Goal: Task Accomplishment & Management: Use online tool/utility

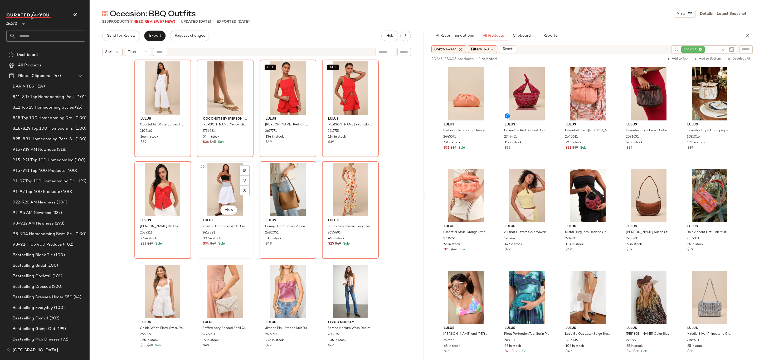
scroll to position [2266, 0]
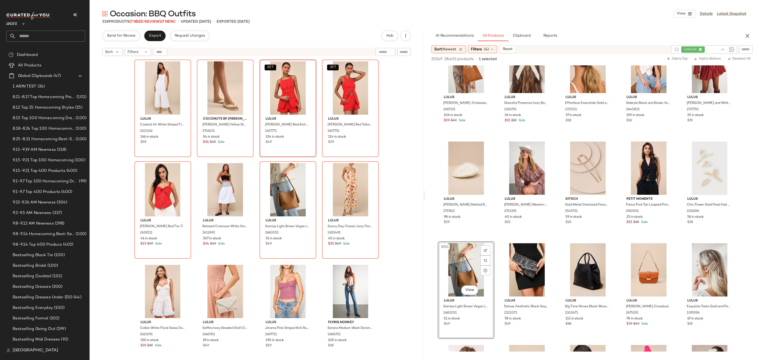
click at [260, 154] on div "SET Lulus Mariette Red Knit Button-Front Vest Top 2617771 134 in stock $49" at bounding box center [288, 108] width 56 height 96
click at [258, 158] on div "Lulus Coastal Air White Striped Tie-Back Culotte Jumpsuit 1102162 166 in stock …" at bounding box center [256, 217] width 245 height 314
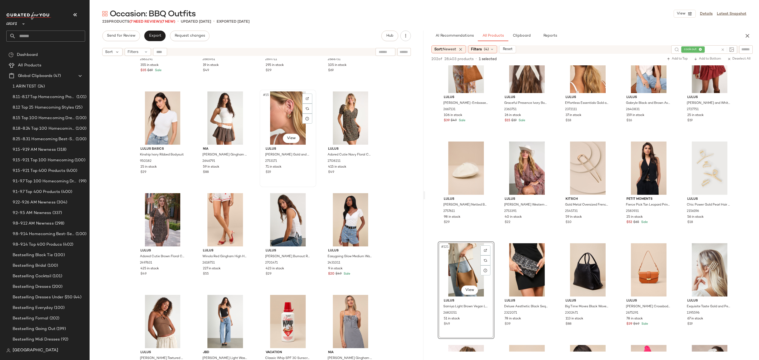
click at [292, 118] on div "#15 View" at bounding box center [287, 117] width 53 height 53
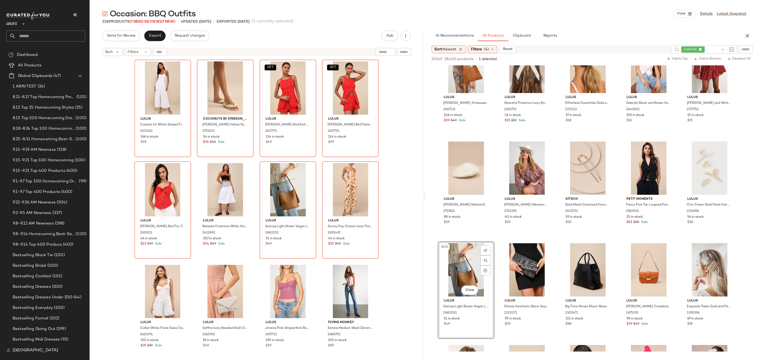
click at [255, 158] on div "Lulus Coastal Air White Striped Tie-Back Culotte Jumpsuit 1102162 166 in stock …" at bounding box center [256, 217] width 245 height 314
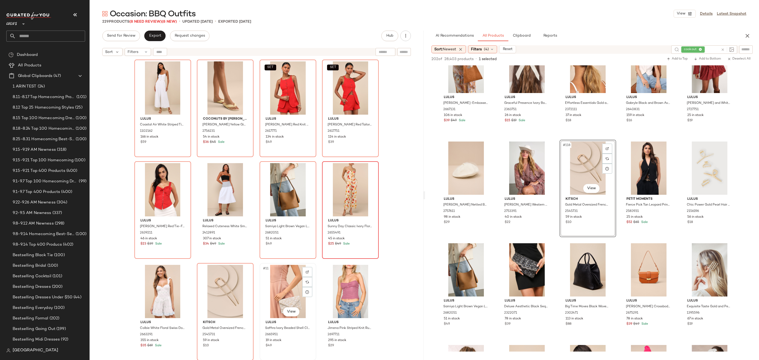
click at [279, 273] on div "#11 View" at bounding box center [287, 291] width 53 height 53
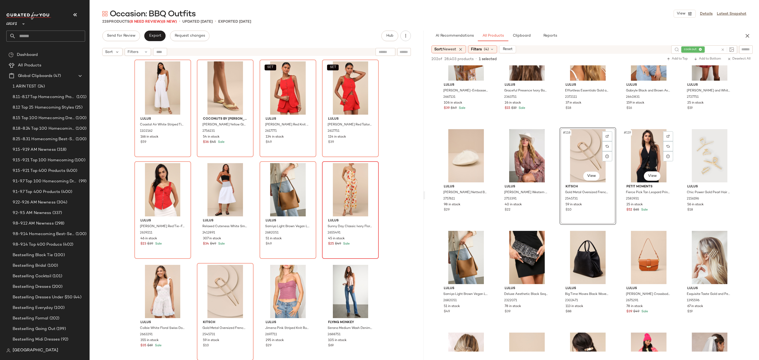
scroll to position [2345, 0]
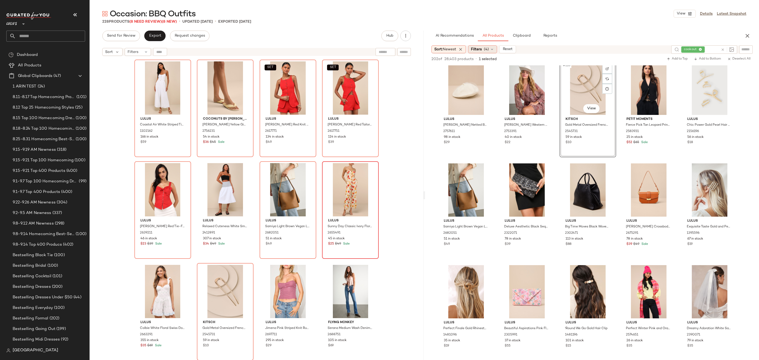
click at [480, 50] on span "Filters" at bounding box center [476, 50] width 11 height 6
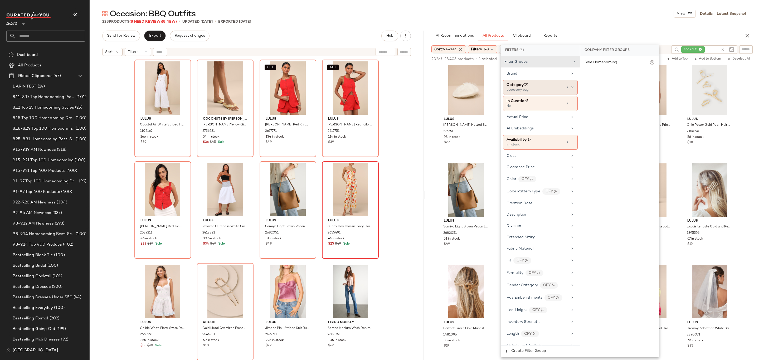
click at [571, 87] on icon at bounding box center [573, 87] width 4 height 4
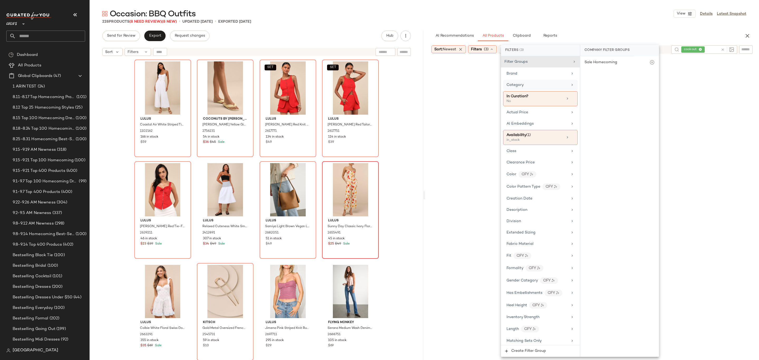
click at [559, 88] on div "Category" at bounding box center [537, 85] width 61 height 6
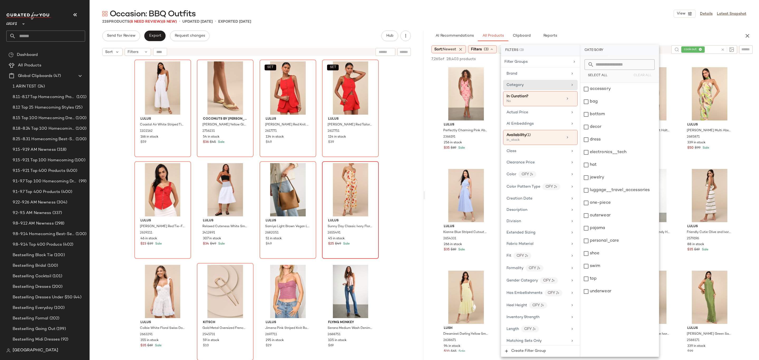
drag, startPoint x: 616, startPoint y: 37, endPoint x: 627, endPoint y: 42, distance: 11.9
click at [618, 38] on div "AI Recommendations All Products Clipboard Reports" at bounding box center [583, 36] width 304 height 11
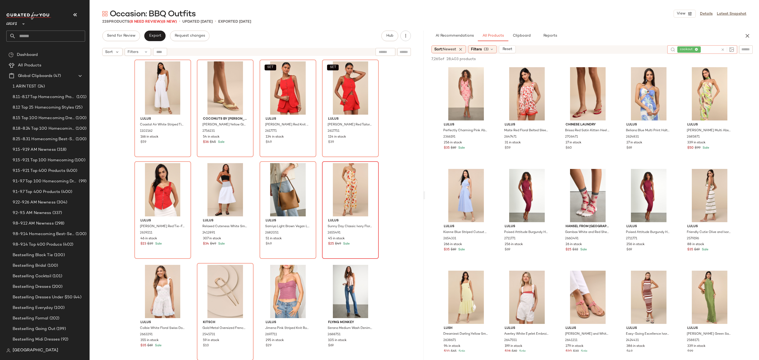
click at [723, 49] on icon at bounding box center [723, 50] width 4 height 4
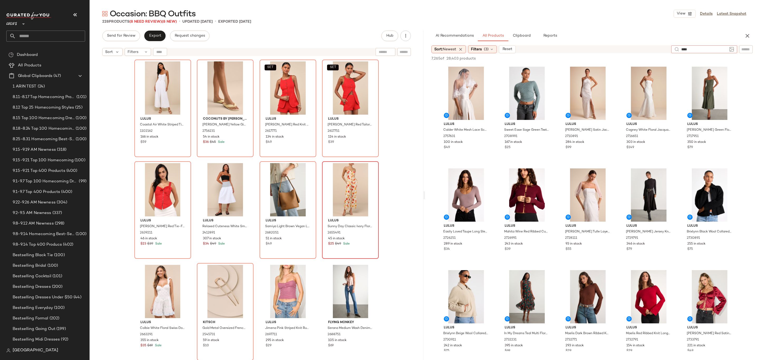
type input "*****"
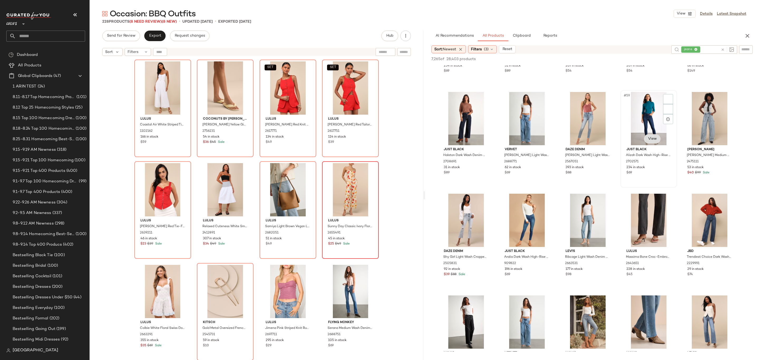
scroll to position [1098, 0]
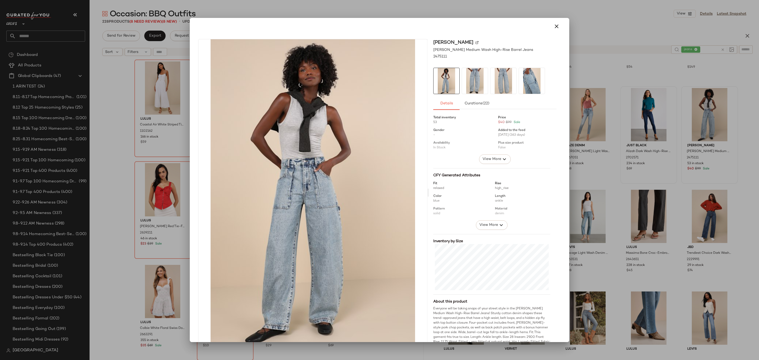
click at [619, 148] on div at bounding box center [379, 180] width 759 height 360
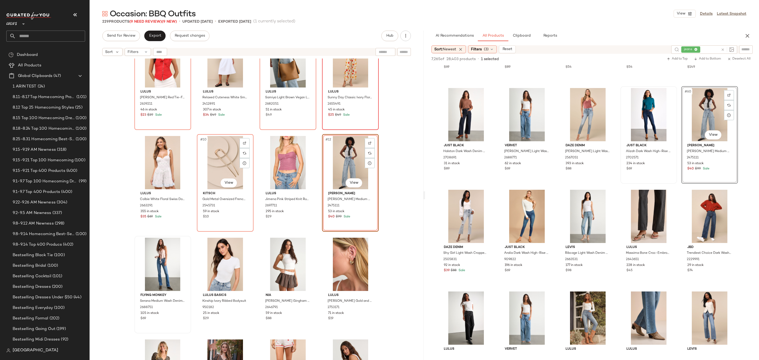
scroll to position [147, 0]
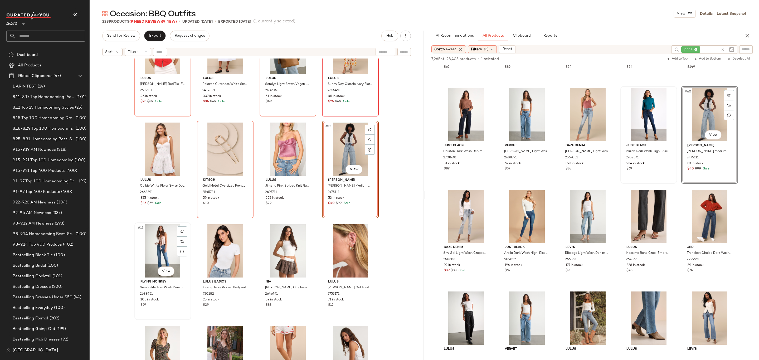
click at [148, 252] on div "#13 View" at bounding box center [162, 250] width 53 height 53
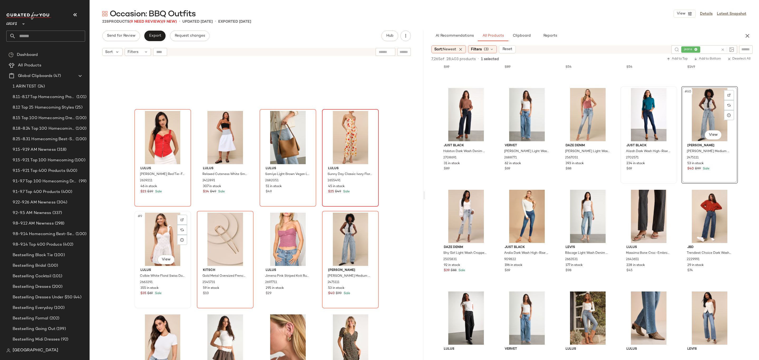
scroll to position [32, 0]
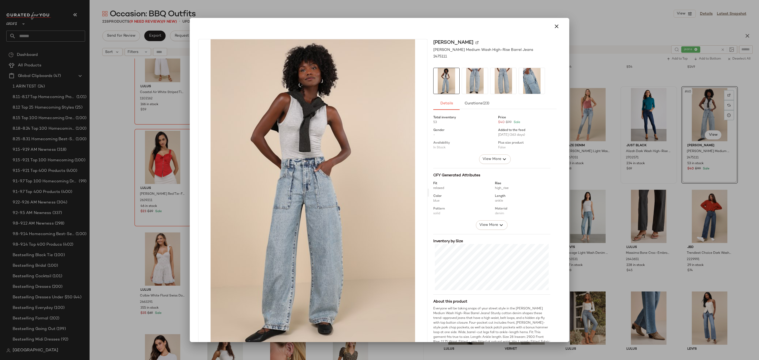
drag, startPoint x: 555, startPoint y: 29, endPoint x: 555, endPoint y: 33, distance: 4.0
click at [555, 31] on button "button" at bounding box center [556, 26] width 13 height 13
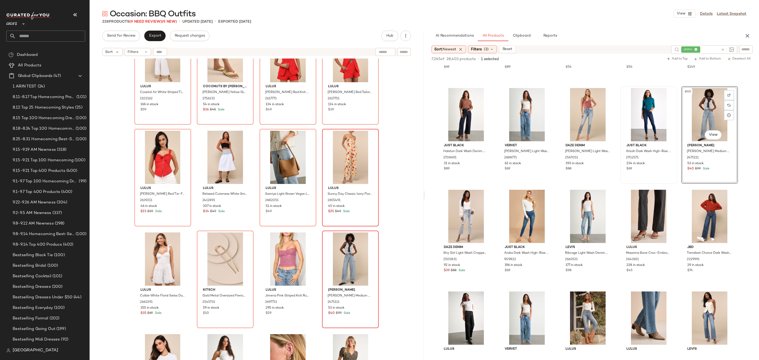
click at [317, 234] on div "Lulus Coastal Air White Striped Tie-Back Culotte Jumpsuit 1102162 166 in stock …" at bounding box center [256, 184] width 245 height 314
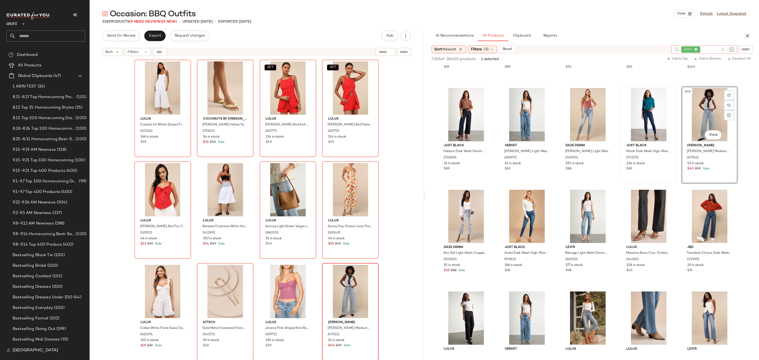
drag, startPoint x: 724, startPoint y: 49, endPoint x: 722, endPoint y: 51, distance: 2.8
click at [724, 50] on icon at bounding box center [723, 50] width 4 height 4
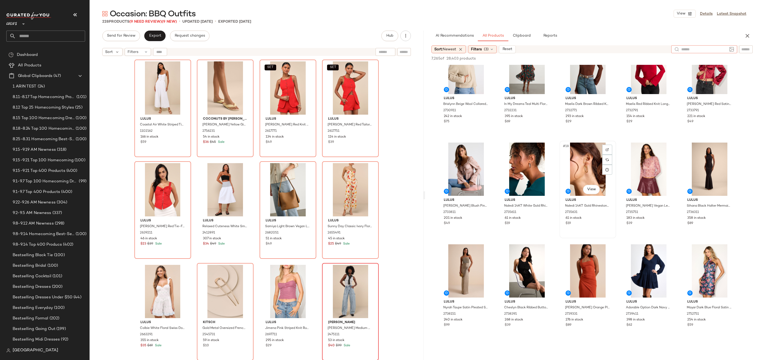
scroll to position [245, 0]
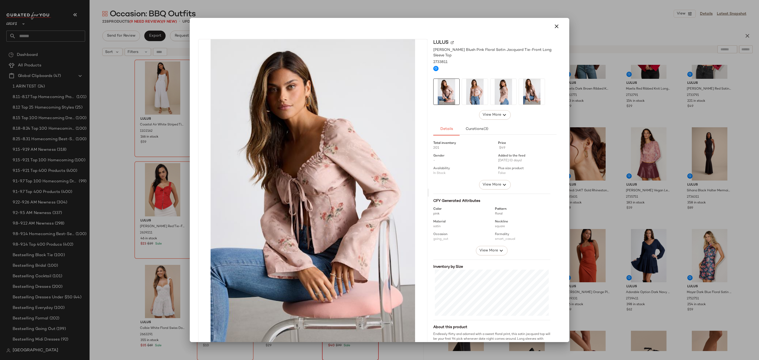
click at [462, 81] on img at bounding box center [475, 92] width 26 height 26
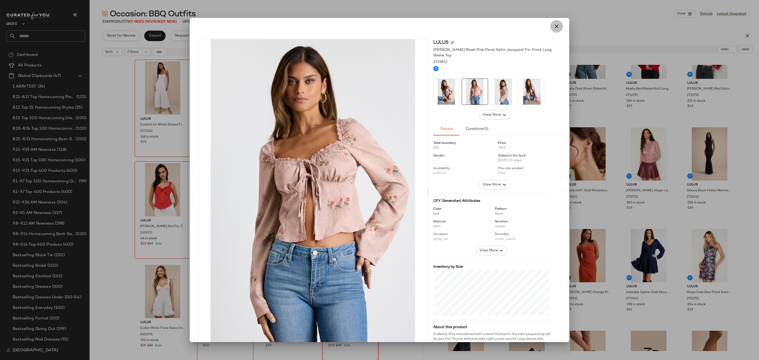
click at [550, 25] on button "button" at bounding box center [556, 26] width 13 height 13
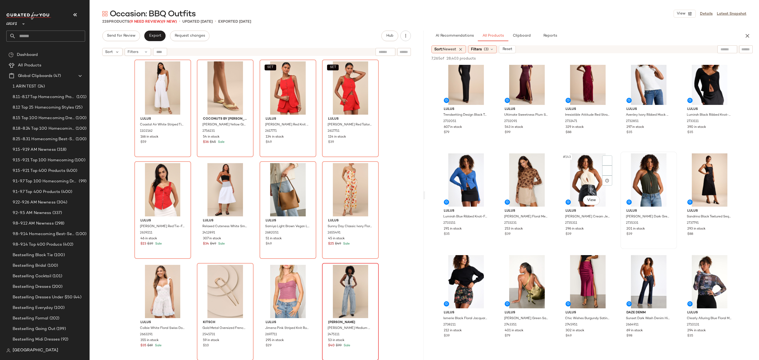
scroll to position [2862, 0]
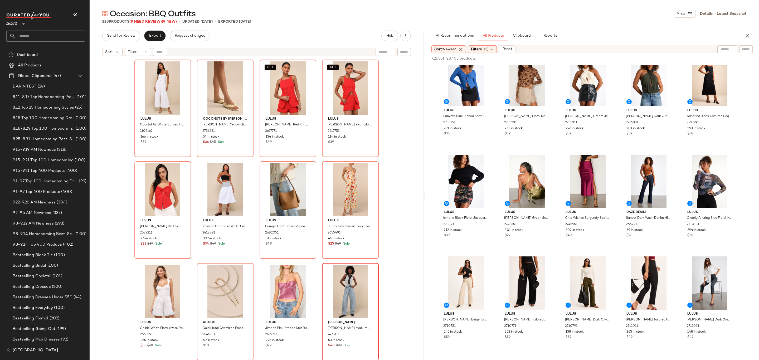
click at [735, 45] on div "AI Recommendations All Products Clipboard Reports Sort: Newest Filters (3) Rese…" at bounding box center [592, 195] width 334 height 329
click at [728, 51] on div at bounding box center [727, 49] width 20 height 8
type input "******"
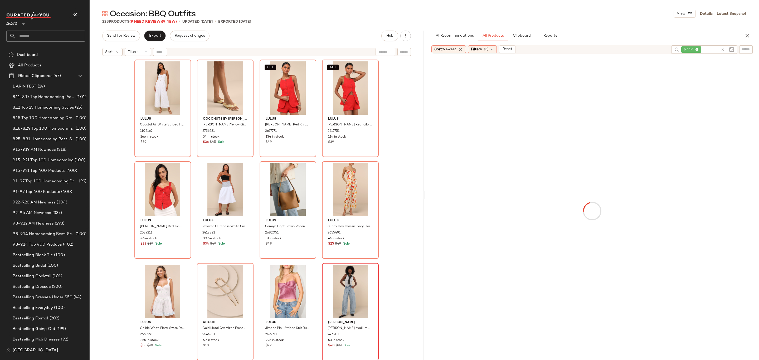
click at [570, 51] on div "Sort: Newest Filters (3) Reset" at bounding box center [549, 49] width 236 height 8
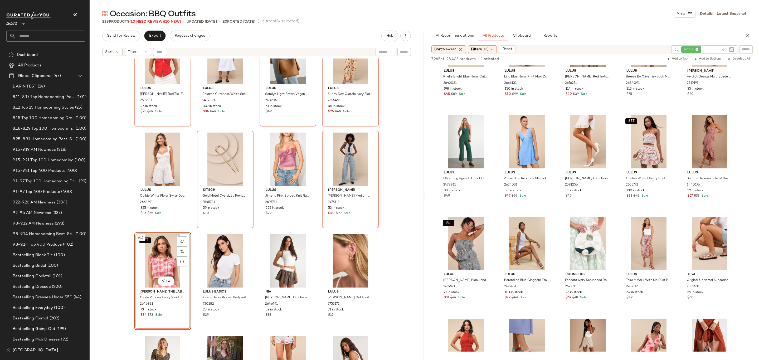
scroll to position [1866, 0]
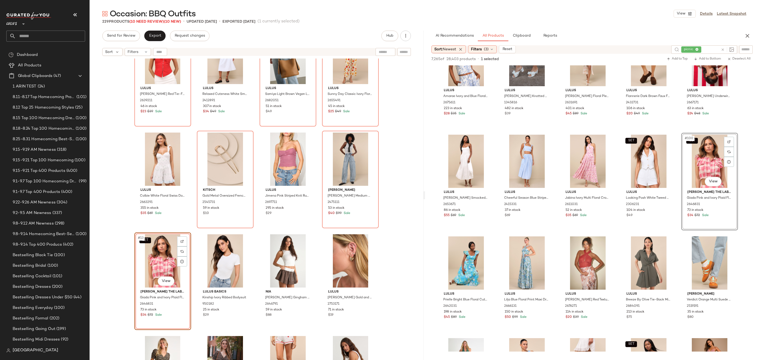
click at [171, 264] on div "SET #13 View" at bounding box center [162, 260] width 53 height 53
click at [706, 146] on div "SET #100 View" at bounding box center [709, 161] width 53 height 53
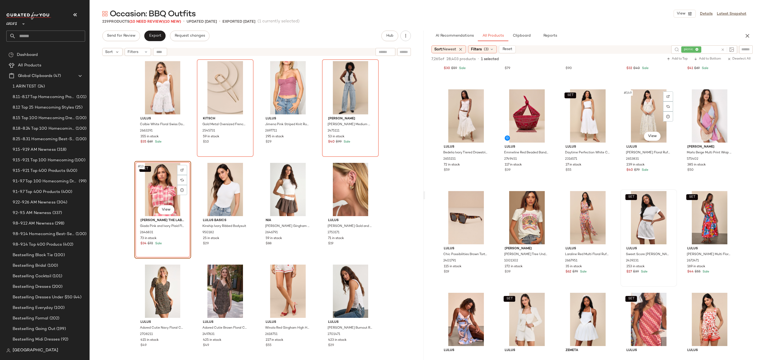
scroll to position [3041, 0]
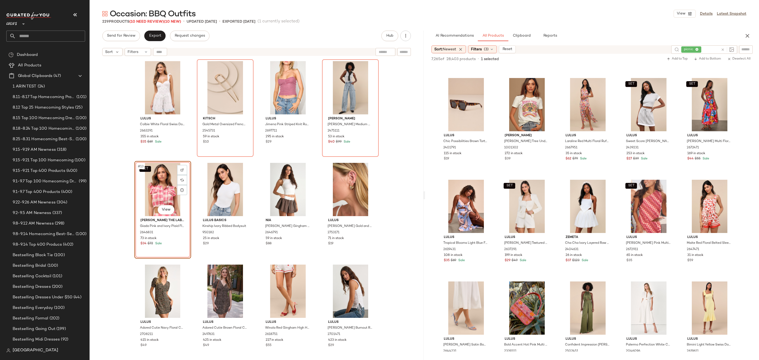
click at [174, 190] on div "SET #13 View" at bounding box center [162, 189] width 53 height 53
click at [178, 191] on div at bounding box center [182, 190] width 10 height 10
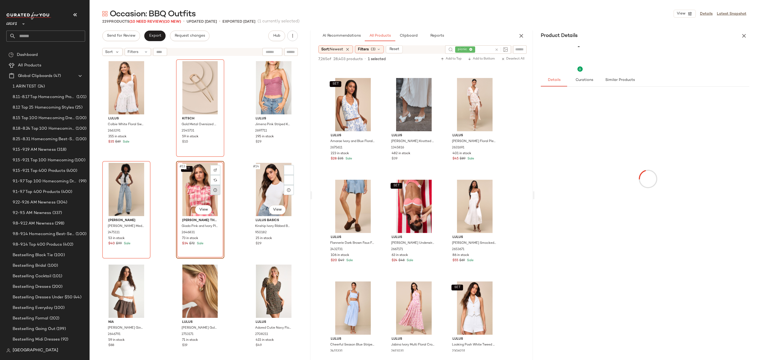
scroll to position [4974, 0]
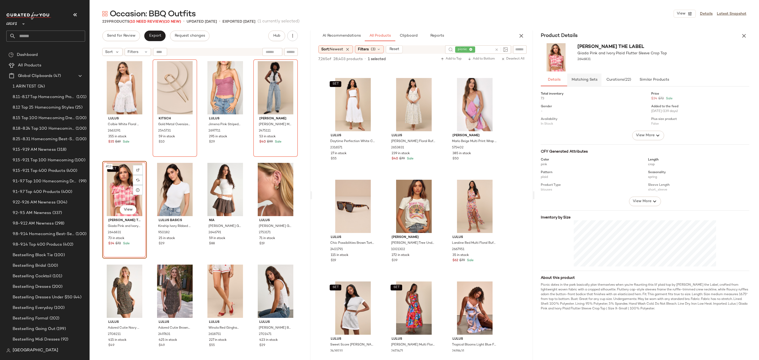
click at [591, 82] on button "Matching Sets" at bounding box center [584, 80] width 34 height 13
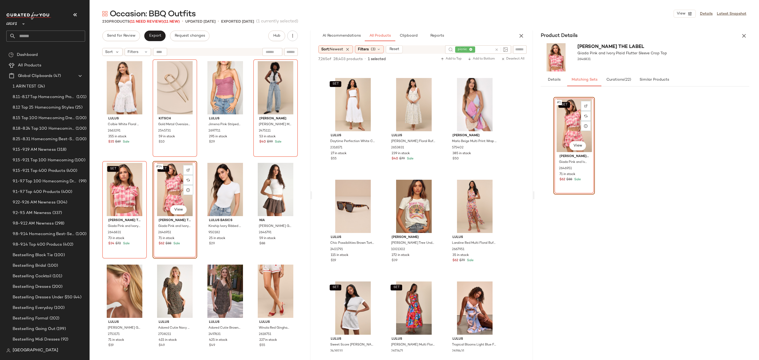
click at [742, 41] on div "Jacquie The Label Giada Pink and Ivory Plaid Flutter Sleeve Crop Top 2646831" at bounding box center [645, 57] width 221 height 32
click at [738, 41] on div "Product Details Jacquie The Label Giada Pink and Ivory Plaid Flutter Sleeve Cro…" at bounding box center [645, 195] width 221 height 329
click at [742, 34] on icon "button" at bounding box center [744, 36] width 6 height 6
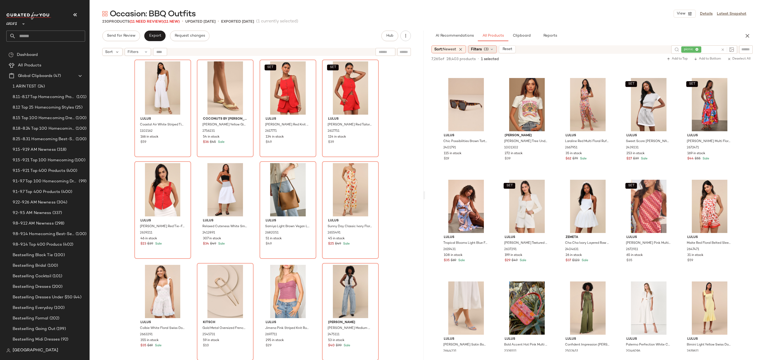
click at [494, 49] on icon at bounding box center [492, 49] width 4 height 4
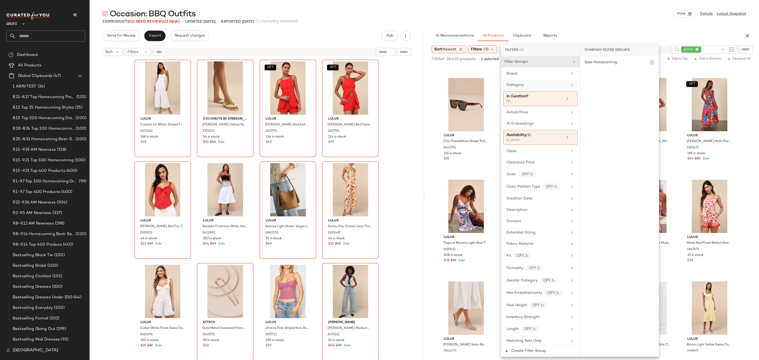
click at [552, 86] on div "Category" at bounding box center [537, 85] width 61 height 6
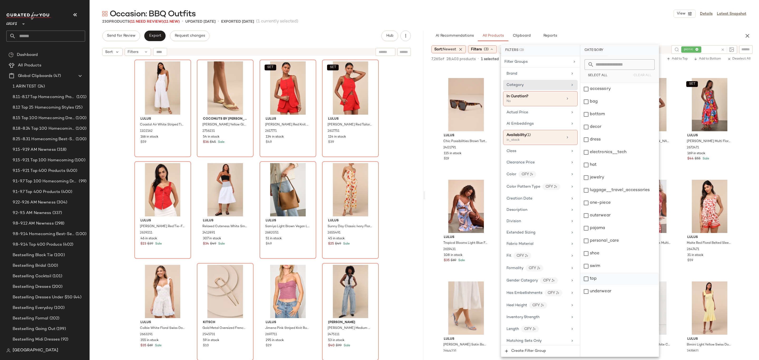
click at [613, 278] on div "top" at bounding box center [619, 279] width 79 height 13
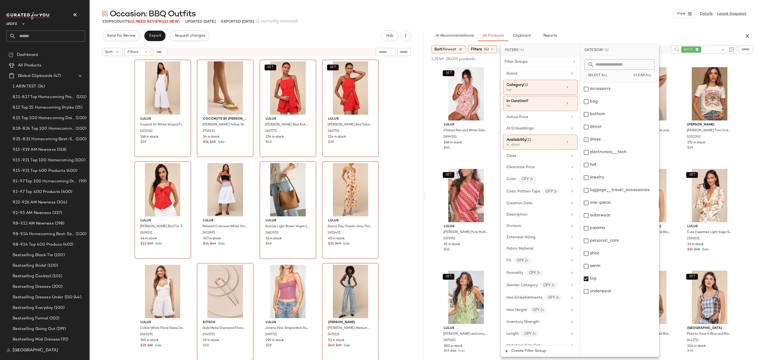
drag, startPoint x: 586, startPoint y: 11, endPoint x: 585, endPoint y: 6, distance: 4.4
click at [585, 6] on main "Occasion: BBQ Outfits View Details Latest Snapshot 230 Products (11 Need Review…" at bounding box center [379, 180] width 759 height 360
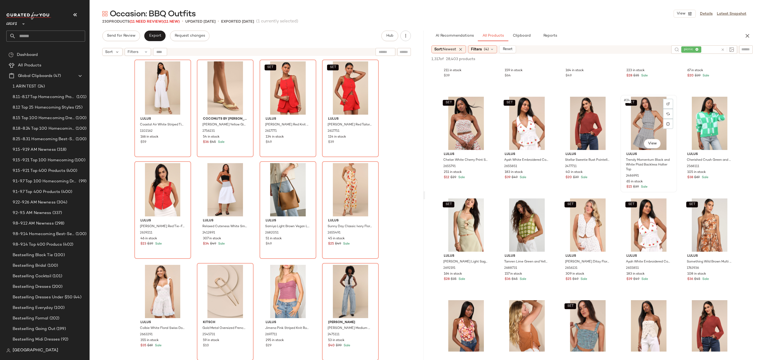
scroll to position [400, 0]
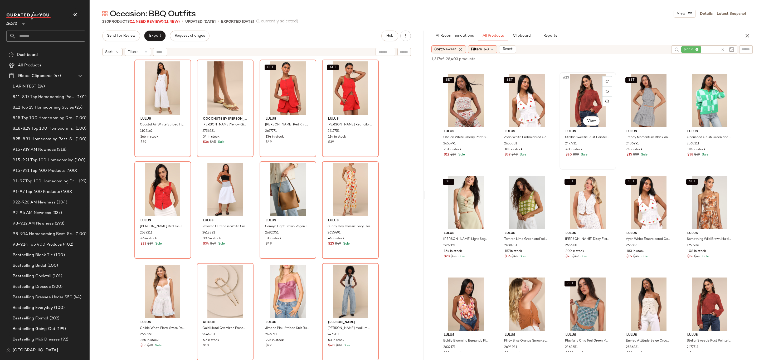
click at [586, 126] on div "#23 View" at bounding box center [587, 100] width 53 height 53
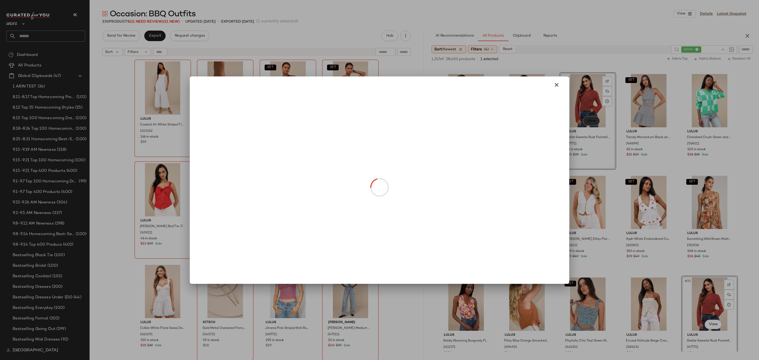
click at [587, 121] on body "Lulus ** Dashboard All Products Global Clipboards (47) 1 ARIN TEST (24) 8.11-8.…" at bounding box center [379, 180] width 759 height 360
click at [560, 81] on button "button" at bounding box center [556, 85] width 13 height 13
drag, startPoint x: 596, startPoint y: 122, endPoint x: 596, endPoint y: 118, distance: 3.5
click at [596, 123] on body "Lulus ** Dashboard All Products Global Clipboards (47) 1 ARIN TEST (24) 8.11-8.…" at bounding box center [379, 180] width 759 height 360
click at [558, 79] on button "button" at bounding box center [556, 85] width 13 height 13
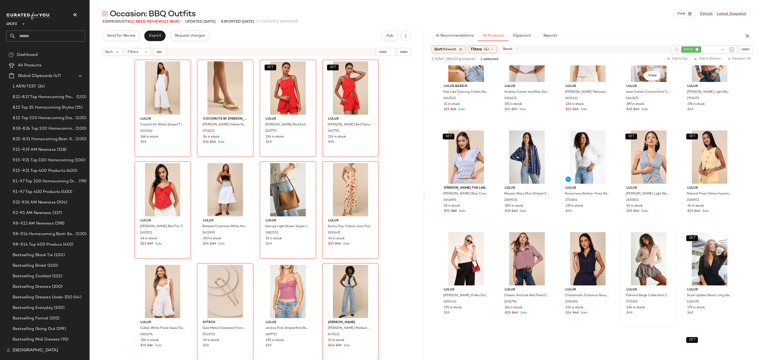
scroll to position [1696, 0]
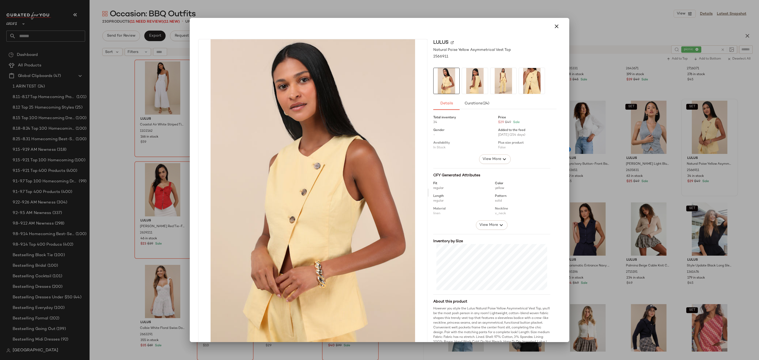
click at [474, 79] on img at bounding box center [475, 81] width 26 height 26
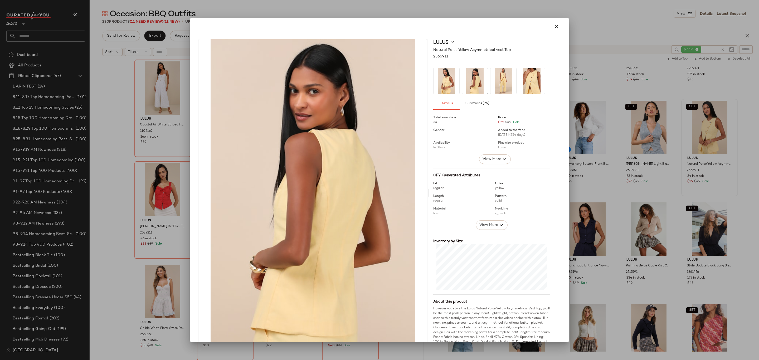
click at [502, 84] on img at bounding box center [503, 81] width 26 height 26
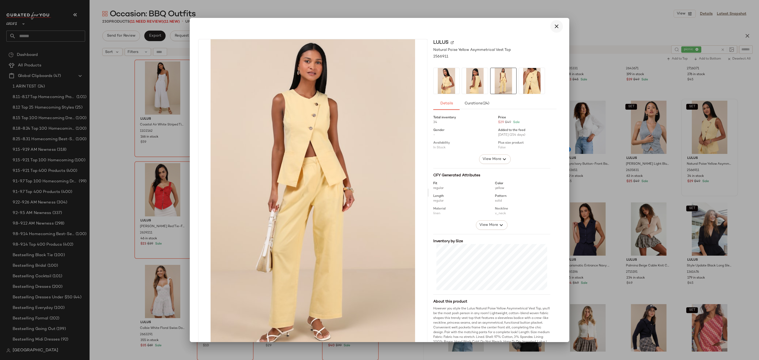
click at [553, 26] on icon "button" at bounding box center [556, 26] width 6 height 6
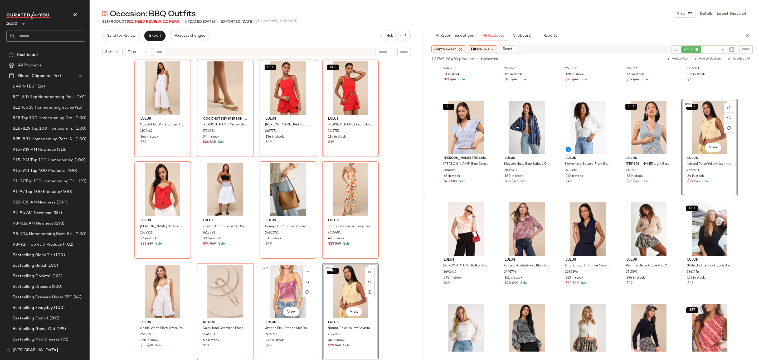
click at [283, 293] on div "#11 View" at bounding box center [287, 291] width 53 height 53
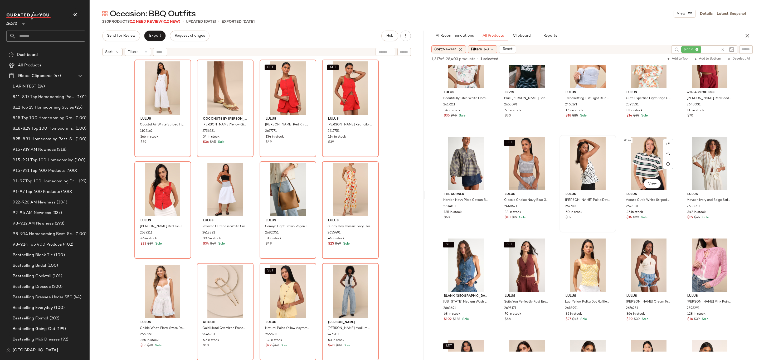
scroll to position [2376, 0]
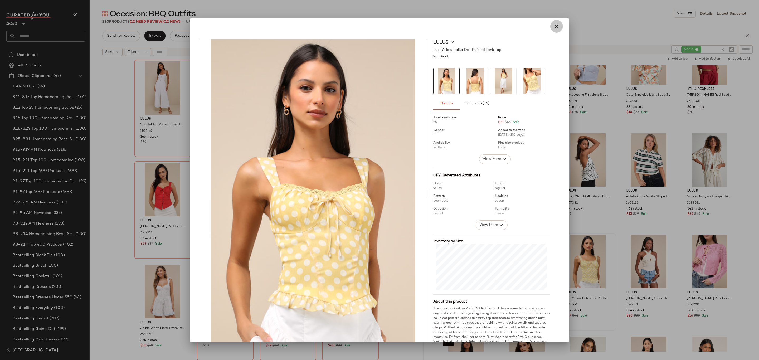
click at [553, 25] on icon "button" at bounding box center [556, 26] width 6 height 6
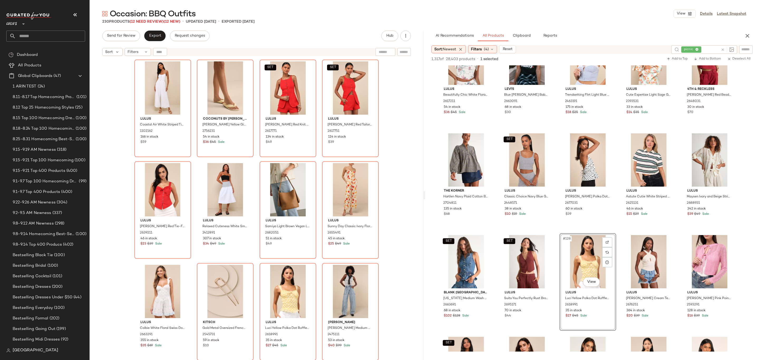
click at [316, 261] on div "Lulus Coastal Air White Striped Tie-Back Culotte Jumpsuit 1102162 166 in stock …" at bounding box center [256, 217] width 245 height 314
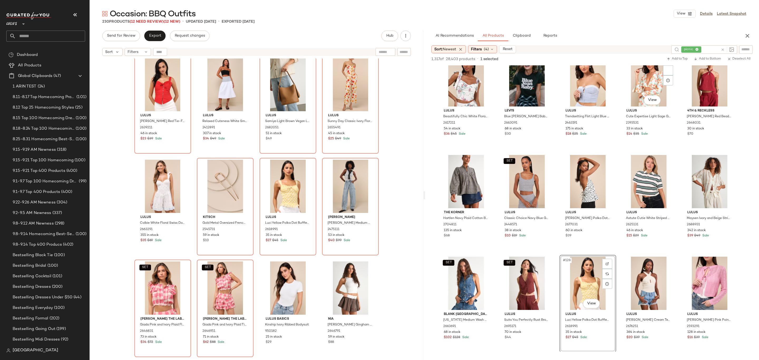
scroll to position [2196, 0]
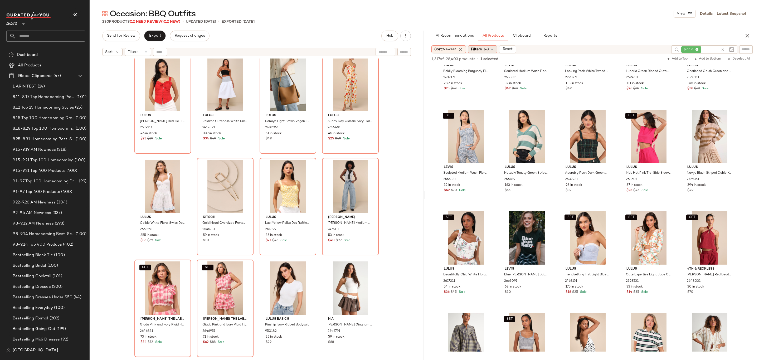
click at [481, 50] on span "Filters" at bounding box center [476, 50] width 11 height 6
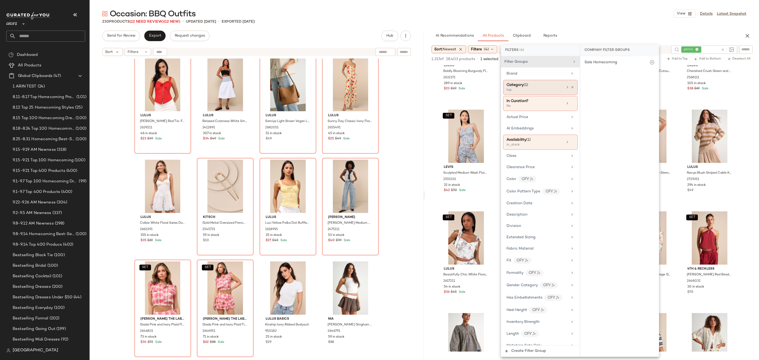
click at [569, 92] on div "Category (1) top" at bounding box center [540, 87] width 75 height 15
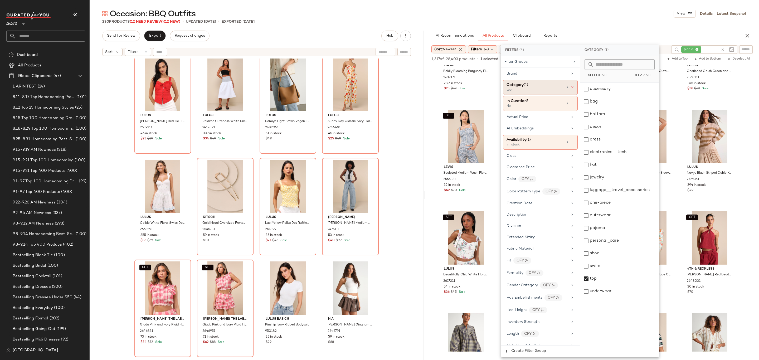
click at [571, 89] on icon at bounding box center [573, 87] width 4 height 4
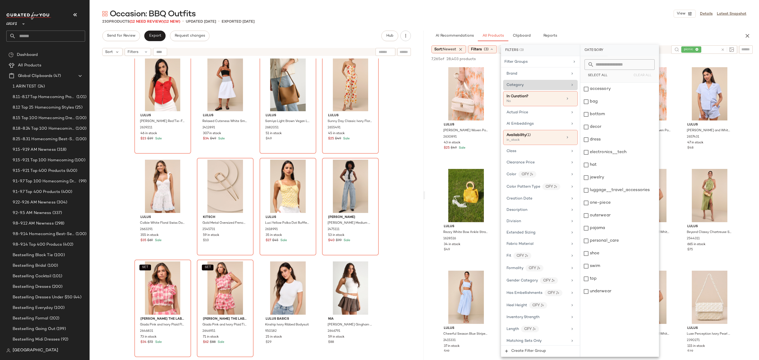
click at [556, 8] on div "Occasion: BBQ Outfits View Details Latest Snapshot" at bounding box center [424, 13] width 669 height 11
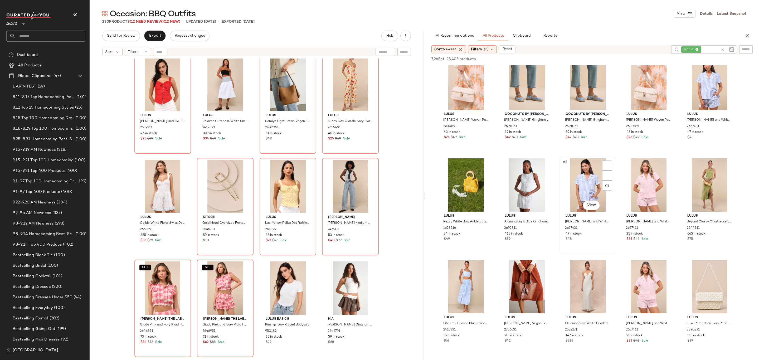
scroll to position [108, 0]
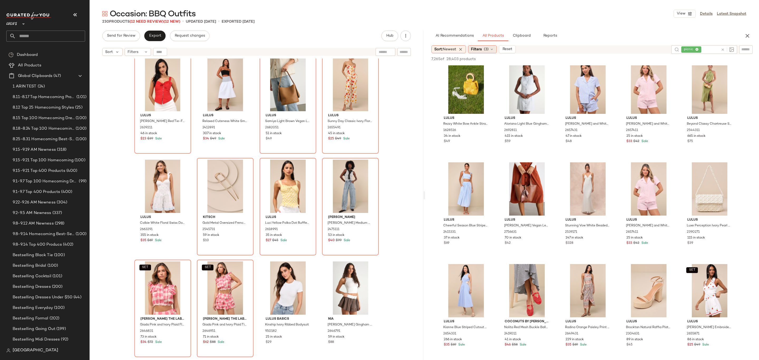
click at [490, 46] on div "Filters (3)" at bounding box center [482, 49] width 29 height 8
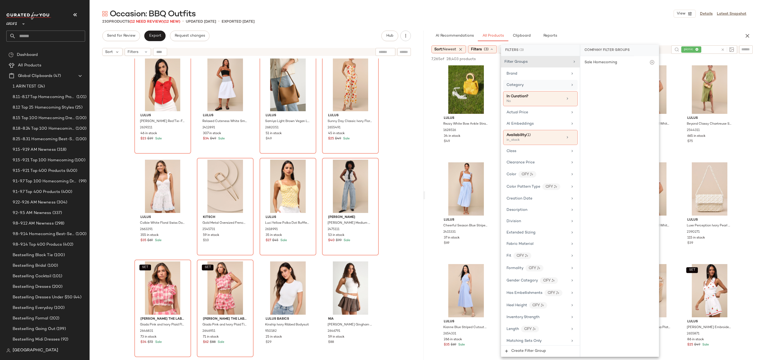
click at [546, 84] on div "Category" at bounding box center [537, 85] width 61 height 6
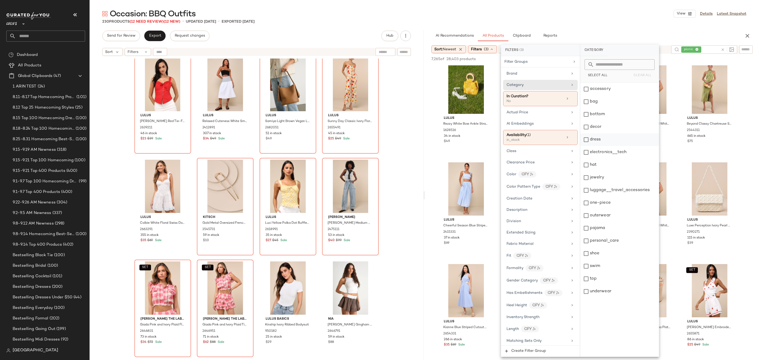
click at [603, 138] on div "dress" at bounding box center [619, 139] width 79 height 13
drag, startPoint x: 595, startPoint y: 16, endPoint x: 598, endPoint y: 13, distance: 4.1
click at [595, 16] on div "Occasion: BBQ Outfits View Details Latest Snapshot" at bounding box center [424, 13] width 669 height 11
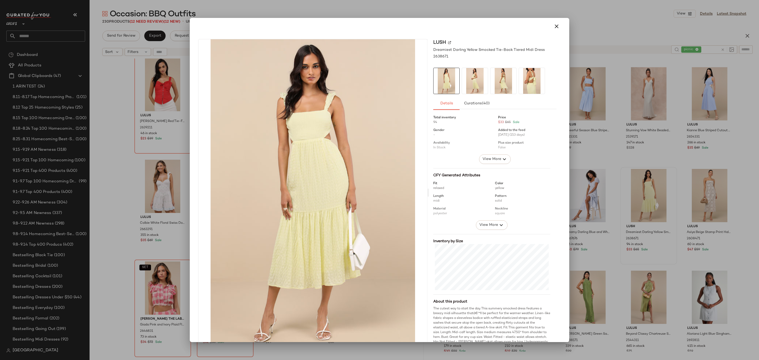
click at [633, 124] on div at bounding box center [379, 180] width 759 height 360
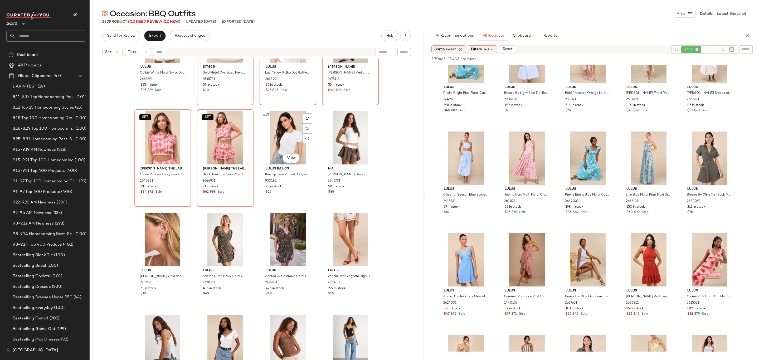
scroll to position [149, 0]
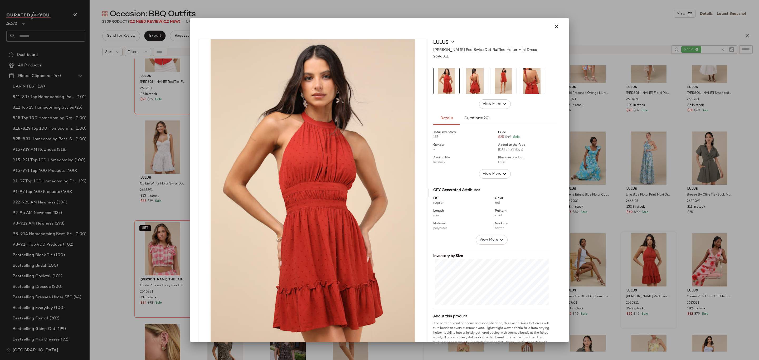
click at [550, 27] on button "button" at bounding box center [556, 26] width 13 height 13
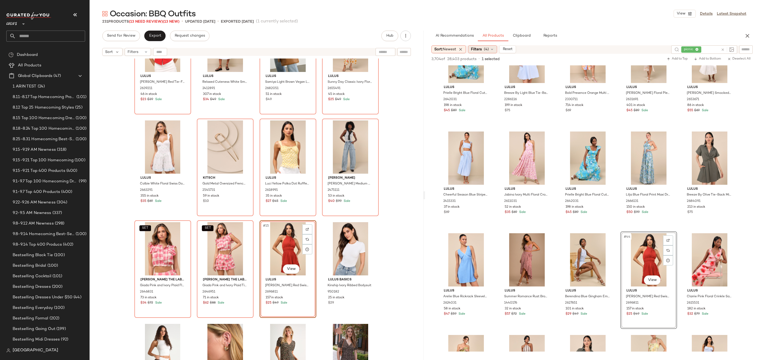
click at [492, 51] on icon at bounding box center [492, 49] width 4 height 4
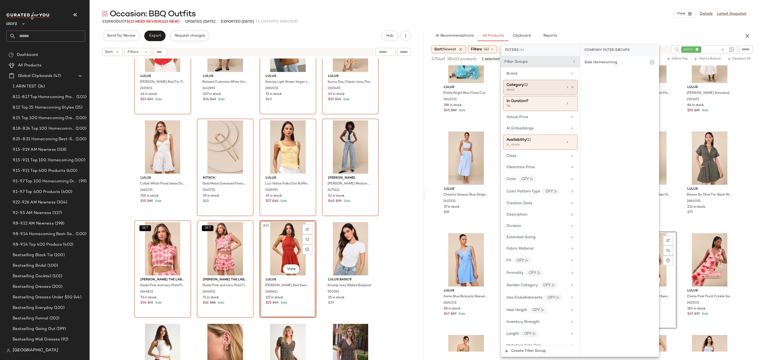
click at [550, 89] on div "dress" at bounding box center [533, 90] width 53 height 5
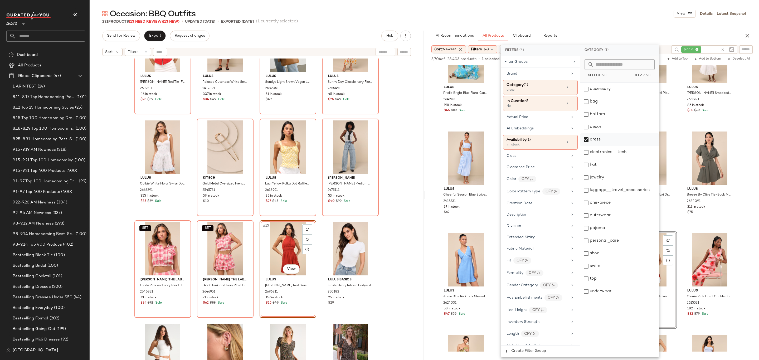
click at [618, 135] on div "dress" at bounding box center [619, 139] width 79 height 13
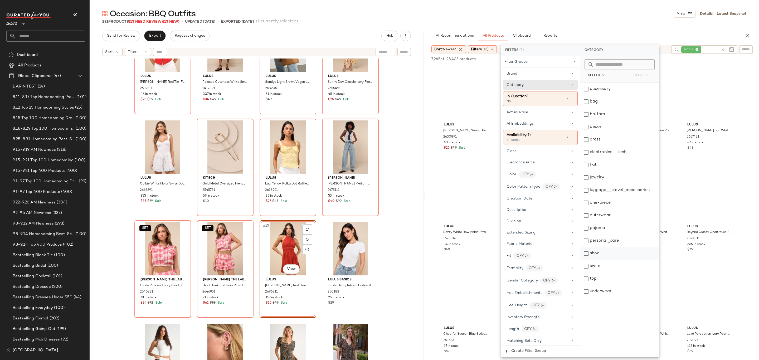
click at [616, 254] on div "shoe" at bounding box center [619, 253] width 79 height 13
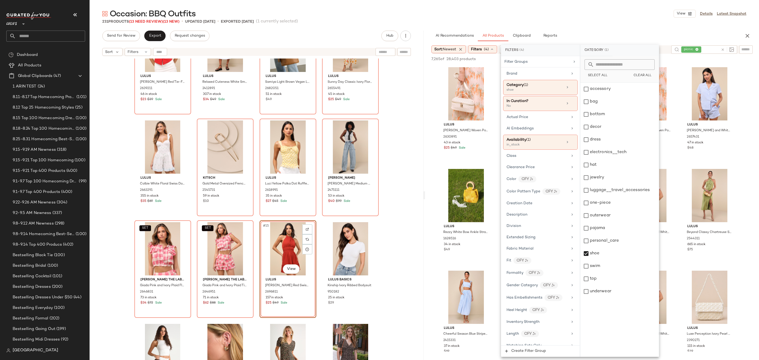
click at [616, 18] on div "Occasion: BBQ Outfits View Details Latest Snapshot 231 Products (13 Need Review…" at bounding box center [424, 184] width 669 height 352
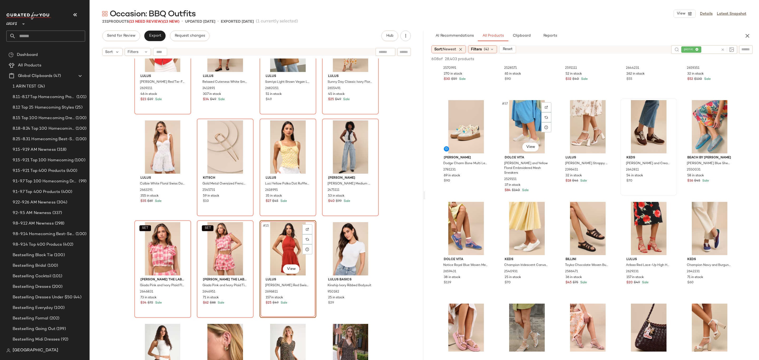
scroll to position [682, 0]
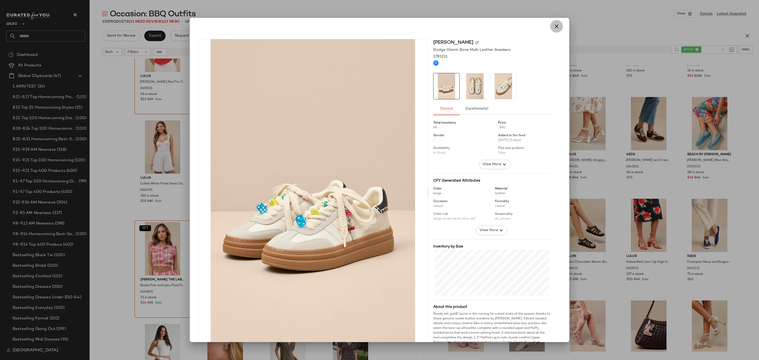
click at [557, 24] on button "button" at bounding box center [556, 26] width 13 height 13
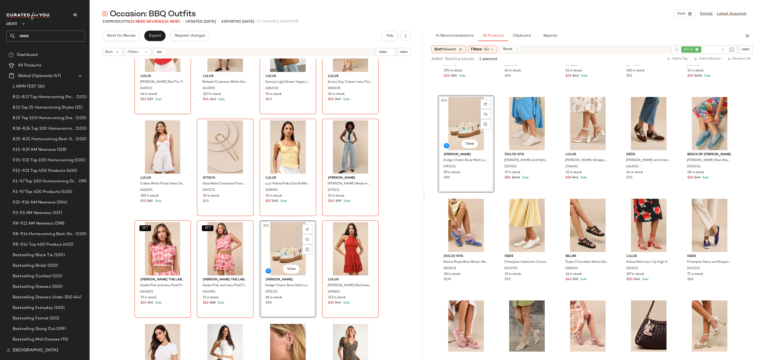
click at [317, 211] on div "Lulus Earlene Red Tie-Front Button-Up Tank Top 2639211 46 in stock $23 $39 Sale…" at bounding box center [256, 68] width 245 height 314
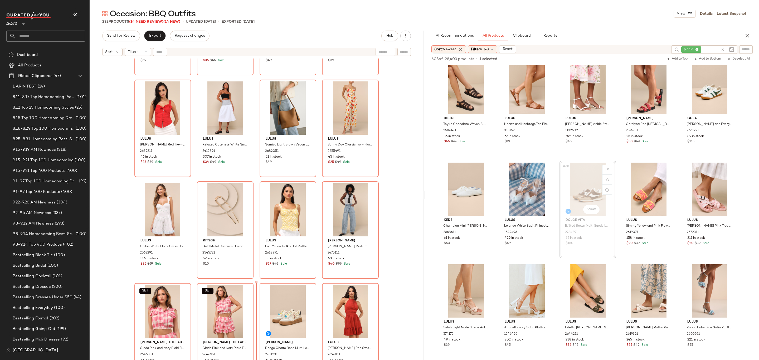
scroll to position [83, 0]
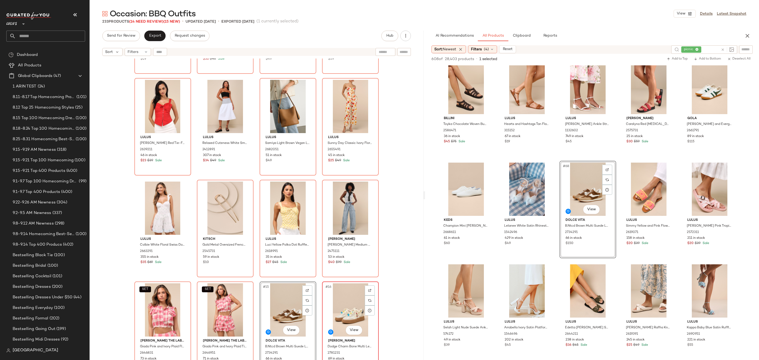
click at [342, 308] on div "#16 View" at bounding box center [350, 309] width 53 height 53
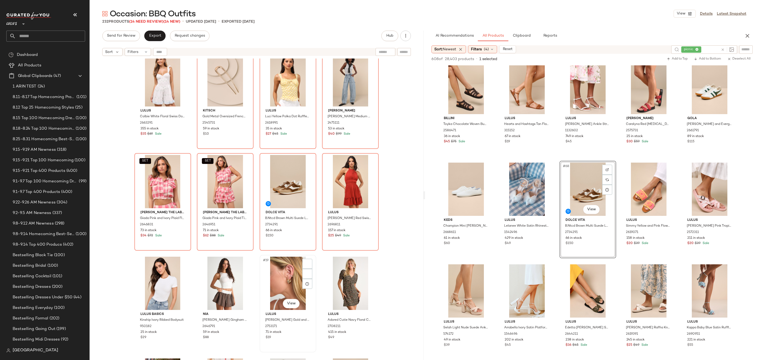
scroll to position [276, 0]
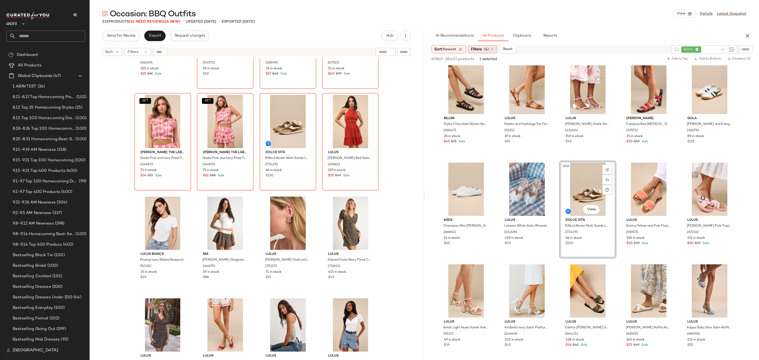
click at [485, 52] on div "Filters (4)" at bounding box center [482, 49] width 29 height 8
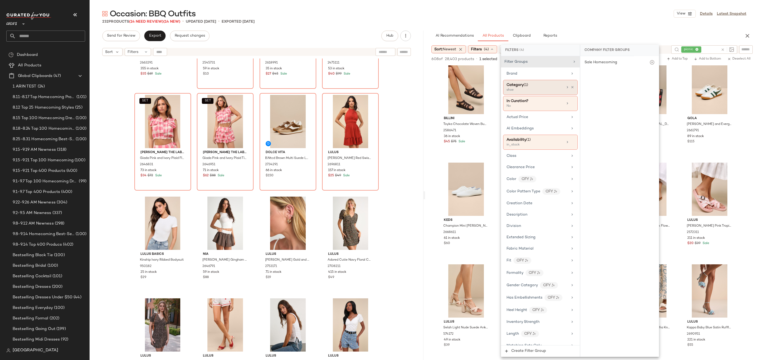
click at [571, 85] on div "Category (1) shoe" at bounding box center [540, 87] width 75 height 15
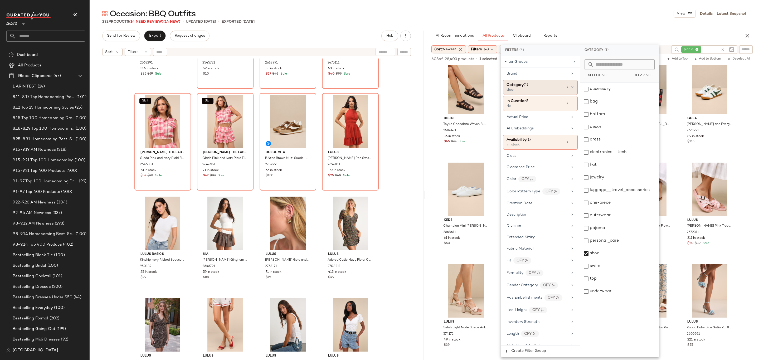
click at [566, 90] on div "Category (1) shoe" at bounding box center [540, 87] width 75 height 15
click at [569, 85] on div "Category (1) shoe" at bounding box center [540, 87] width 75 height 15
click at [571, 89] on icon at bounding box center [573, 87] width 4 height 4
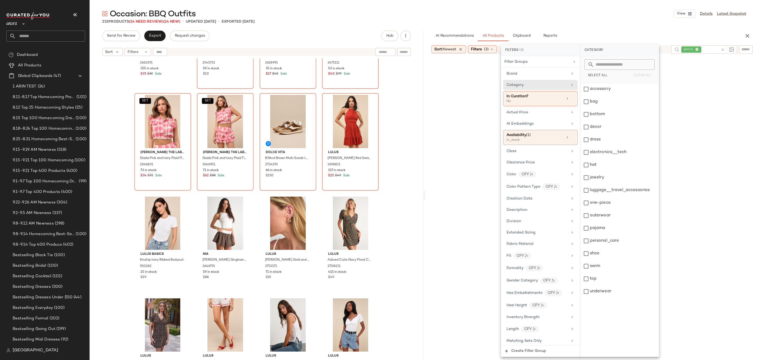
click at [583, 6] on main "Occasion: BBQ Outfits View Details Latest Snapshot 232 Products (14 Need Review…" at bounding box center [379, 180] width 759 height 360
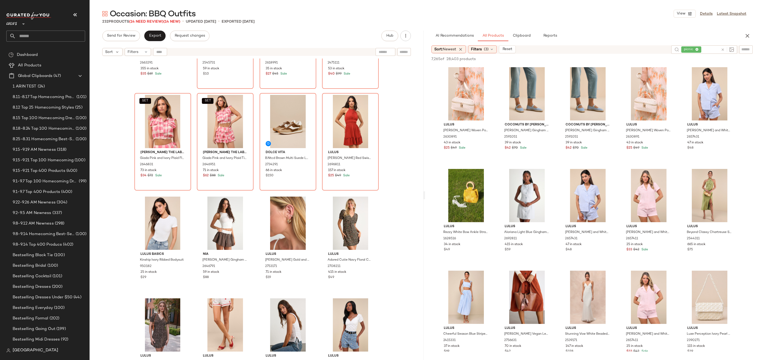
click at [578, 55] on div "7,265 of 28,403 products • 0 selected Add to Top Add to Bottom Deselect All" at bounding box center [592, 60] width 334 height 12
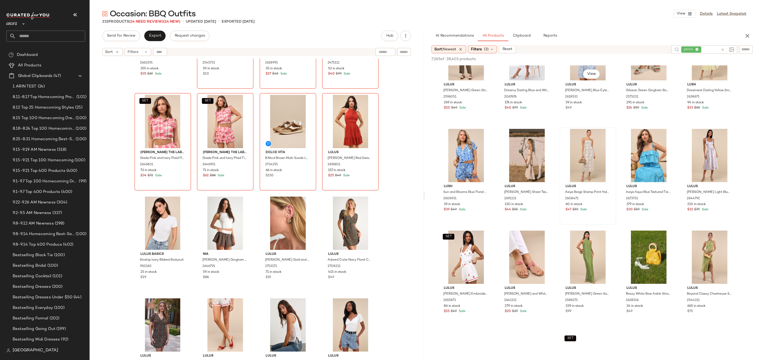
scroll to position [577, 0]
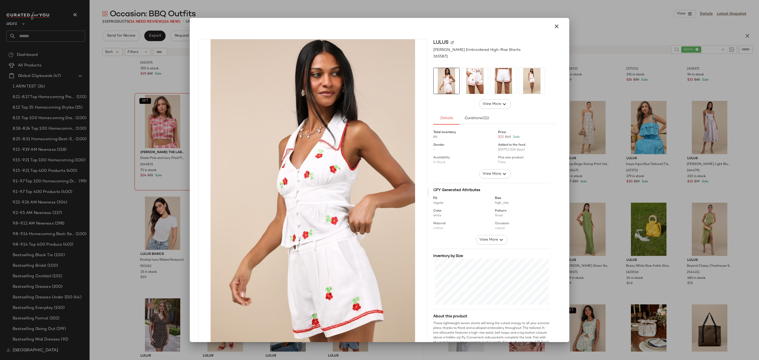
click at [464, 89] on img at bounding box center [475, 81] width 26 height 26
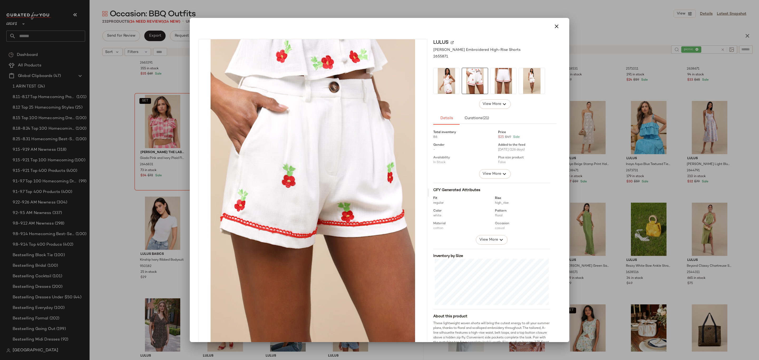
click at [491, 81] on img at bounding box center [503, 81] width 26 height 26
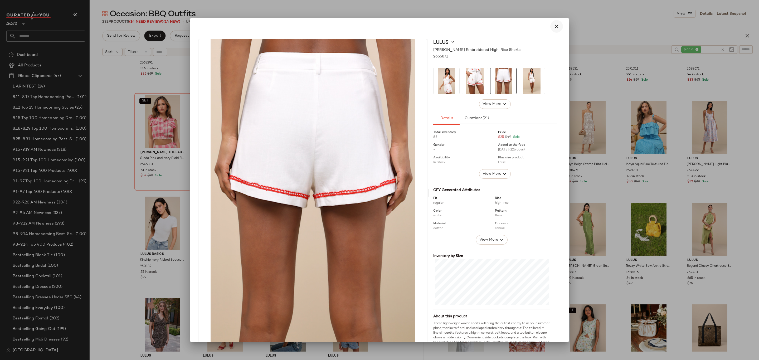
click at [553, 26] on icon "button" at bounding box center [556, 26] width 6 height 6
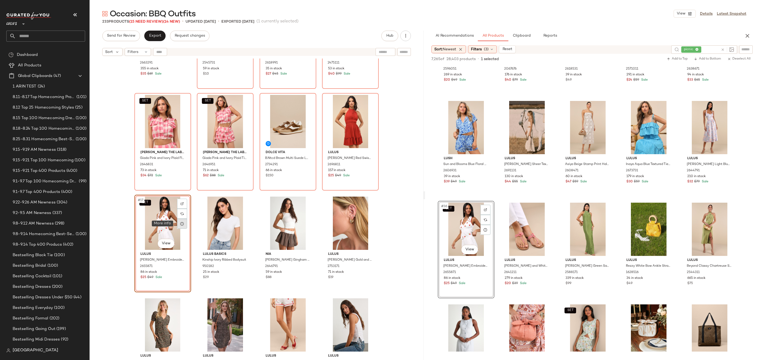
click at [181, 227] on div at bounding box center [182, 224] width 10 height 10
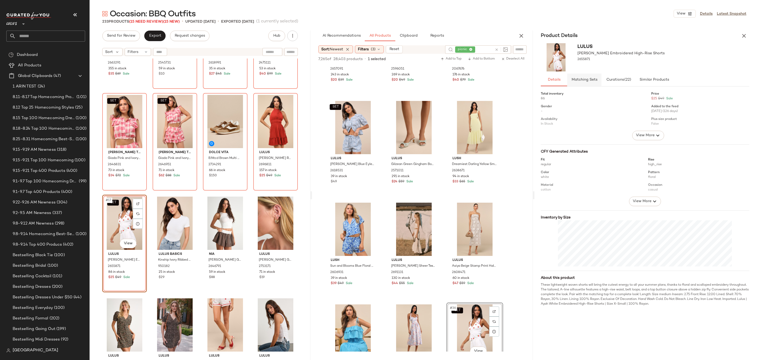
click at [581, 85] on button "Matching Sets" at bounding box center [584, 80] width 34 height 13
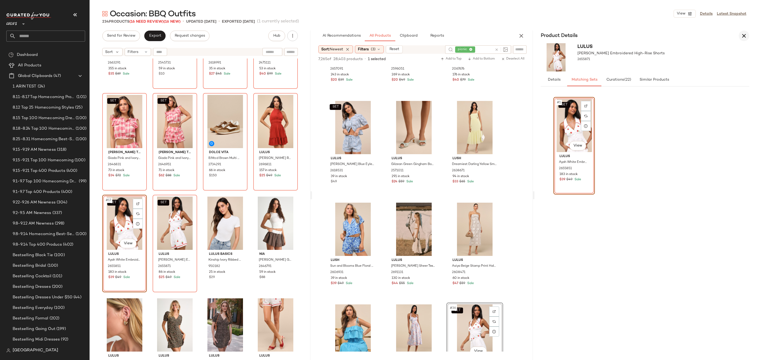
click at [744, 35] on icon "button" at bounding box center [744, 36] width 6 height 6
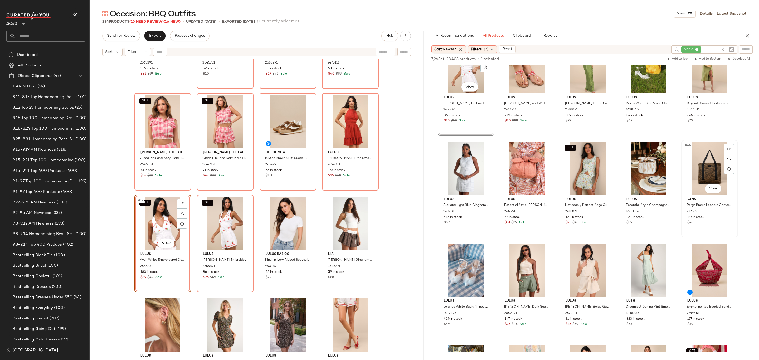
scroll to position [776, 0]
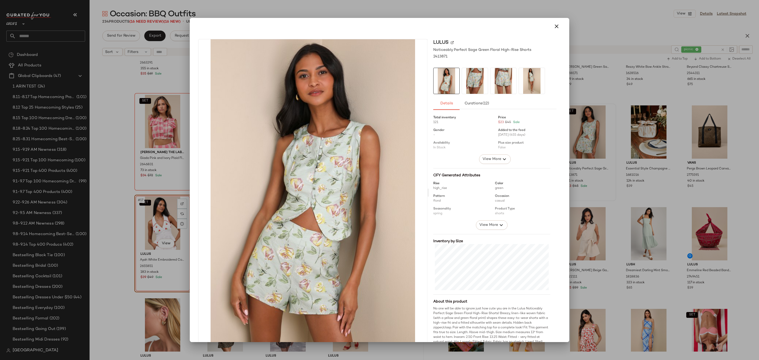
click at [553, 24] on icon "button" at bounding box center [556, 26] width 6 height 6
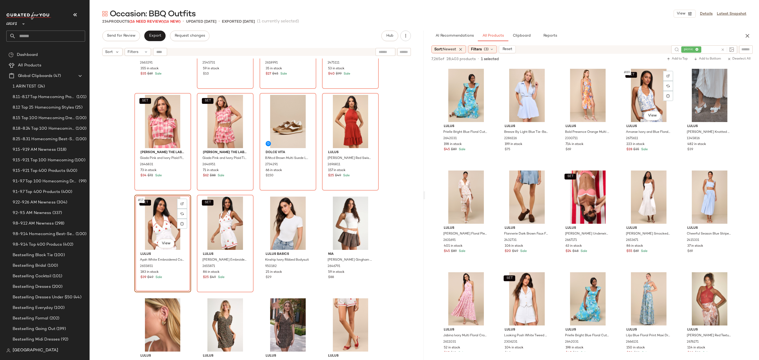
scroll to position [1745, 0]
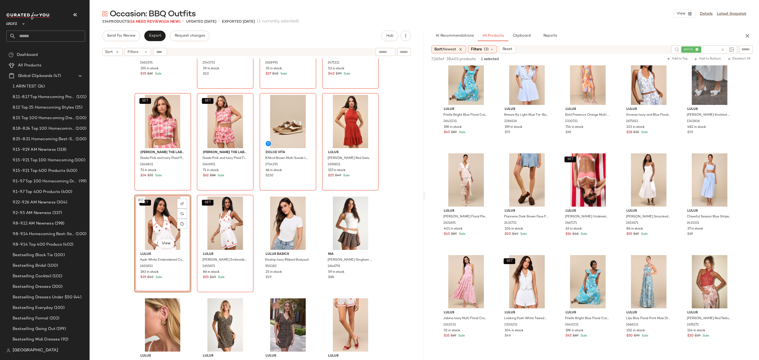
click at [479, 44] on div "AI Recommendations All Products Clipboard Reports Sort: Newest Filters (3) Rese…" at bounding box center [592, 195] width 334 height 329
click at [485, 50] on div "Filters (3)" at bounding box center [482, 49] width 29 height 8
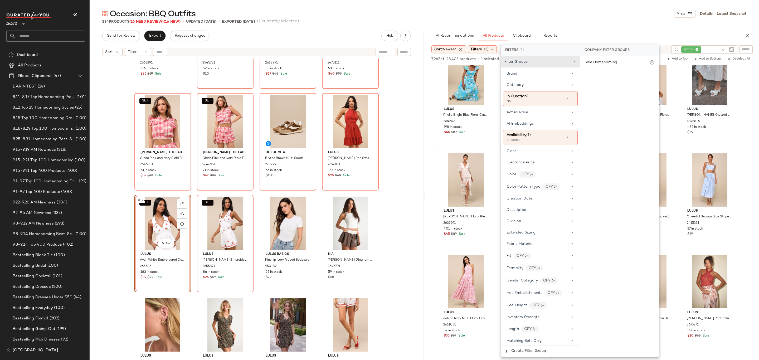
click at [480, 142] on div "Lulus Prielle Bright Blue Floral Cutout Midi Dress 2642031 198 in stock $45 $89…" at bounding box center [466, 98] width 56 height 96
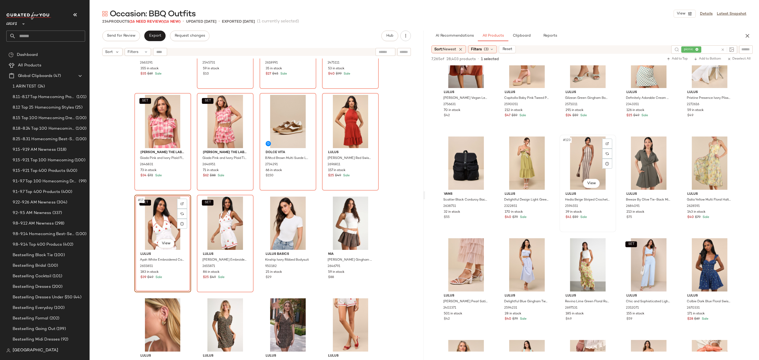
scroll to position [2380, 0]
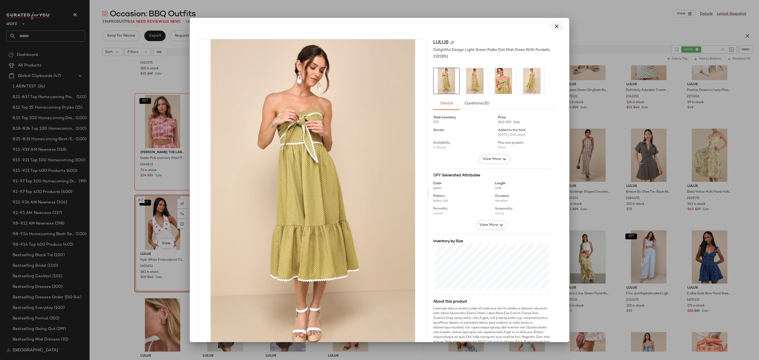
click at [554, 27] on icon "button" at bounding box center [556, 26] width 6 height 6
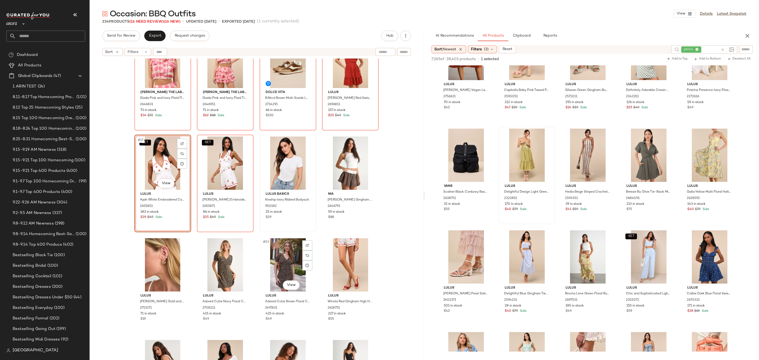
scroll to position [317, 0]
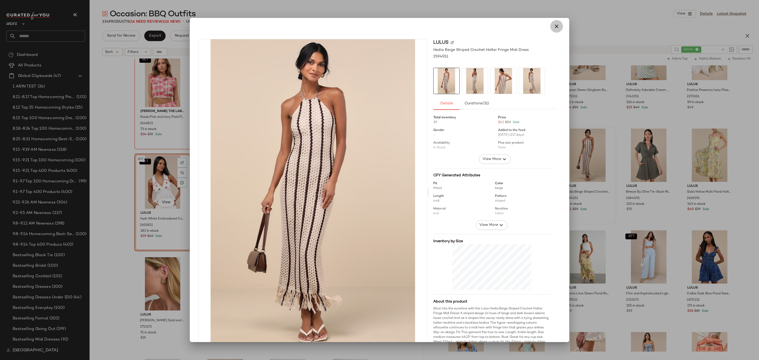
click at [553, 25] on icon "button" at bounding box center [556, 26] width 6 height 6
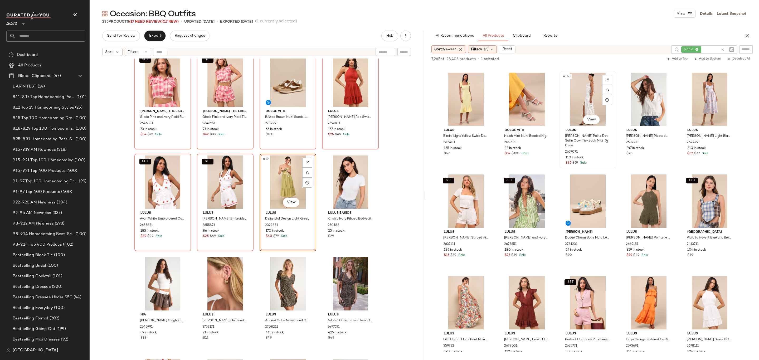
scroll to position [3257, 0]
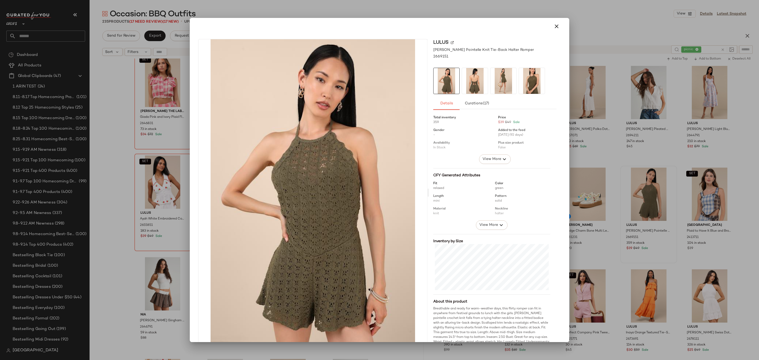
click at [553, 28] on icon "button" at bounding box center [556, 26] width 6 height 6
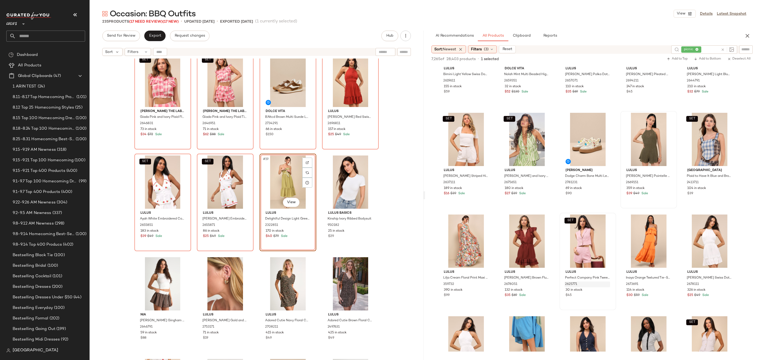
scroll to position [3461, 0]
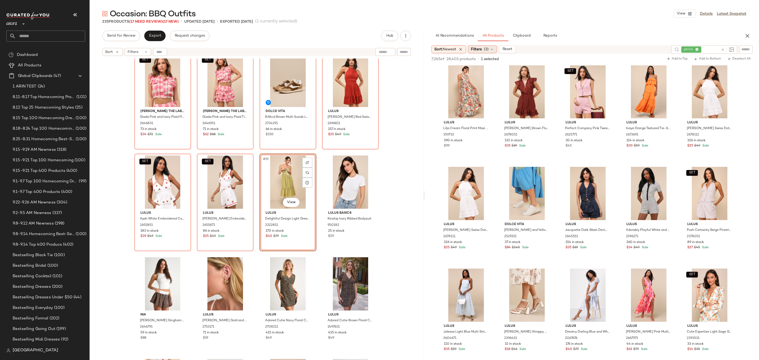
click at [487, 51] on span "(3)" at bounding box center [486, 50] width 5 height 6
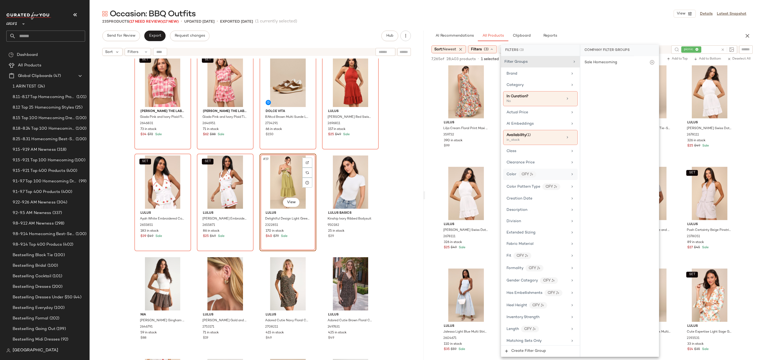
click at [540, 180] on div "Color CFY" at bounding box center [540, 174] width 75 height 11
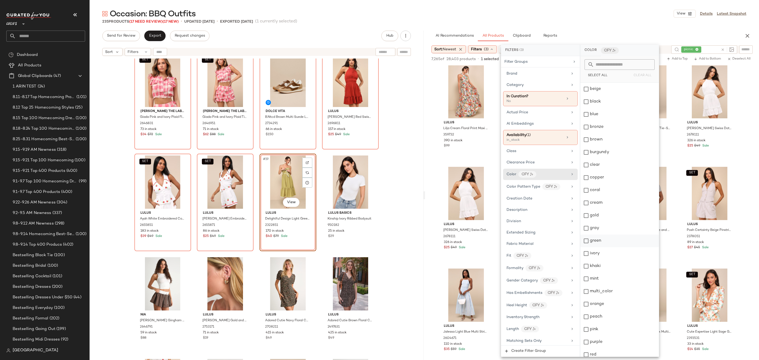
drag, startPoint x: 632, startPoint y: 239, endPoint x: 628, endPoint y: 235, distance: 5.8
click at [629, 237] on div "green" at bounding box center [619, 241] width 79 height 13
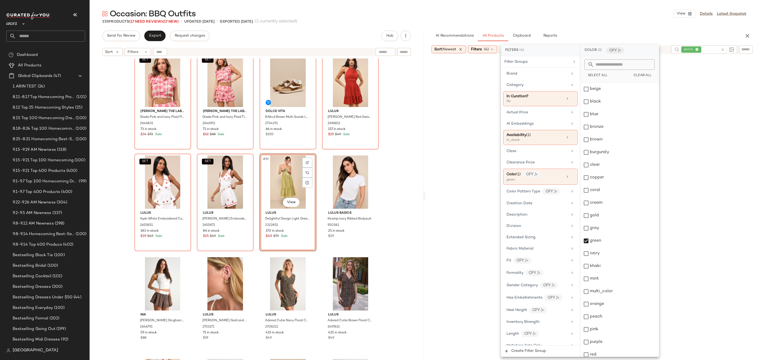
click at [557, 17] on div "Occasion: BBQ Outfits View Details Latest Snapshot" at bounding box center [424, 13] width 669 height 11
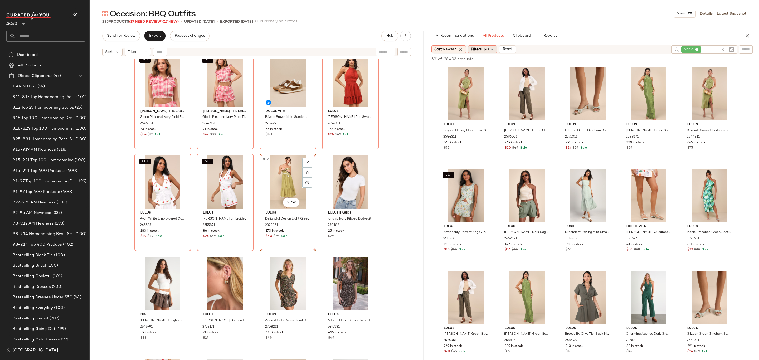
click at [486, 51] on span "(4)" at bounding box center [486, 50] width 5 height 6
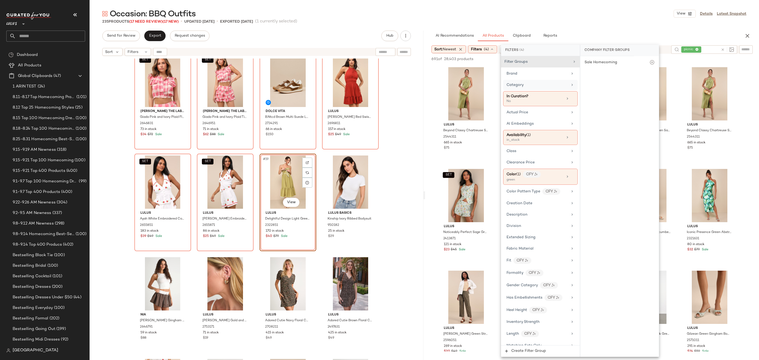
click at [520, 83] on span "Category" at bounding box center [515, 85] width 17 height 4
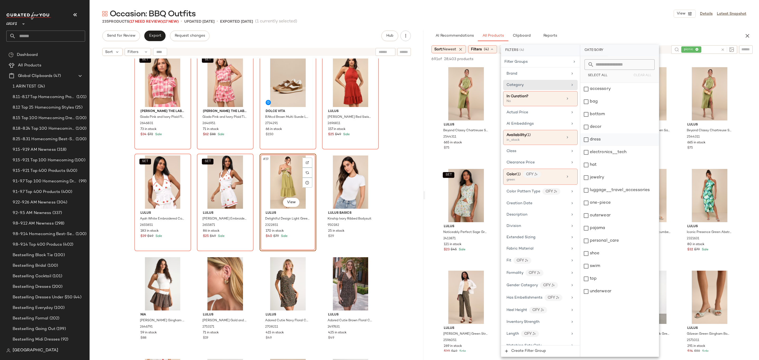
click at [600, 138] on div "dress" at bounding box center [619, 139] width 79 height 13
click at [591, 32] on div "AI Recommendations All Products Clipboard Reports" at bounding box center [583, 36] width 304 height 11
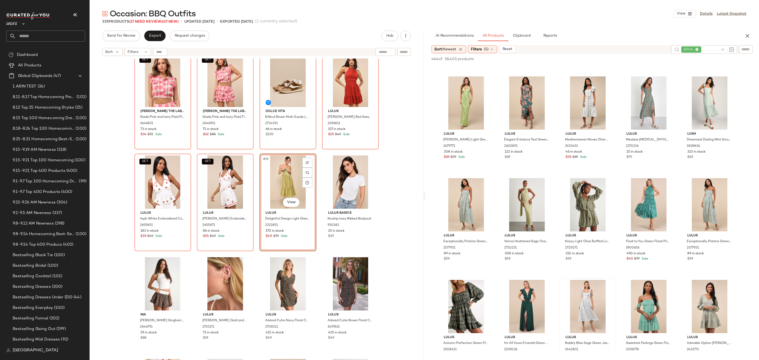
scroll to position [528, 0]
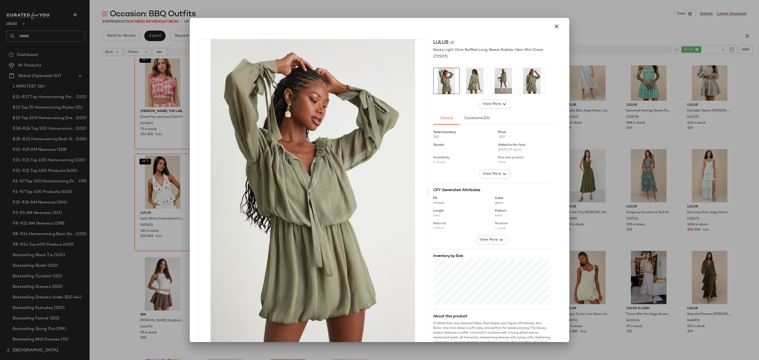
click at [470, 82] on img at bounding box center [475, 81] width 26 height 26
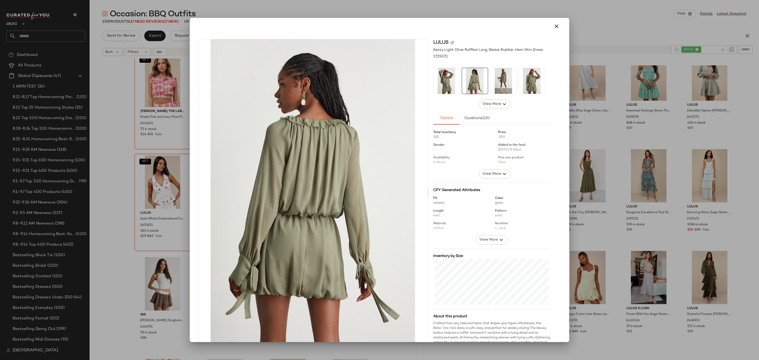
click at [490, 87] on img at bounding box center [503, 81] width 26 height 26
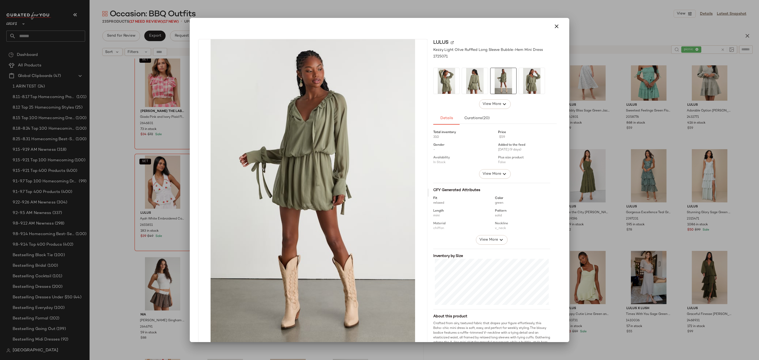
click at [525, 77] on img at bounding box center [532, 81] width 26 height 26
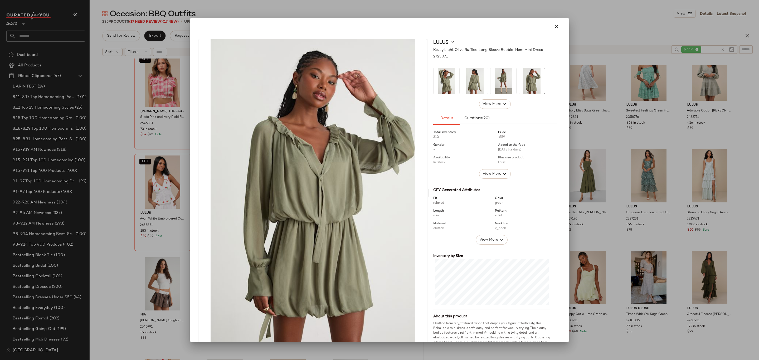
click at [557, 18] on div at bounding box center [379, 26] width 375 height 17
click at [553, 25] on icon "button" at bounding box center [556, 26] width 6 height 6
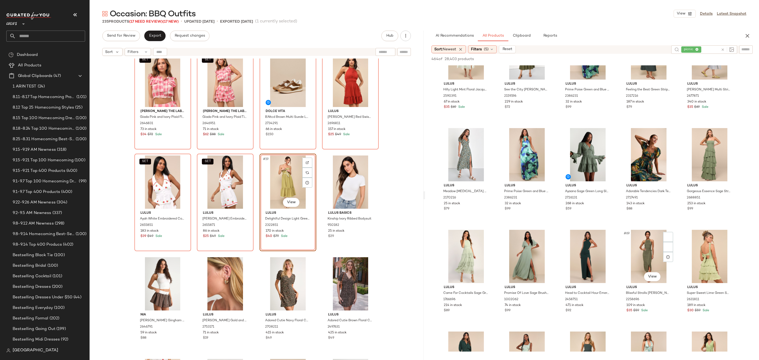
scroll to position [1305, 0]
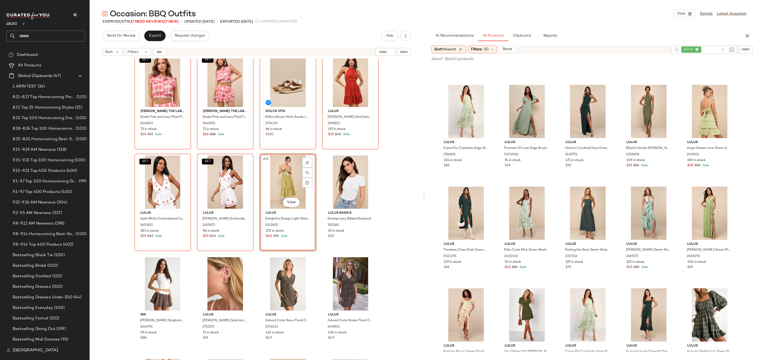
click at [723, 49] on icon at bounding box center [723, 50] width 4 height 4
type input "**"
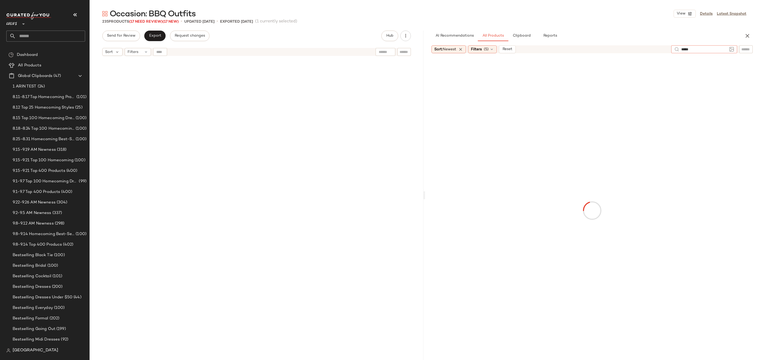
scroll to position [317, 0]
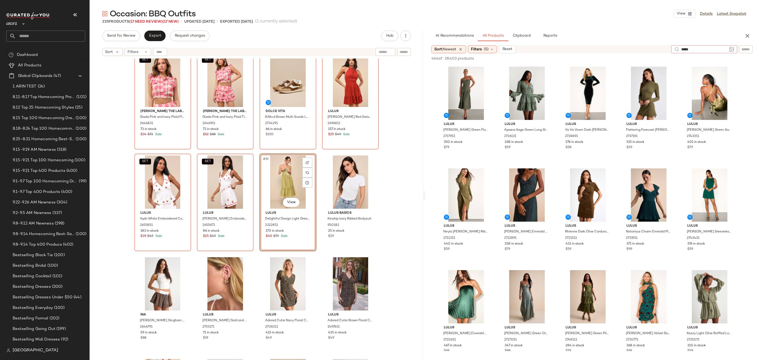
type input "******"
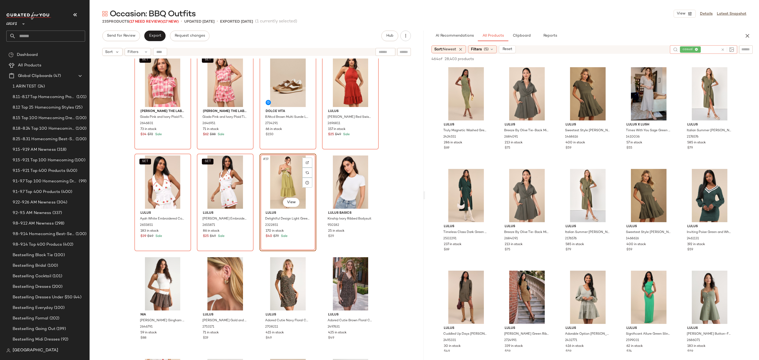
click at [722, 48] on icon at bounding box center [723, 50] width 4 height 4
click at [642, 56] on div "464 of 28,403 products • 0 selected Add to Top Add to Bottom Deselect All" at bounding box center [592, 59] width 334 height 12
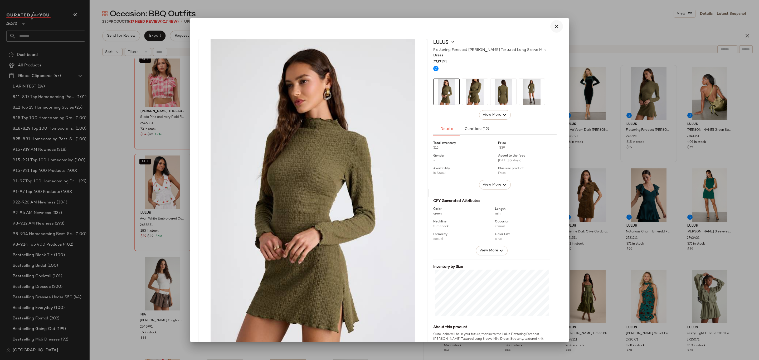
click at [557, 30] on button "button" at bounding box center [556, 26] width 13 height 13
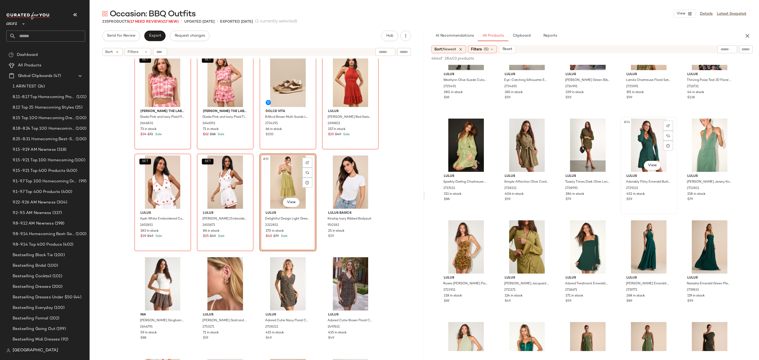
scroll to position [569, 0]
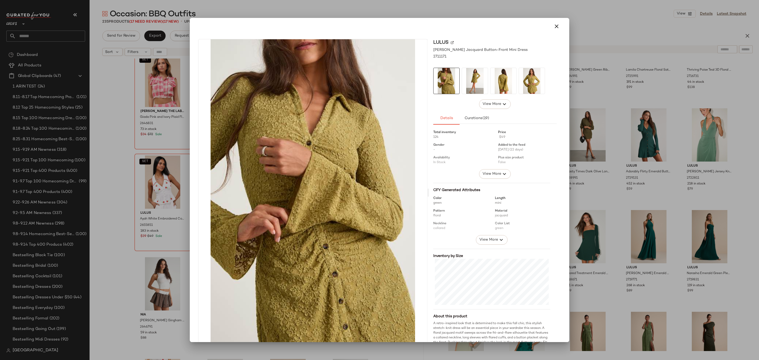
click at [472, 81] on img at bounding box center [475, 81] width 26 height 26
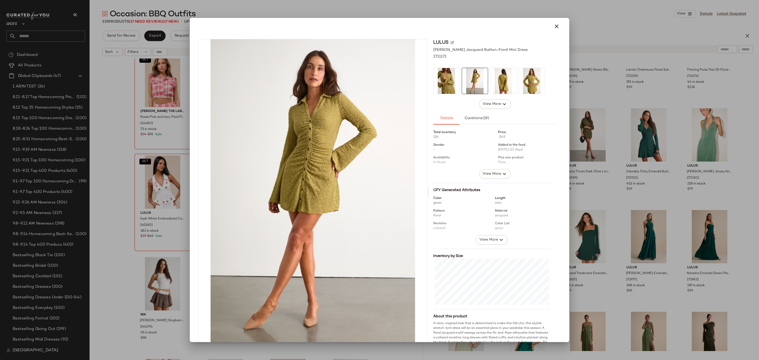
click at [496, 74] on img at bounding box center [503, 81] width 26 height 26
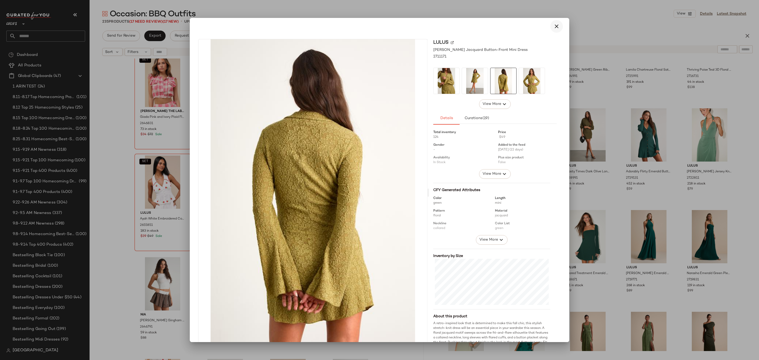
click at [554, 26] on icon "button" at bounding box center [556, 26] width 6 height 6
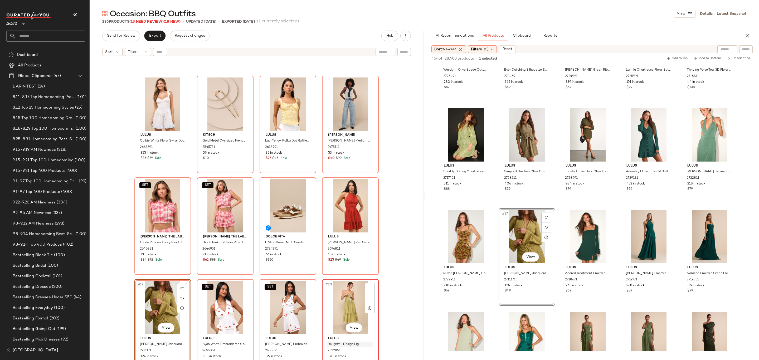
scroll to position [311, 0]
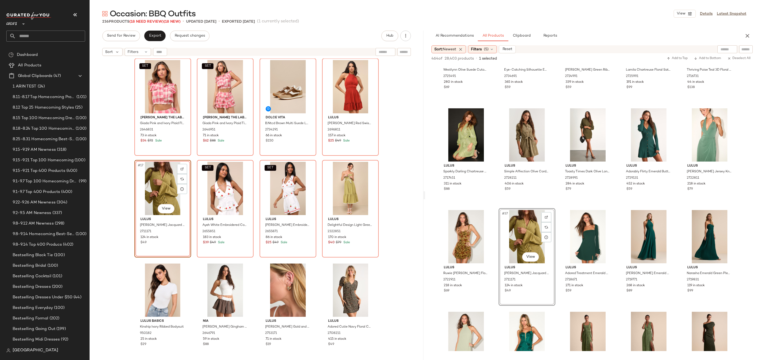
click at [141, 198] on div "#17 View" at bounding box center [162, 188] width 53 height 53
click at [145, 198] on div "#17 View" at bounding box center [162, 188] width 53 height 53
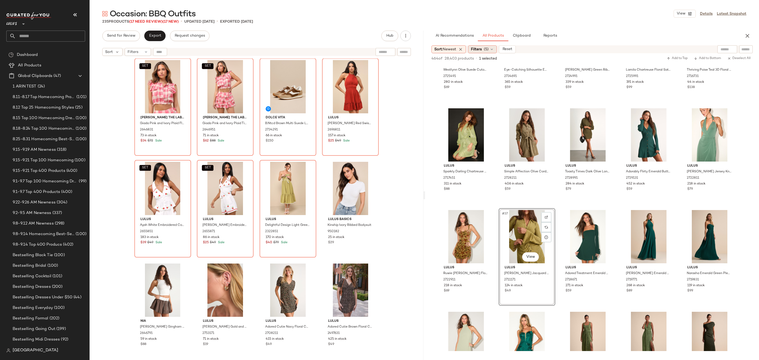
click at [476, 51] on span "Filters" at bounding box center [476, 50] width 11 height 6
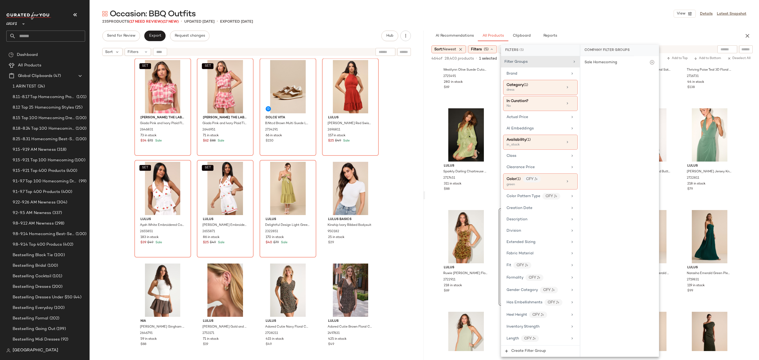
click at [657, 39] on div "AI Recommendations All Products Clipboard Reports" at bounding box center [583, 36] width 304 height 11
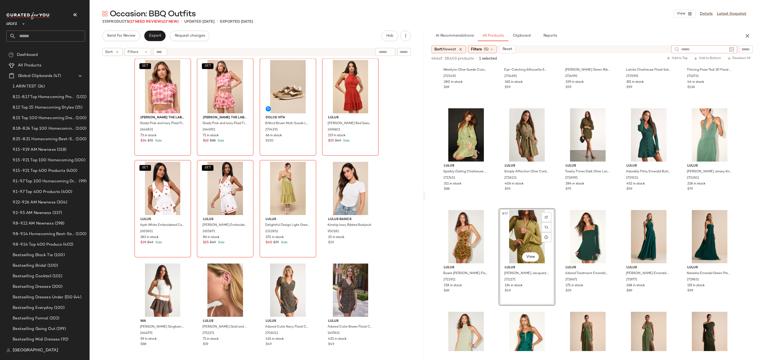
click at [726, 48] on input "text" at bounding box center [704, 50] width 46 height 6
type input "**********"
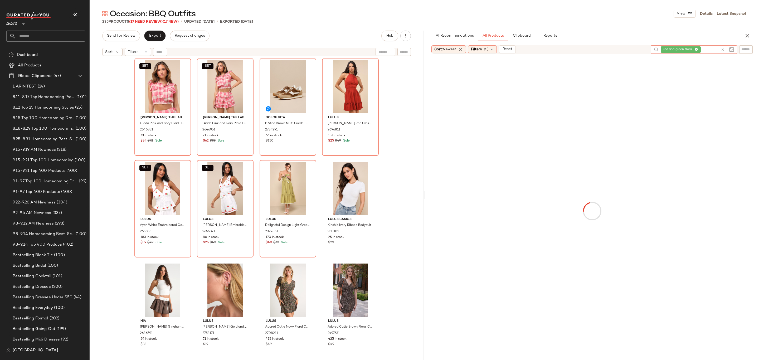
click at [610, 50] on div "Sort: Newest Filters (5) Reset" at bounding box center [538, 49] width 215 height 8
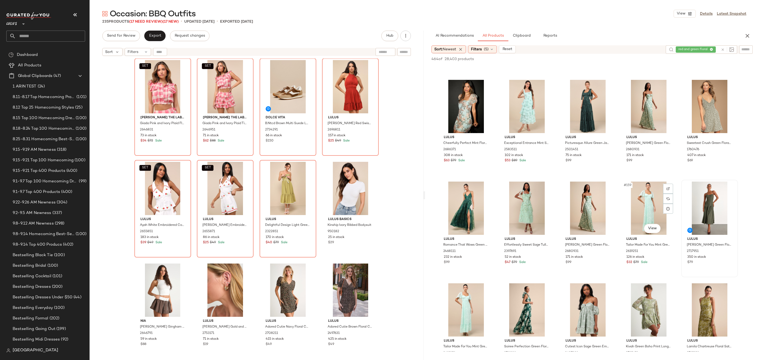
scroll to position [3038, 0]
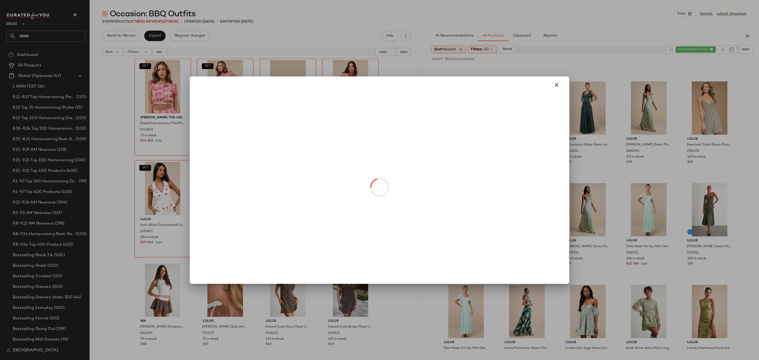
drag, startPoint x: 712, startPoint y: 229, endPoint x: 716, endPoint y: 229, distance: 4.5
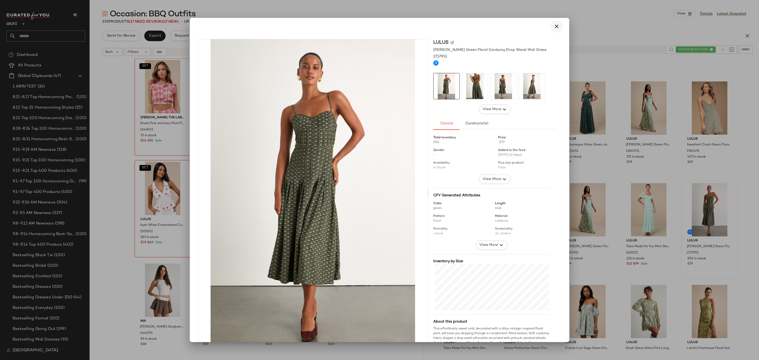
click at [548, 30] on div at bounding box center [379, 26] width 367 height 13
drag, startPoint x: 549, startPoint y: 30, endPoint x: 560, endPoint y: 33, distance: 11.6
click at [550, 33] on div at bounding box center [379, 26] width 375 height 17
click at [550, 24] on button "button" at bounding box center [556, 26] width 13 height 13
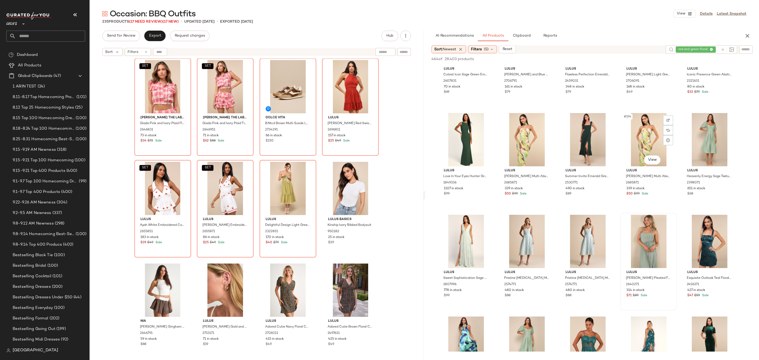
scroll to position [3911, 0]
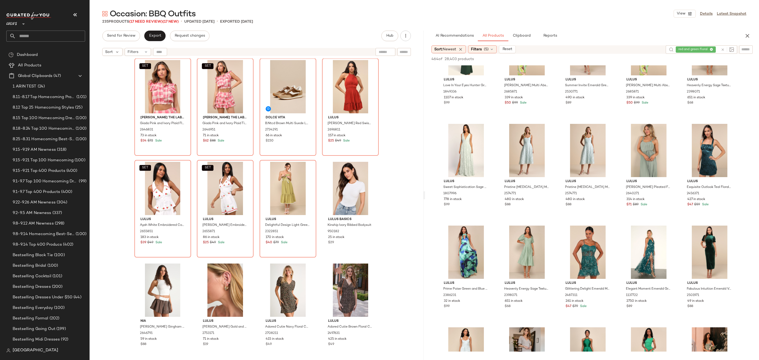
click at [721, 48] on icon at bounding box center [723, 50] width 4 height 4
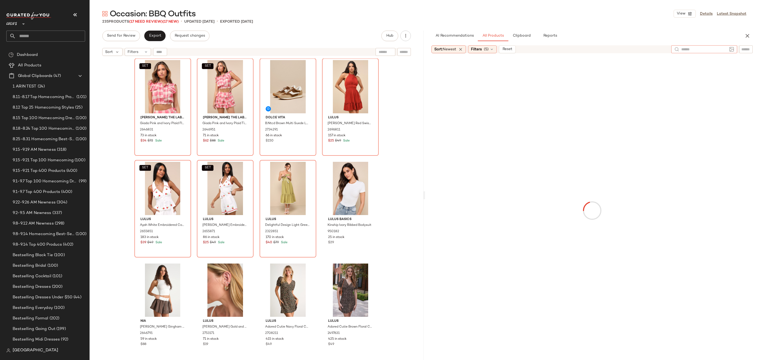
type input "*"
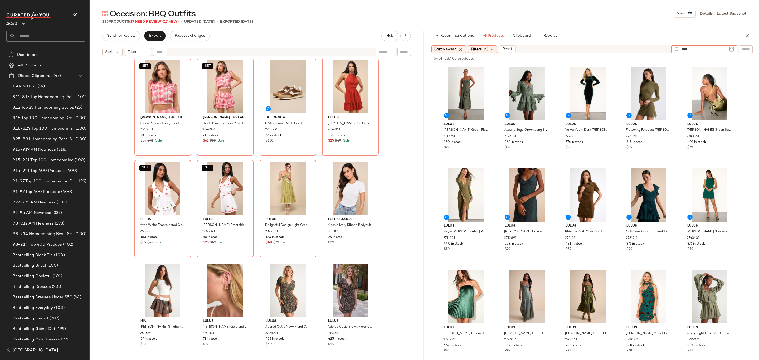
type input "*****"
type input "**********"
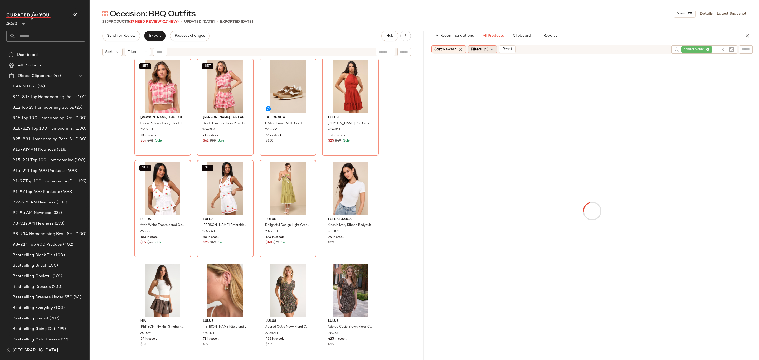
click at [489, 47] on span "(5)" at bounding box center [486, 50] width 5 height 6
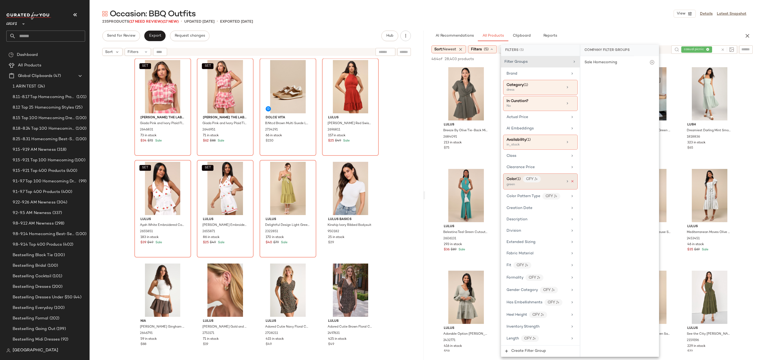
click at [571, 185] on div "Color (1) CFY green" at bounding box center [540, 181] width 75 height 16
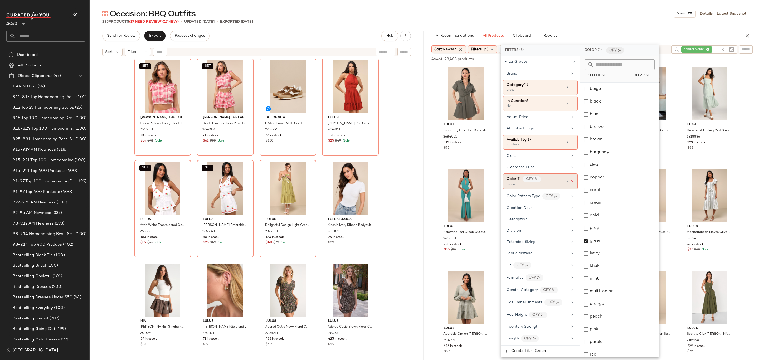
click at [571, 183] on icon at bounding box center [573, 181] width 4 height 4
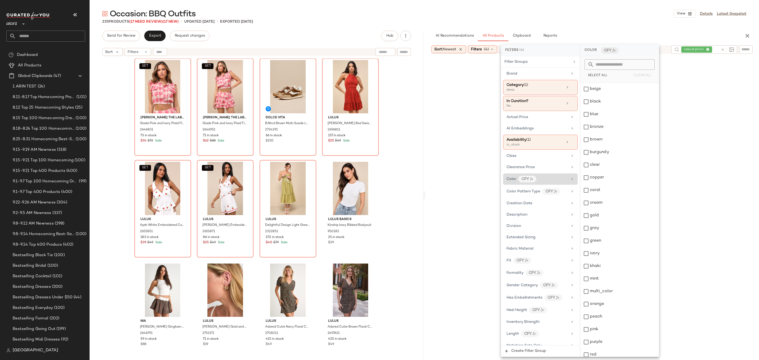
drag, startPoint x: 617, startPoint y: 3, endPoint x: 619, endPoint y: 6, distance: 3.2
click at [619, 5] on main "Occasion: BBQ Outfits View Details Latest Snapshot 235 Products (17 Need Review…" at bounding box center [379, 180] width 759 height 360
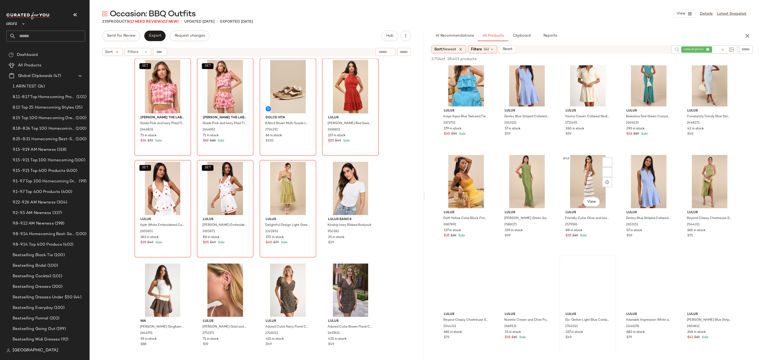
scroll to position [877, 0]
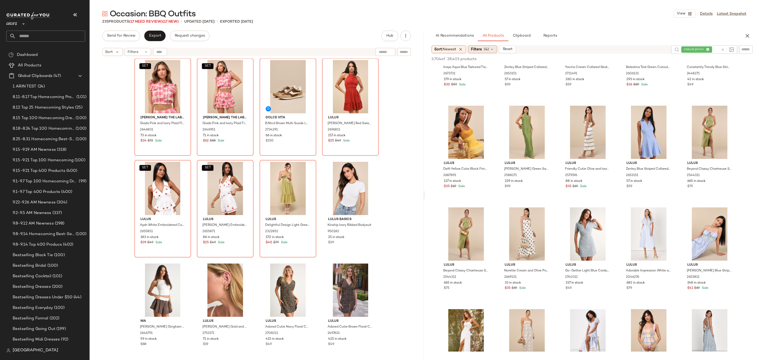
click at [488, 49] on span "(4)" at bounding box center [486, 50] width 5 height 6
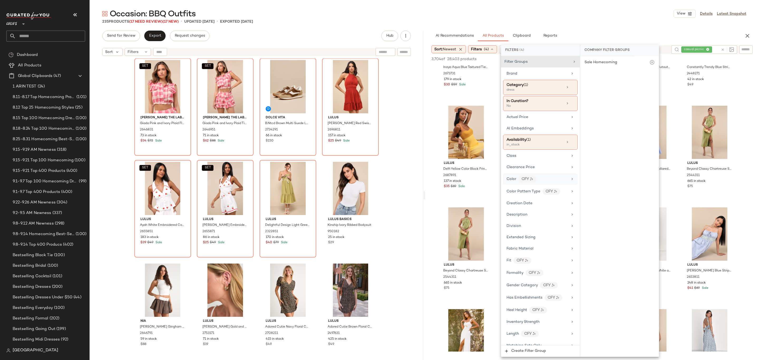
click at [509, 178] on span "Color" at bounding box center [512, 179] width 10 height 4
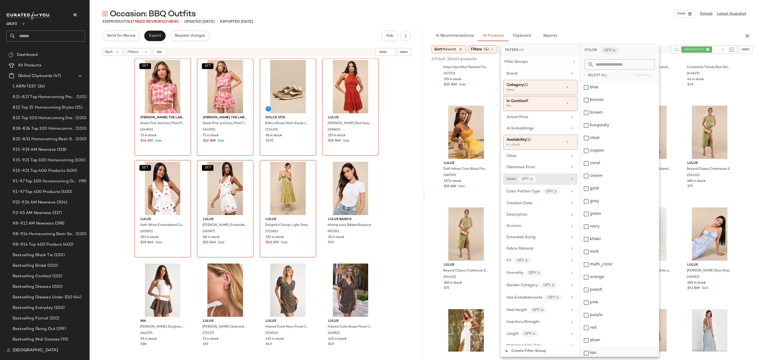
scroll to position [80, 0]
click at [600, 348] on div "yellow" at bounding box center [619, 350] width 79 height 13
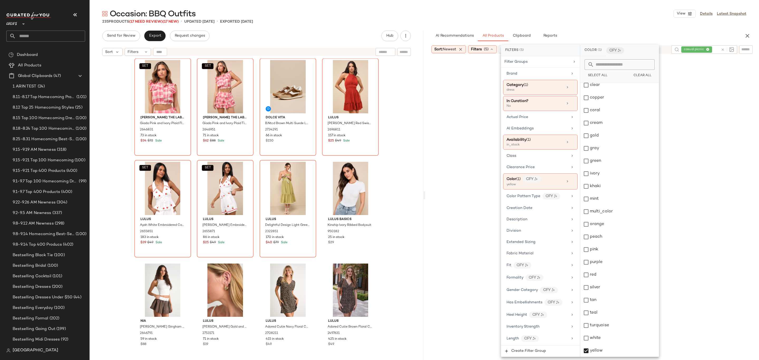
click at [647, 11] on div "Occasion: BBQ Outfits View Details Latest Snapshot" at bounding box center [424, 13] width 669 height 11
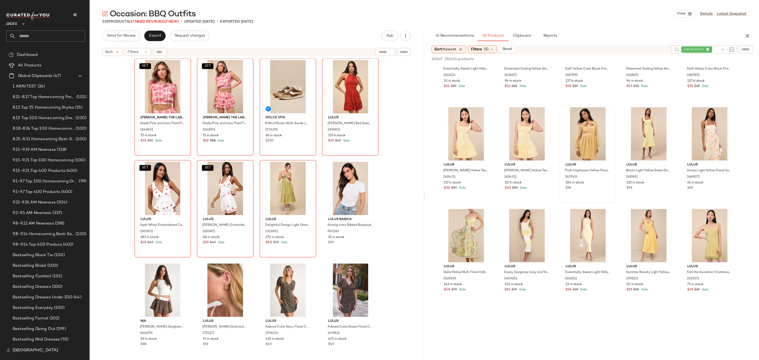
scroll to position [78, 0]
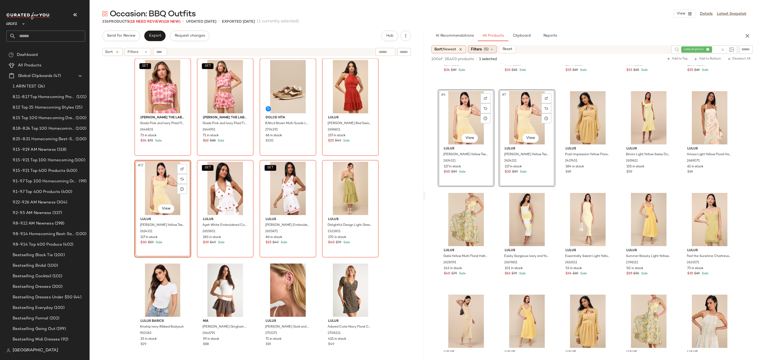
click at [477, 50] on span "Filters" at bounding box center [476, 50] width 11 height 6
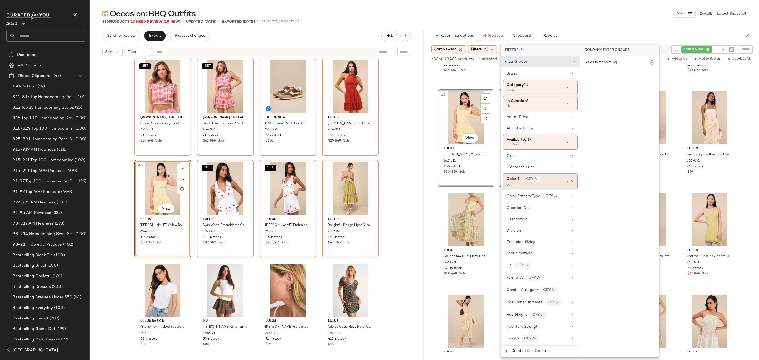
click at [571, 182] on icon at bounding box center [573, 181] width 4 height 4
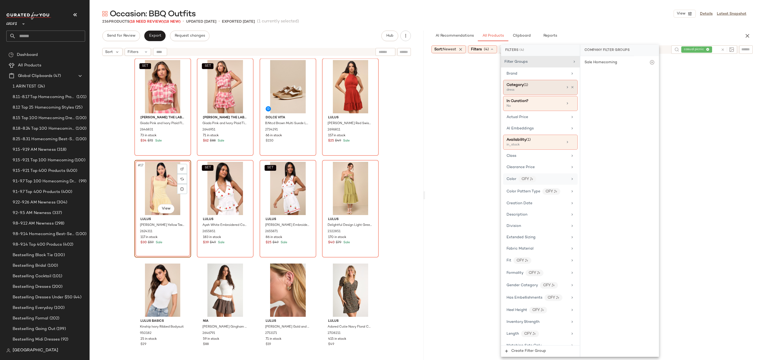
click at [541, 91] on div "dress" at bounding box center [533, 90] width 53 height 5
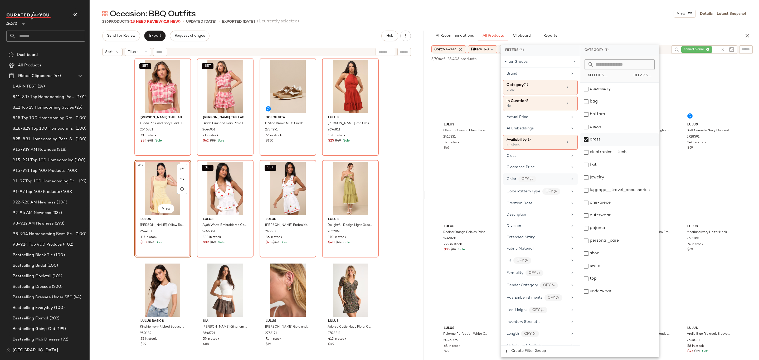
click at [613, 141] on div "dress" at bounding box center [619, 139] width 79 height 13
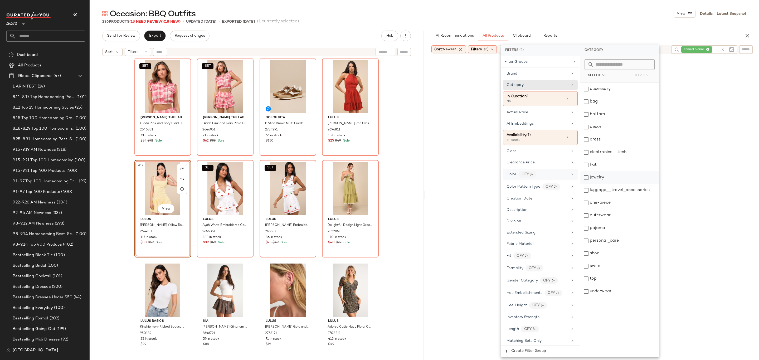
click at [609, 176] on div "jewelry" at bounding box center [619, 177] width 79 height 13
click at [603, 6] on main "Occasion: BBQ Outfits View Details Latest Snapshot 236 Products (18 Need Review…" at bounding box center [379, 180] width 759 height 360
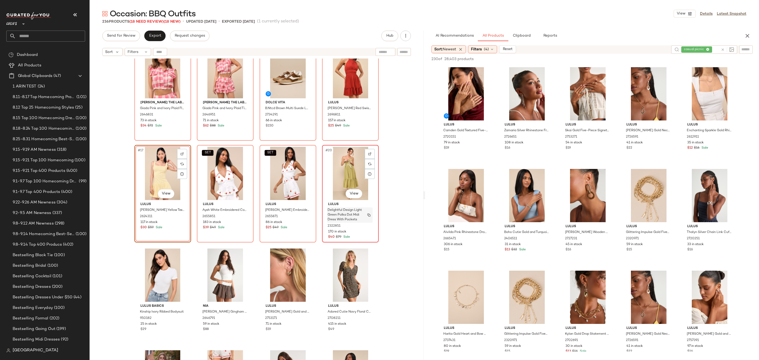
scroll to position [328, 0]
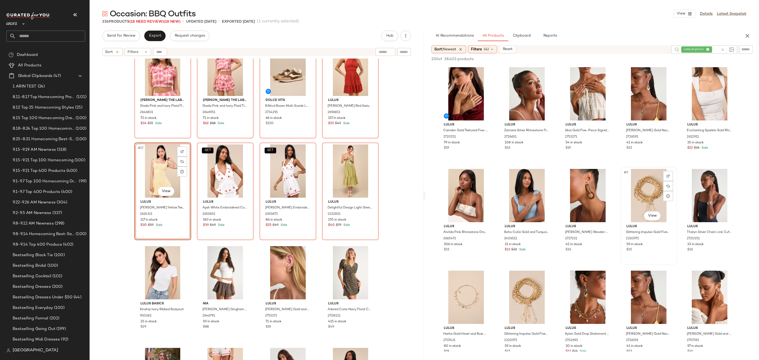
click at [651, 191] on div "#9 View" at bounding box center [648, 195] width 53 height 53
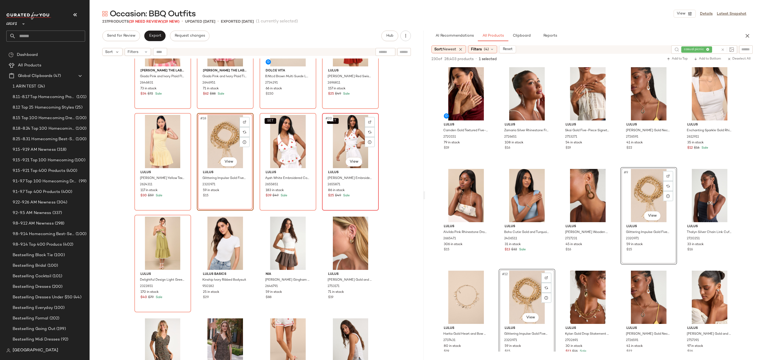
scroll to position [365, 0]
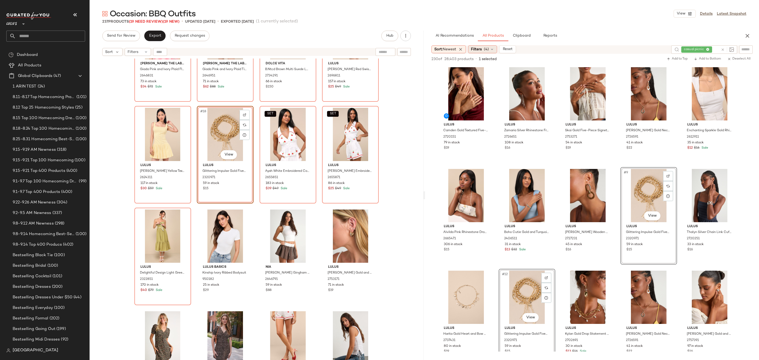
click at [480, 52] on div "Filters (4)" at bounding box center [482, 49] width 29 height 8
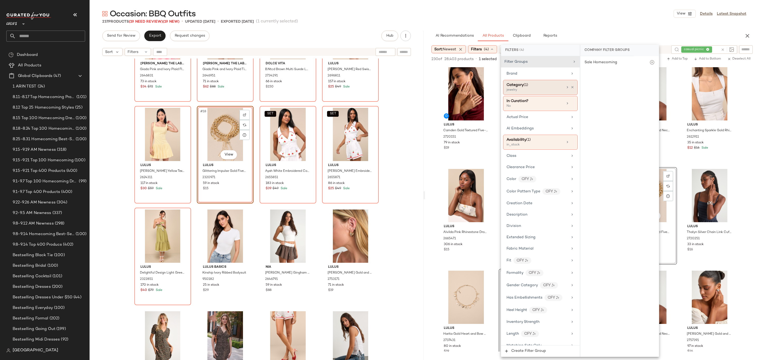
click at [531, 87] on div "Category (1)" at bounding box center [535, 85] width 57 height 6
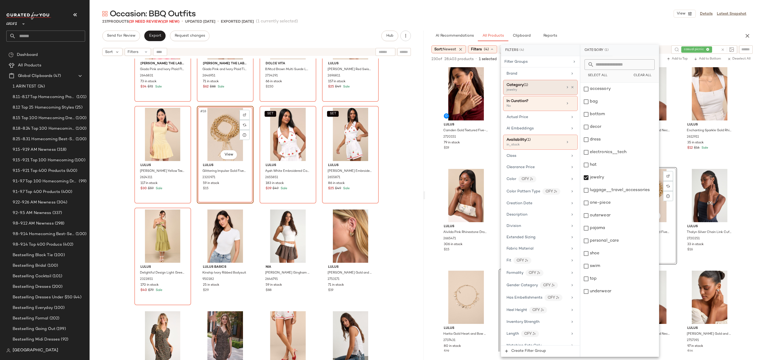
click at [572, 86] on div "Category (1) jewelry" at bounding box center [540, 87] width 75 height 15
click at [570, 89] on div at bounding box center [569, 87] width 9 height 4
click at [571, 88] on icon at bounding box center [573, 87] width 4 height 4
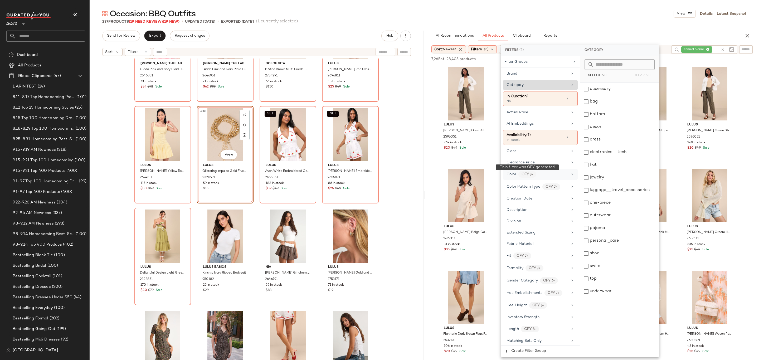
click at [522, 176] on div "CFY" at bounding box center [527, 174] width 18 height 7
drag, startPoint x: 606, startPoint y: 242, endPoint x: 608, endPoint y: 238, distance: 4.7
click at [606, 240] on div "green" at bounding box center [619, 241] width 79 height 13
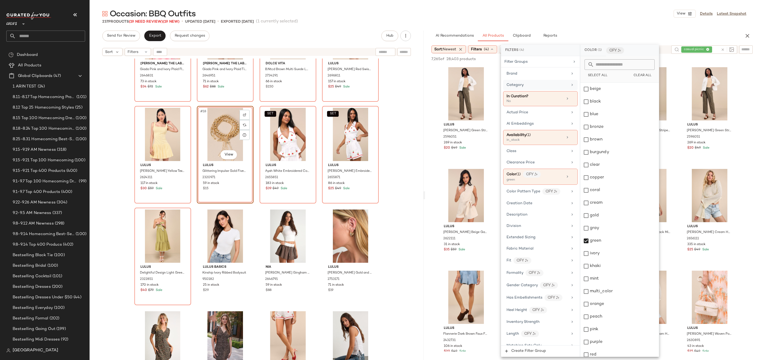
click at [571, 14] on div "Occasion: BBQ Outfits View Details Latest Snapshot" at bounding box center [424, 13] width 669 height 11
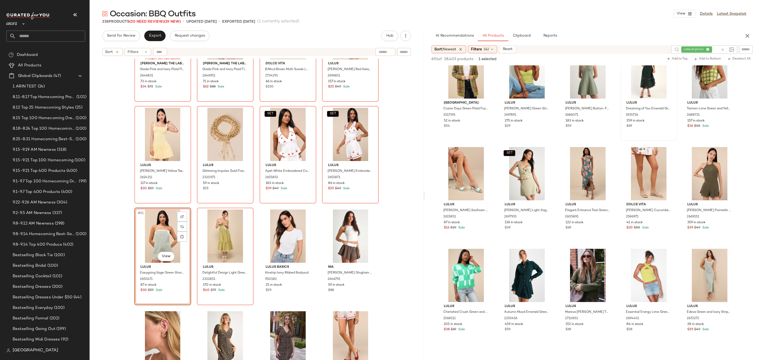
scroll to position [3176, 0]
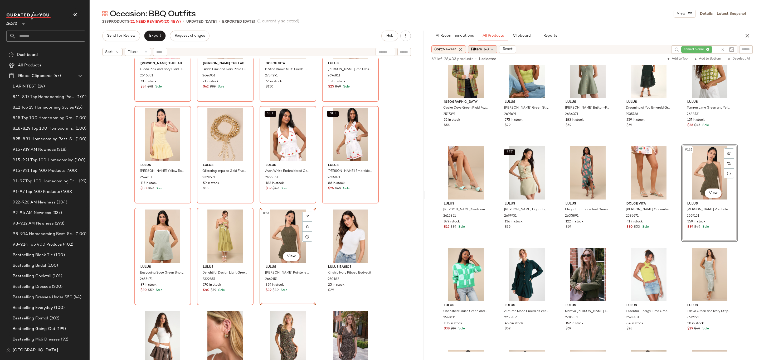
click at [486, 50] on div "Filters (4)" at bounding box center [482, 49] width 29 height 8
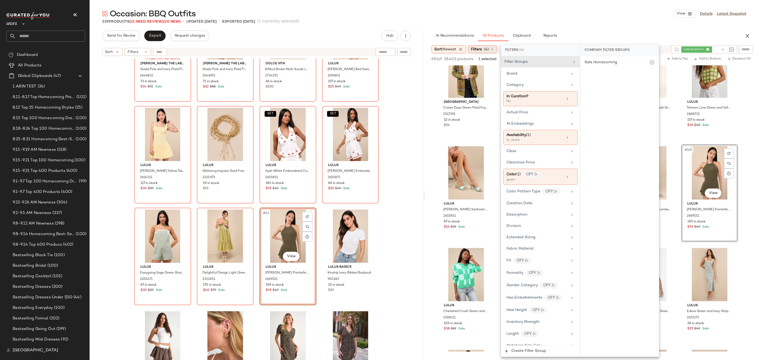
click at [487, 52] on span "(4)" at bounding box center [486, 50] width 5 height 6
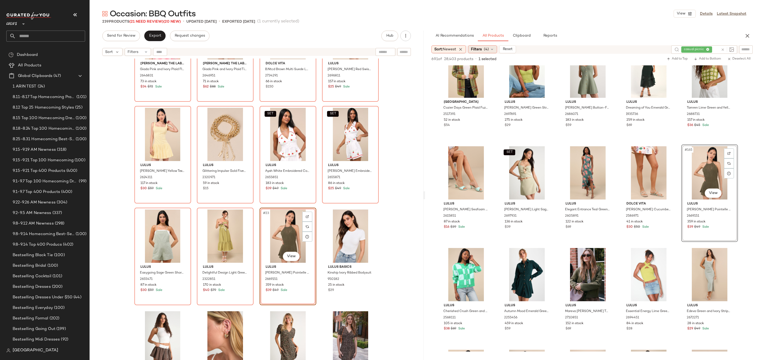
click at [485, 51] on div "Filters (4)" at bounding box center [482, 49] width 29 height 8
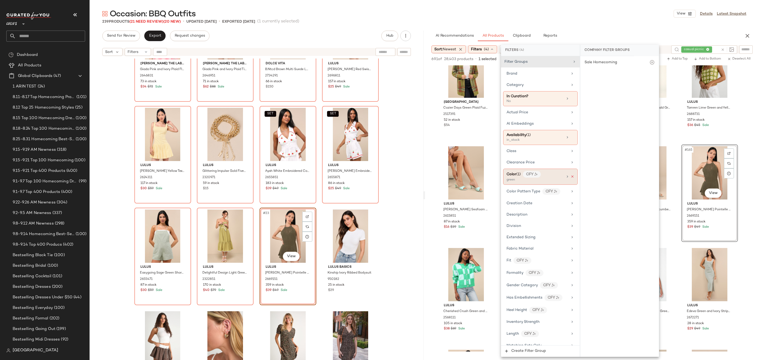
click at [571, 178] on icon at bounding box center [573, 177] width 4 height 4
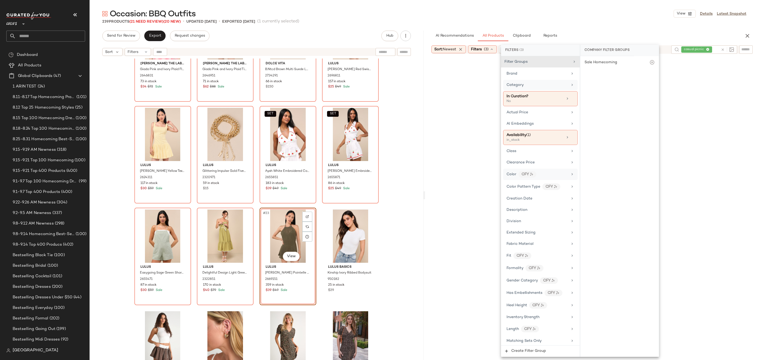
click at [531, 85] on div "Category" at bounding box center [537, 85] width 61 height 6
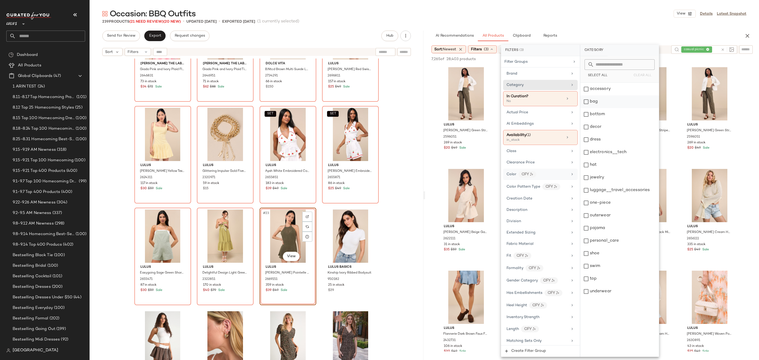
click at [599, 102] on div "bag" at bounding box center [619, 101] width 79 height 13
click at [616, 28] on div "Occasion: BBQ Outfits View Details Latest Snapshot 239 Products (21 Need Review…" at bounding box center [424, 184] width 669 height 352
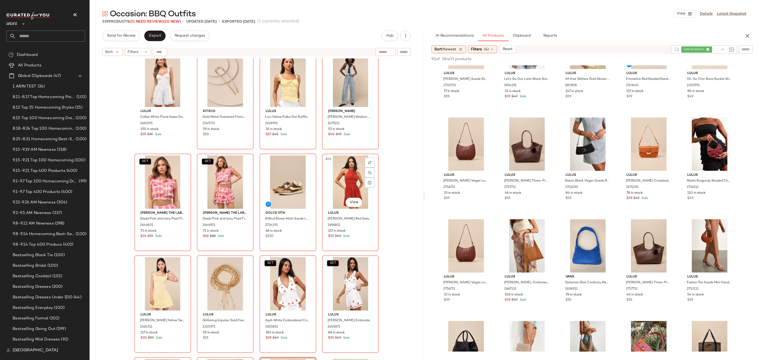
scroll to position [404, 0]
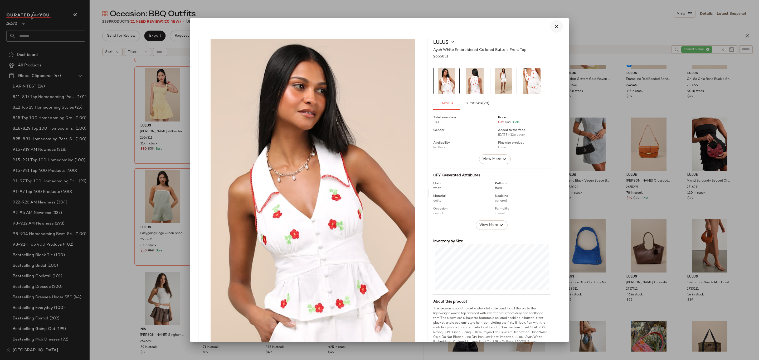
click at [553, 28] on icon "button" at bounding box center [556, 26] width 6 height 6
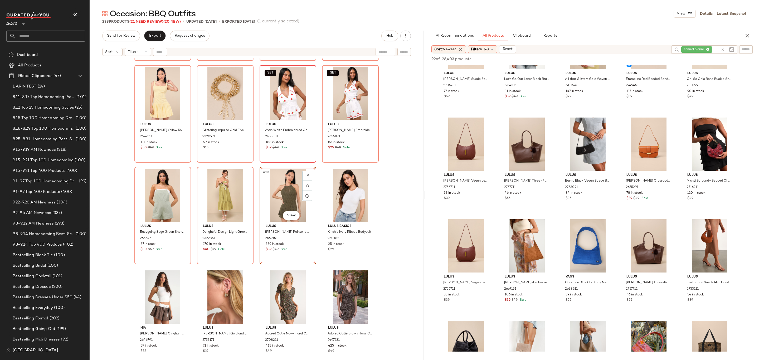
scroll to position [381, 0]
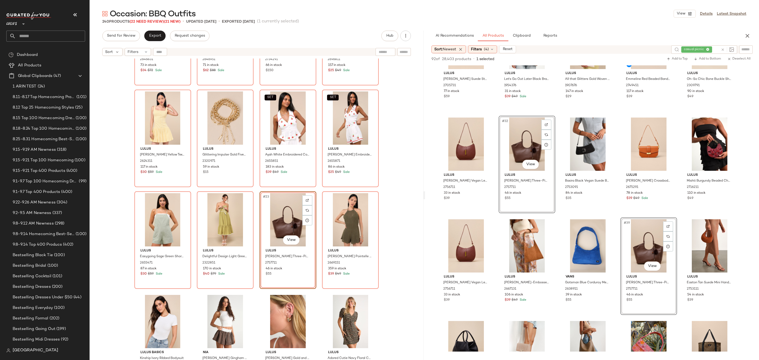
drag, startPoint x: 255, startPoint y: 189, endPoint x: 263, endPoint y: 189, distance: 7.1
click at [257, 188] on div "SET Jacquie The Label Giada Pink and Ivory Plaid Flutter Sleeve Crop Top 264683…" at bounding box center [257, 216] width 334 height 315
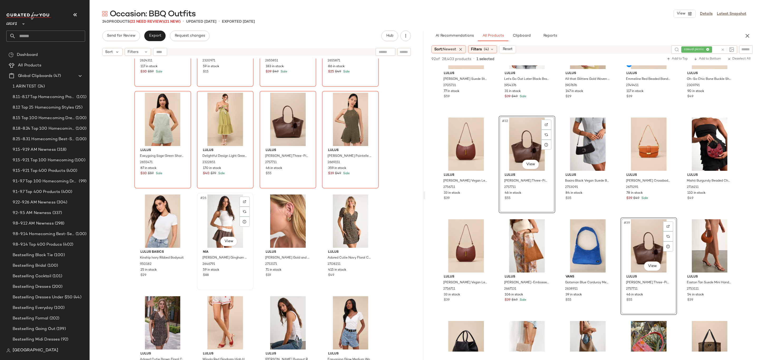
scroll to position [477, 0]
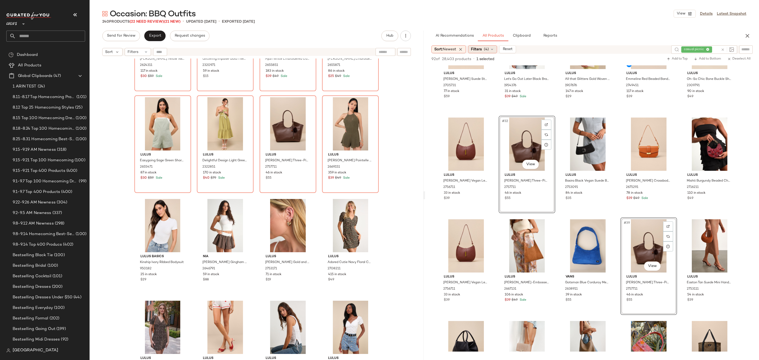
click at [481, 51] on span "Filters" at bounding box center [476, 50] width 11 height 6
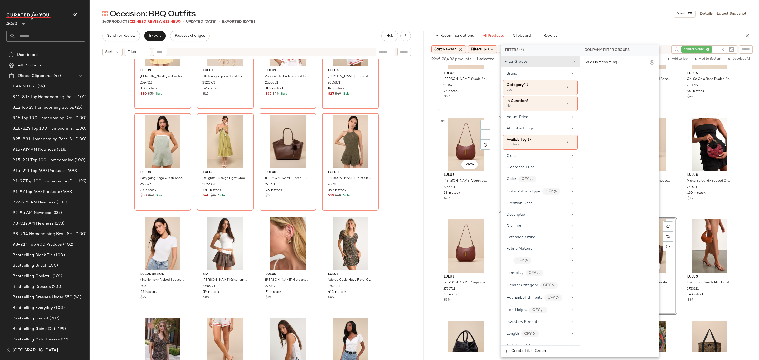
scroll to position [469, 0]
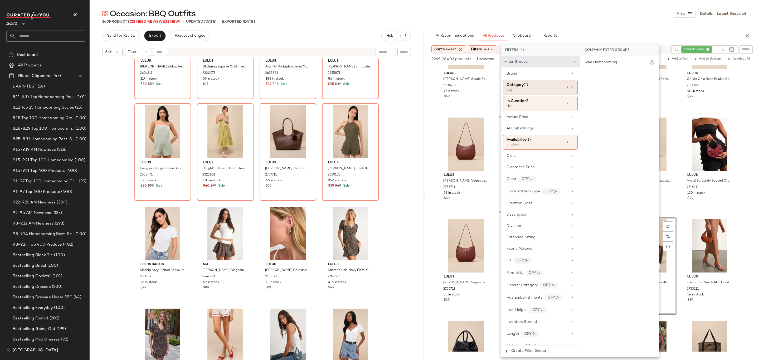
click at [571, 86] on icon at bounding box center [573, 87] width 4 height 4
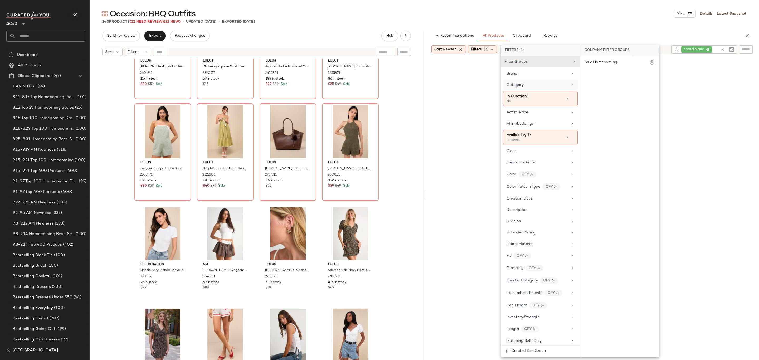
click at [608, 10] on div "Occasion: BBQ Outfits View Details Latest Snapshot" at bounding box center [424, 13] width 669 height 11
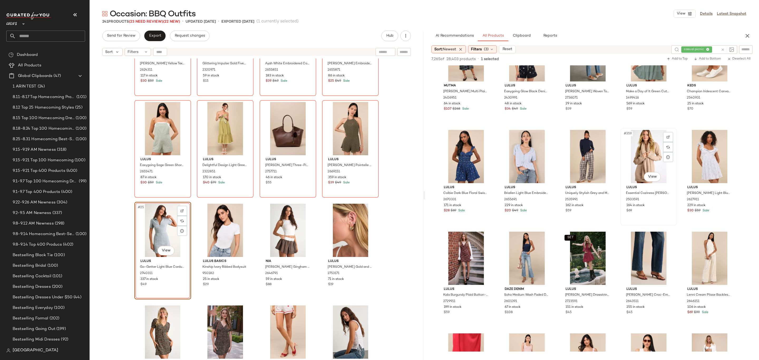
scroll to position [7163, 0]
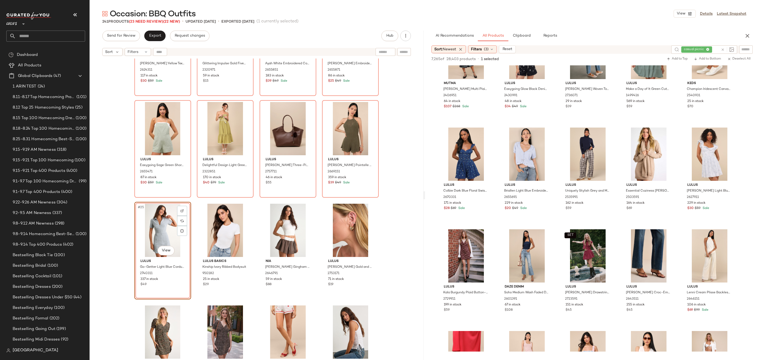
click at [725, 50] on div at bounding box center [727, 49] width 13 height 5
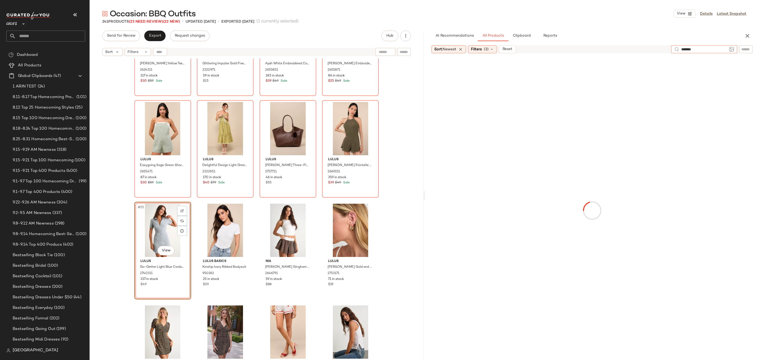
type input "********"
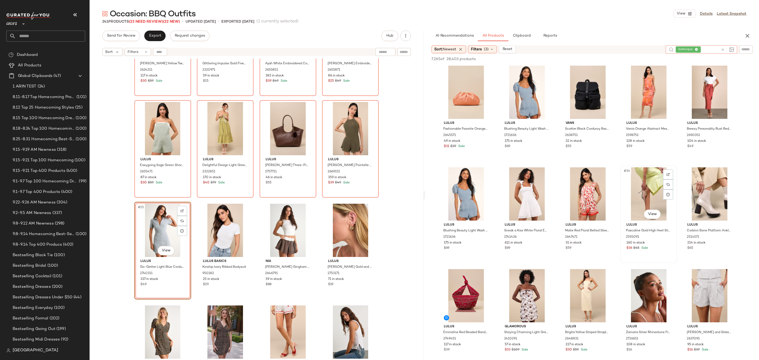
scroll to position [590, 0]
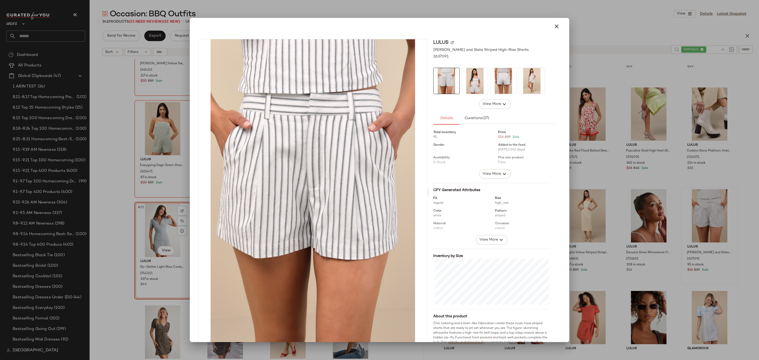
click at [470, 89] on img at bounding box center [475, 81] width 26 height 26
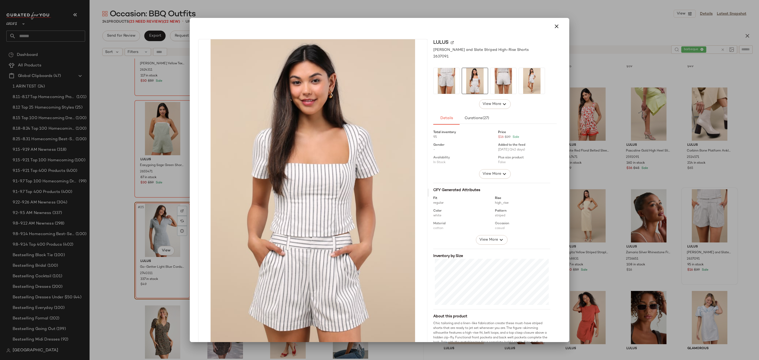
drag, startPoint x: 558, startPoint y: 28, endPoint x: 556, endPoint y: 31, distance: 3.4
click at [556, 30] on button "button" at bounding box center [556, 26] width 13 height 13
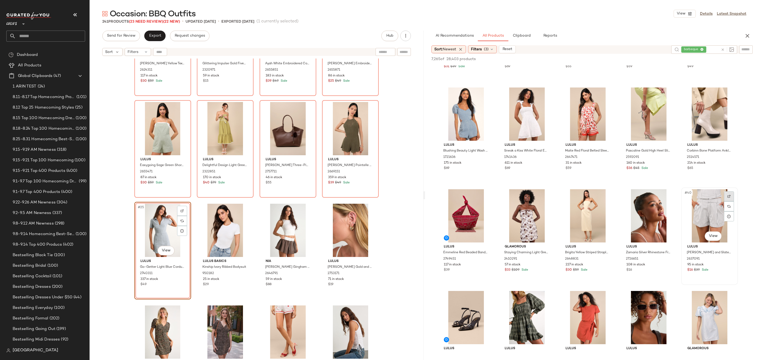
click at [730, 193] on div at bounding box center [729, 196] width 10 height 10
click at [723, 49] on icon at bounding box center [723, 50] width 4 height 4
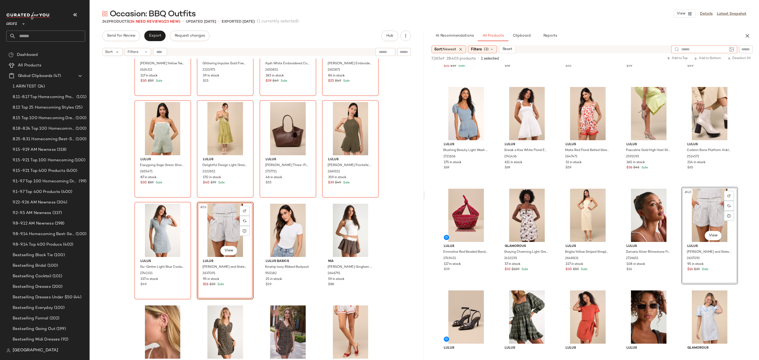
click at [744, 47] on input "text" at bounding box center [745, 50] width 9 height 6
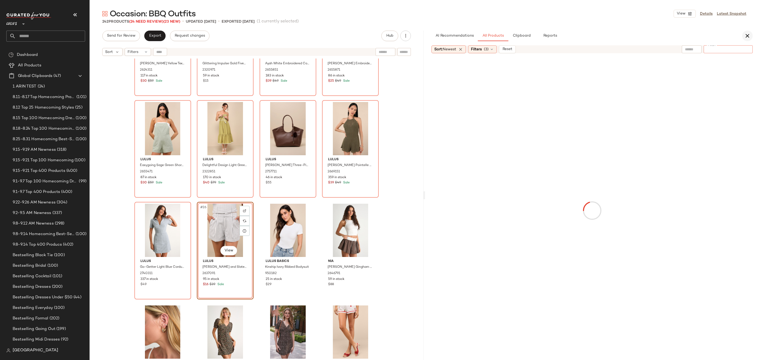
paste input "*******"
type input "*******"
click at [575, 47] on div "Sort: Newest Filters (3) Reset" at bounding box center [541, 49] width 221 height 8
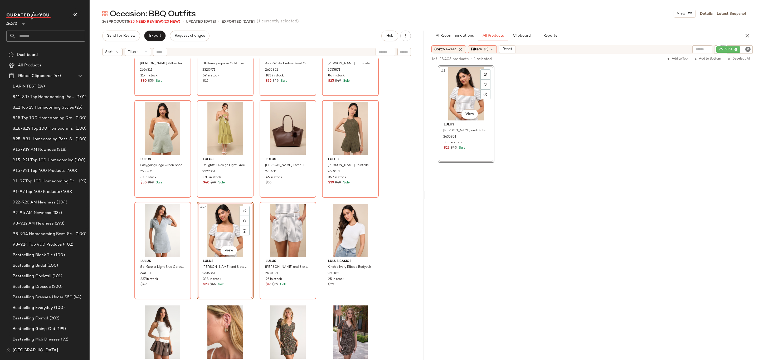
click at [231, 230] on div "#26 View" at bounding box center [225, 230] width 53 height 53
click at [285, 231] on div "#27 View" at bounding box center [287, 230] width 53 height 53
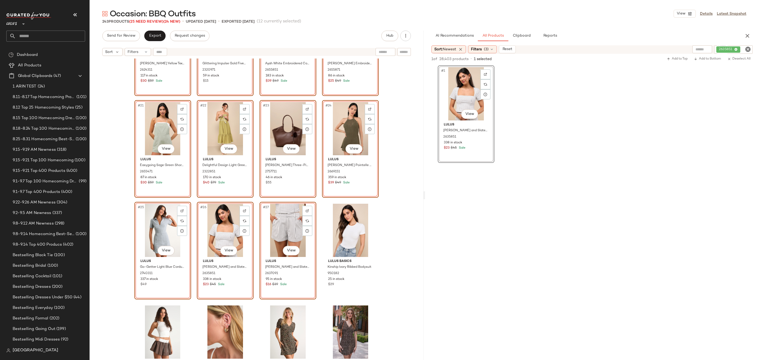
click at [319, 200] on div "#17 View Lulus Khamari Yellow Textured Drop Waist Bubble-Hem Mini Dress 2624311…" at bounding box center [257, 216] width 334 height 315
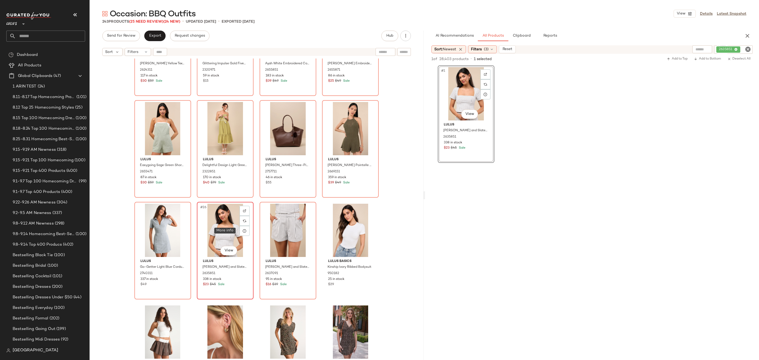
click at [234, 228] on div "#26 View" at bounding box center [225, 230] width 53 height 53
click at [270, 230] on div "#27 View" at bounding box center [287, 230] width 53 height 53
click at [748, 50] on icon "Clear Filter" at bounding box center [748, 49] width 6 height 6
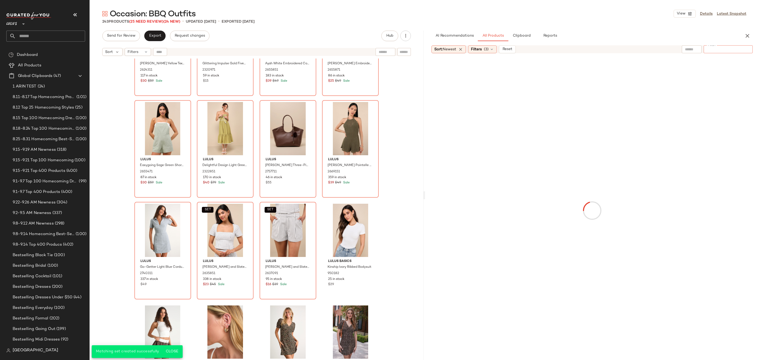
click at [594, 52] on div "Sort: Newest Filters (3) Reset" at bounding box center [554, 49] width 246 height 8
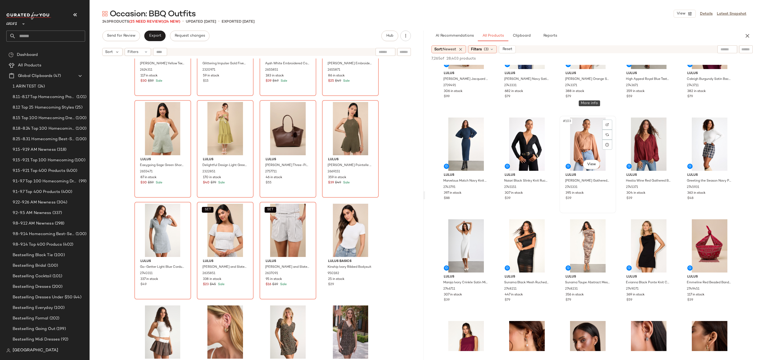
scroll to position [2073, 0]
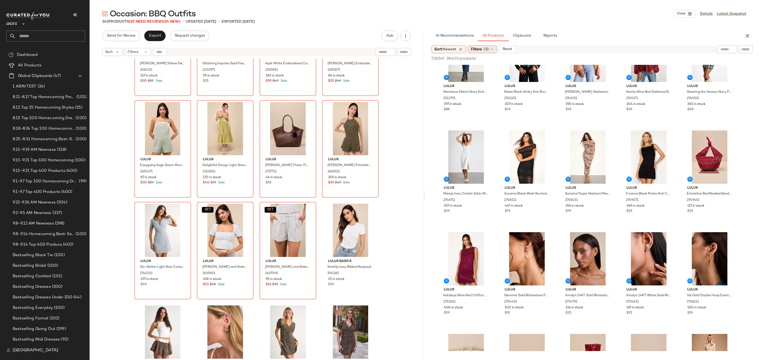
click at [481, 48] on span "Filters" at bounding box center [476, 50] width 11 height 6
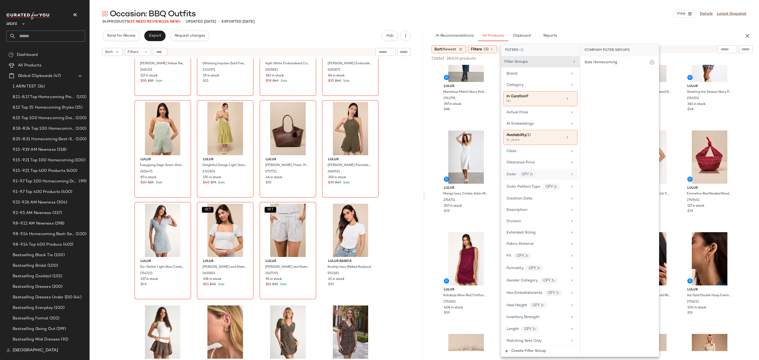
click at [557, 178] on div "Color CFY" at bounding box center [537, 174] width 61 height 7
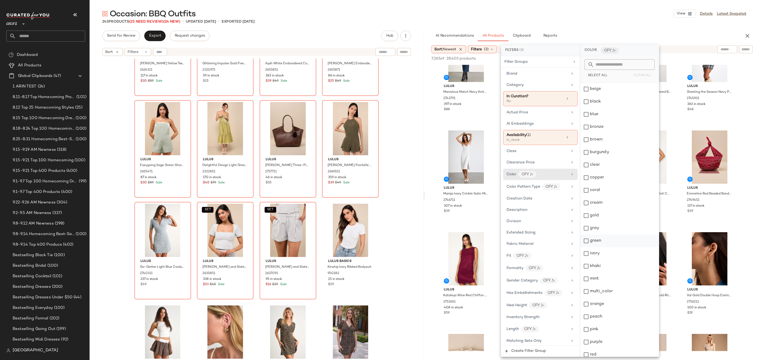
click at [613, 245] on div "green" at bounding box center [619, 241] width 79 height 13
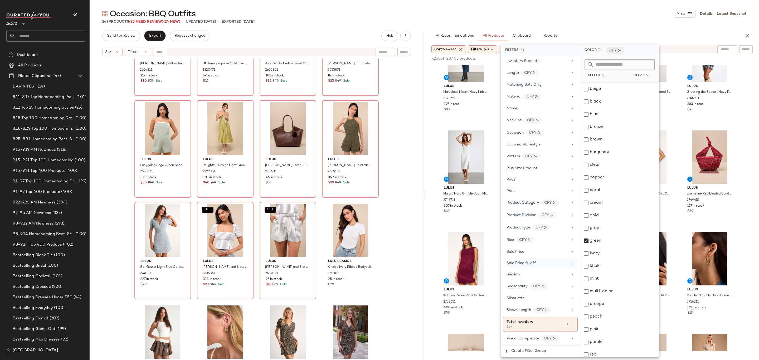
scroll to position [272, 0]
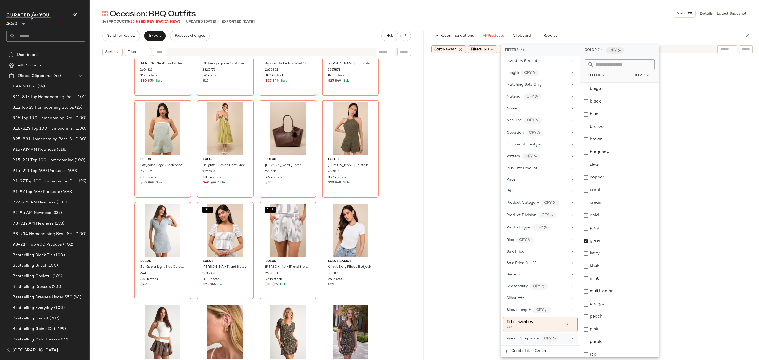
click at [517, 342] on div "Visual Complexity CFY" at bounding box center [540, 338] width 75 height 11
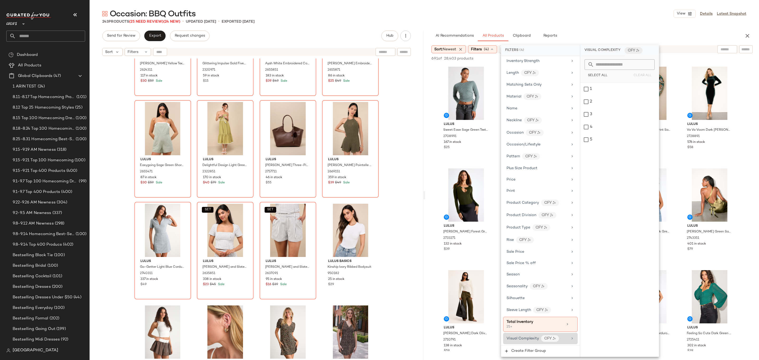
click at [528, 337] on span "Visual Complexity" at bounding box center [523, 339] width 32 height 4
click at [589, 119] on div "3" at bounding box center [619, 114] width 79 height 13
drag, startPoint x: 590, startPoint y: 123, endPoint x: 589, endPoint y: 133, distance: 9.5
click at [590, 123] on div "4" at bounding box center [619, 127] width 79 height 13
click at [591, 140] on div "5" at bounding box center [619, 139] width 79 height 13
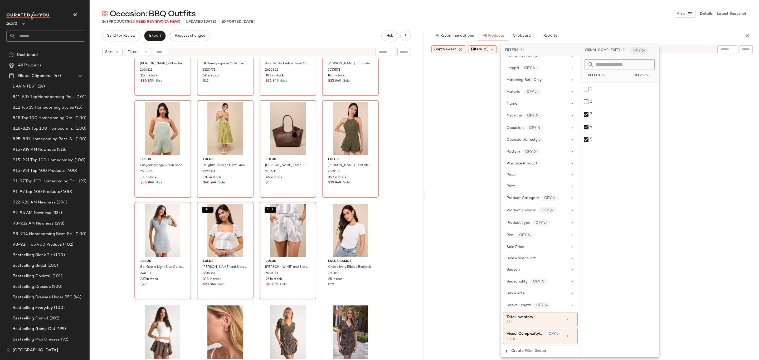
click at [633, 23] on div "243 Products (25 Need Review) (24 New) • updated Sep 25th • Exported Sep 23rd" at bounding box center [424, 21] width 669 height 5
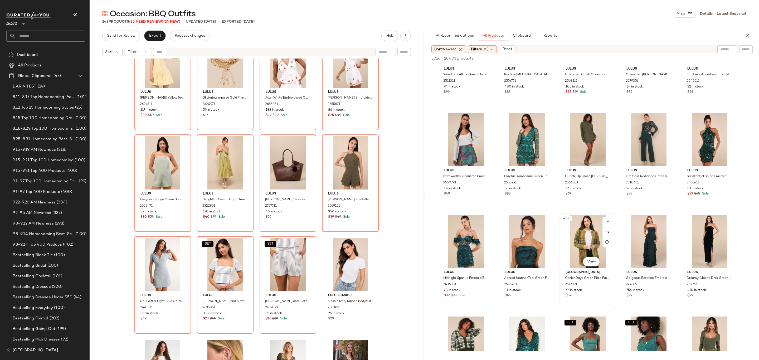
scroll to position [2591, 0]
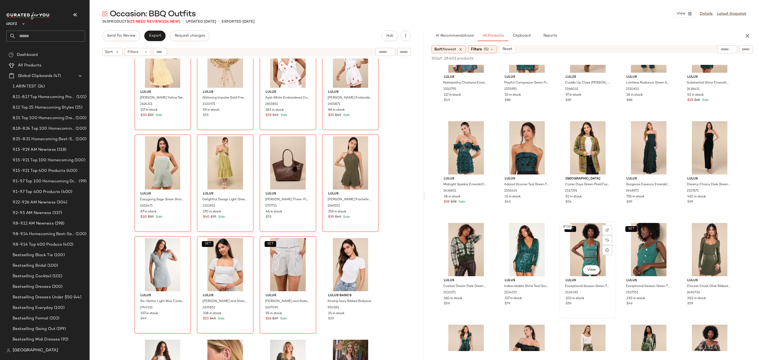
click at [586, 249] on div "SET #138 View" at bounding box center [587, 249] width 53 height 53
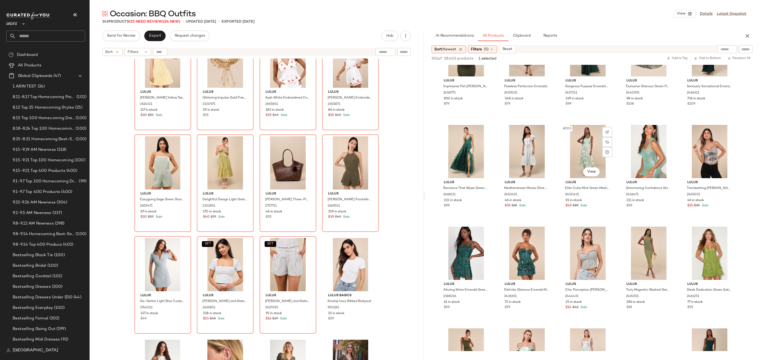
scroll to position [4070, 0]
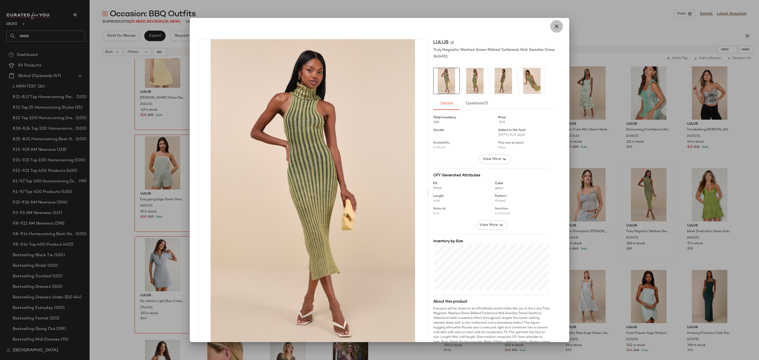
click at [553, 23] on icon "button" at bounding box center [556, 26] width 6 height 6
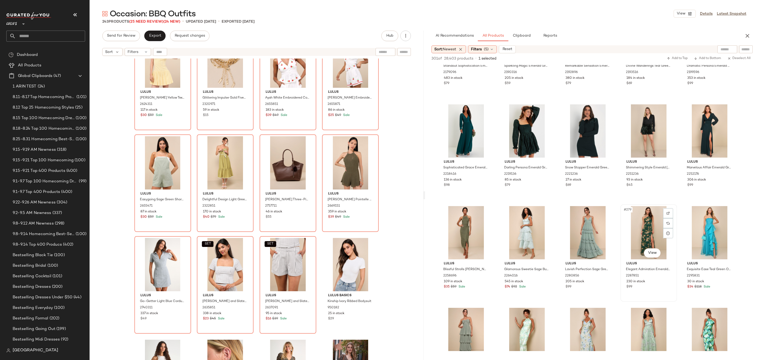
scroll to position [5464, 0]
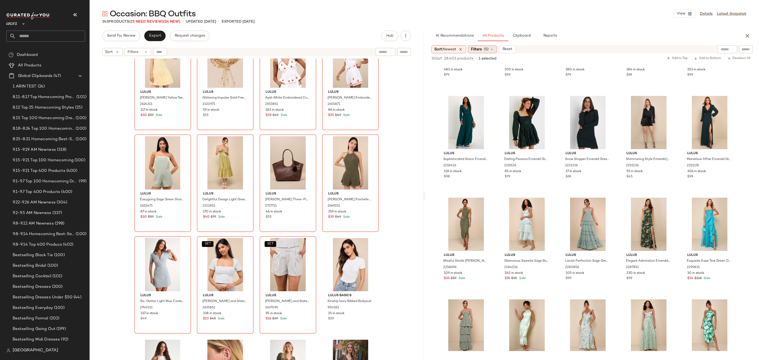
click at [484, 51] on div "Filters (5)" at bounding box center [482, 49] width 29 height 8
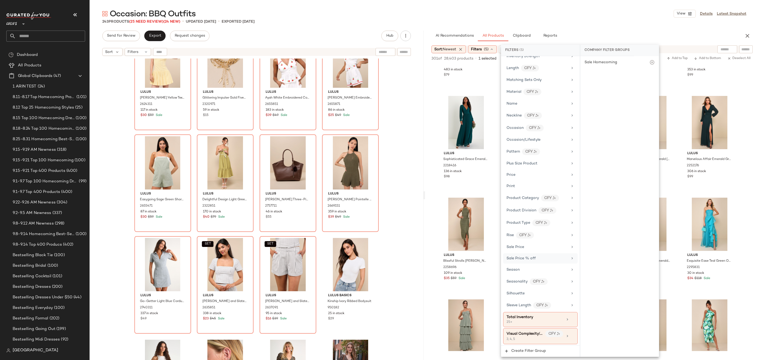
scroll to position [277, 0]
click at [566, 336] on icon at bounding box center [567, 336] width 4 height 4
click at [571, 335] on icon at bounding box center [573, 336] width 4 height 4
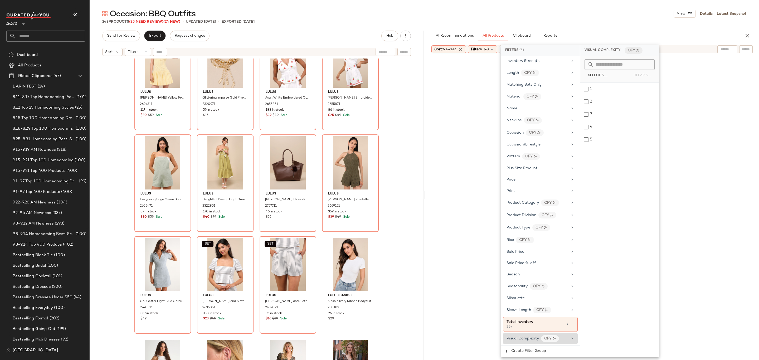
scroll to position [272, 0]
click at [627, 15] on div "Occasion: BBQ Outfits View Details Latest Snapshot" at bounding box center [424, 13] width 669 height 11
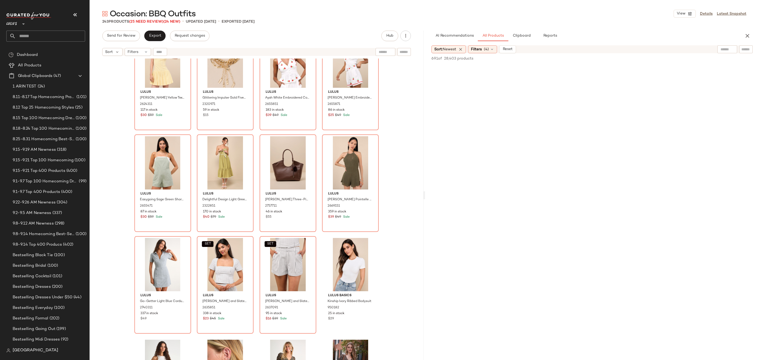
click at [626, 45] on div "Sort: Newest Filters (4) Reset" at bounding box center [557, 49] width 253 height 8
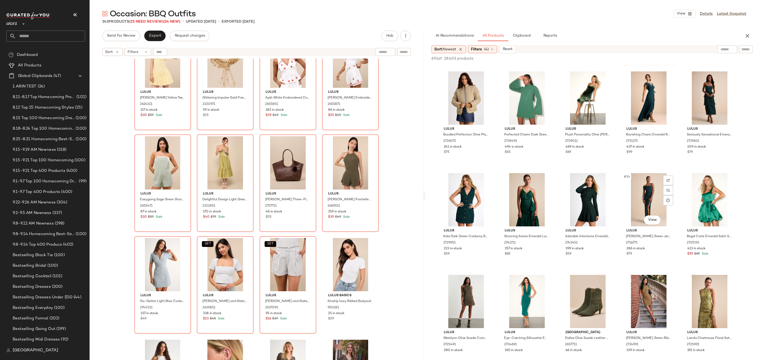
scroll to position [0, 0]
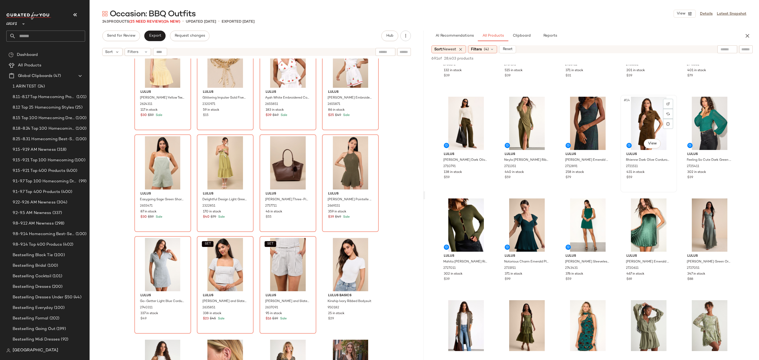
scroll to position [164, 0]
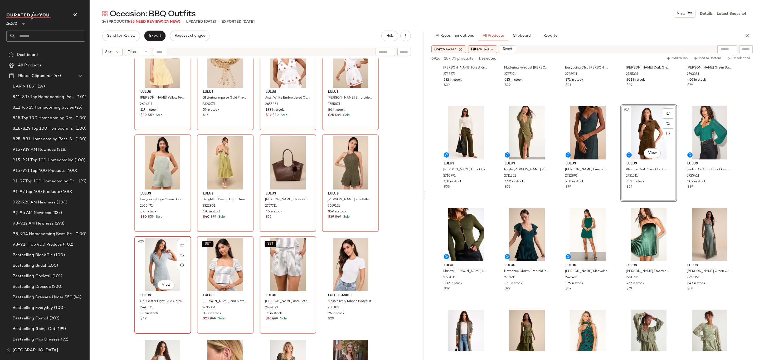
click at [149, 257] on div "#25 View" at bounding box center [162, 264] width 53 height 53
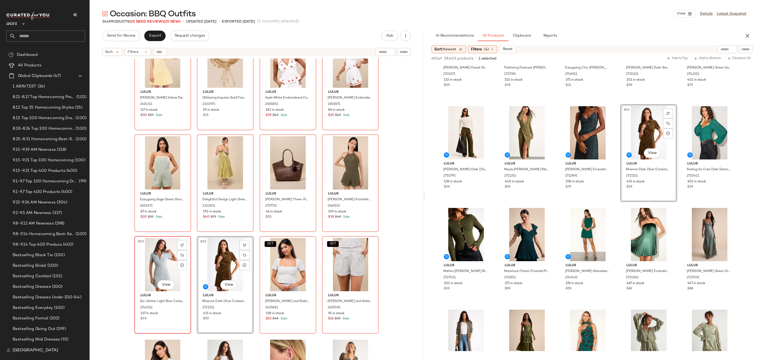
drag, startPoint x: 158, startPoint y: 261, endPoint x: 158, endPoint y: 264, distance: 2.9
click at [158, 261] on div "#25 View" at bounding box center [162, 264] width 53 height 53
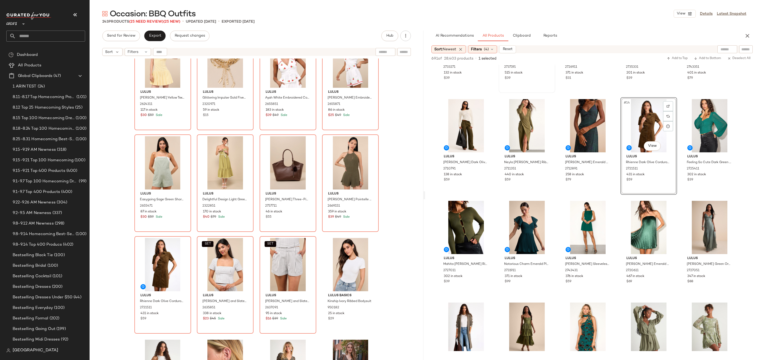
scroll to position [176, 0]
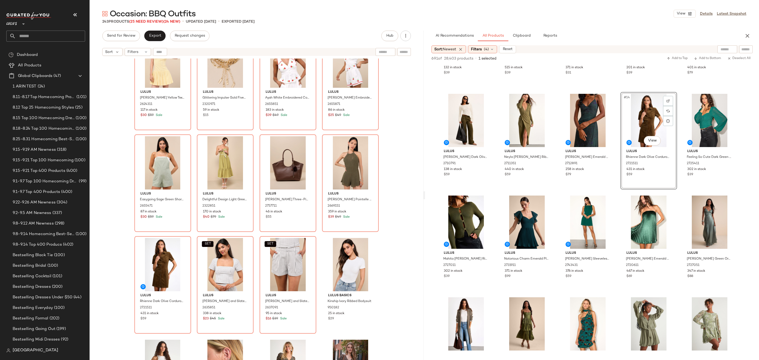
drag, startPoint x: 485, startPoint y: 47, endPoint x: 503, endPoint y: 44, distance: 18.5
click at [484, 47] on div "Filters (4)" at bounding box center [482, 49] width 29 height 8
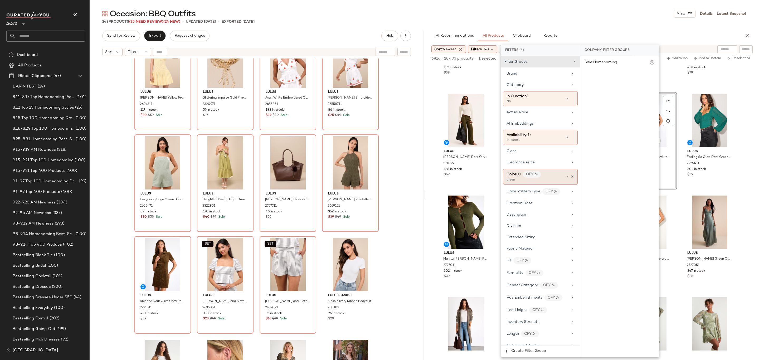
click at [567, 176] on div "Color (1) CFY green" at bounding box center [540, 177] width 75 height 16
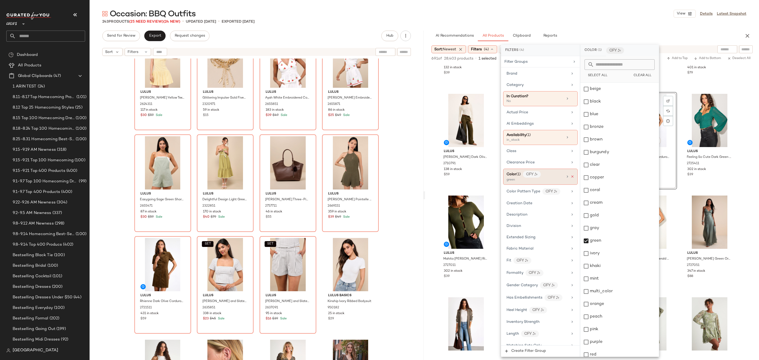
click at [571, 178] on icon at bounding box center [573, 177] width 4 height 4
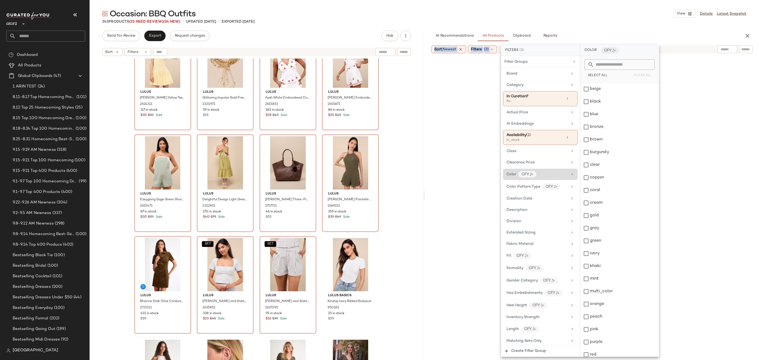
click at [699, 43] on div "AI Recommendations All Products Clipboard Reports Sort: Newest Filters (3) Reset" at bounding box center [592, 195] width 334 height 329
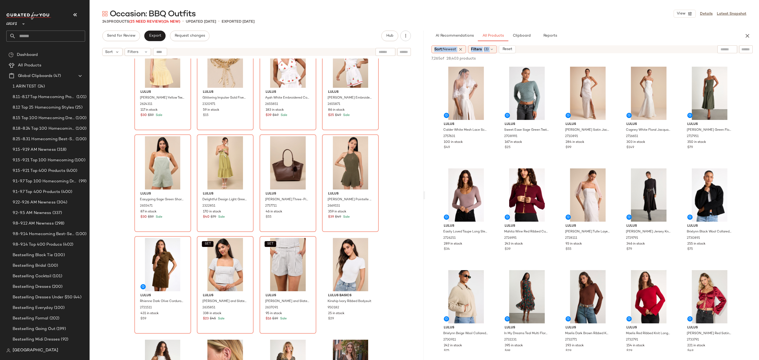
click at [623, 44] on div "AI Recommendations All Products Clipboard Reports Sort: Newest Filters (3) Rese…" at bounding box center [592, 195] width 334 height 329
drag, startPoint x: 553, startPoint y: 164, endPoint x: 555, endPoint y: 161, distance: 3.3
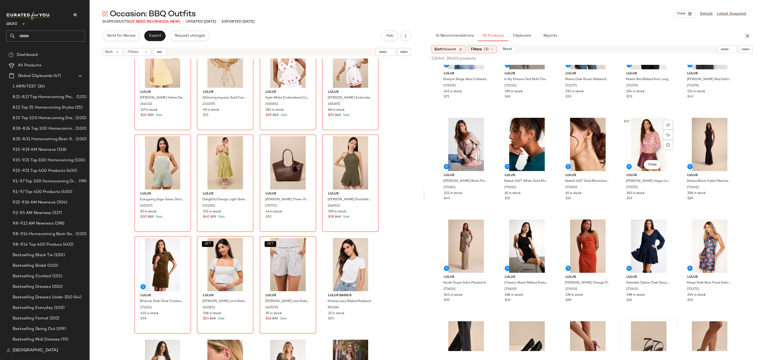
scroll to position [504, 0]
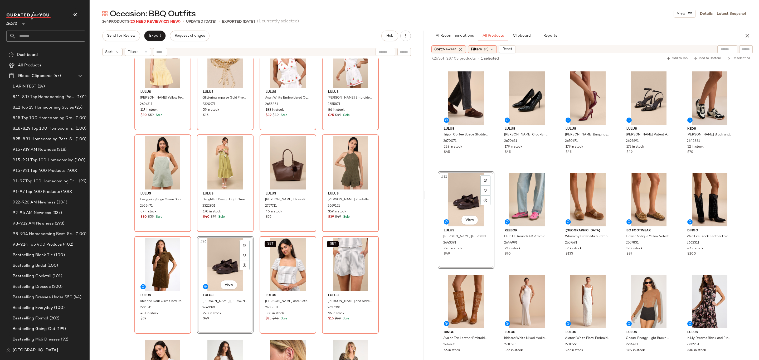
click at [256, 237] on div "Lulus Khamari Yellow Textured Drop Waist Bubble-Hem Mini Dress 2624311 117 in s…" at bounding box center [257, 216] width 334 height 315
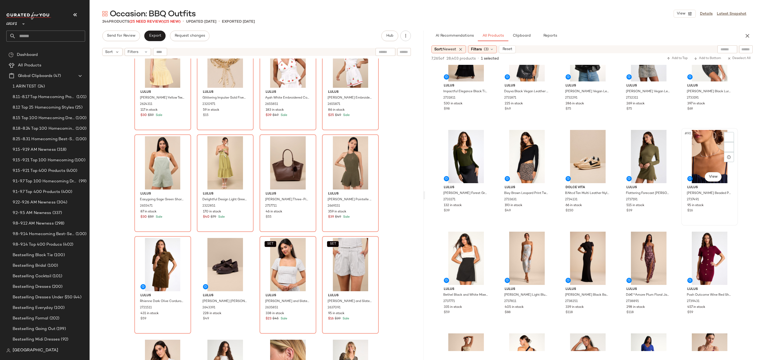
scroll to position [1698, 0]
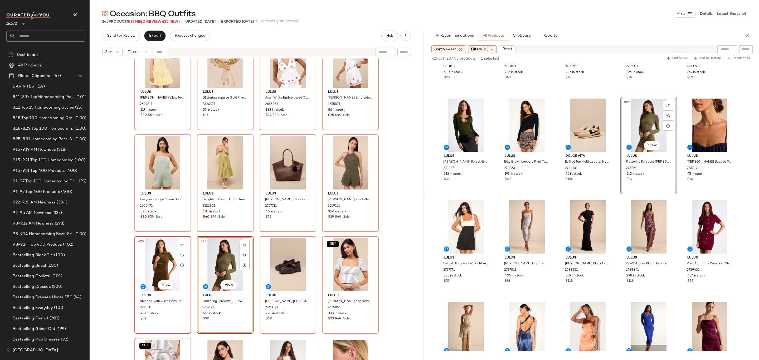
click at [167, 265] on div "#25 View" at bounding box center [162, 264] width 53 height 53
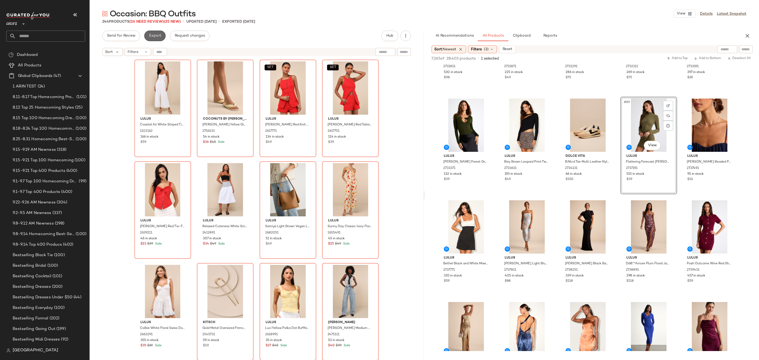
click at [156, 31] on button "Export" at bounding box center [154, 36] width 21 height 11
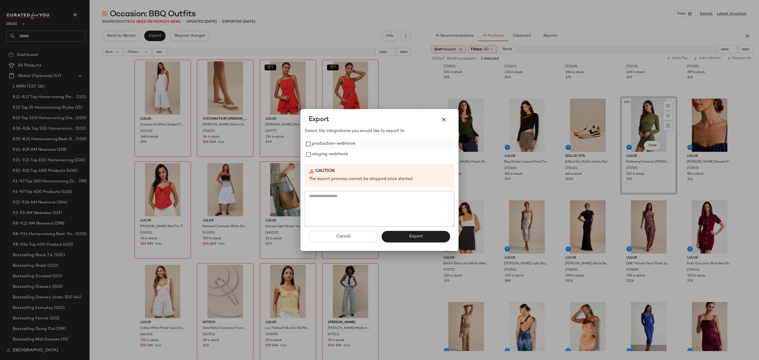
click at [323, 144] on label "production-webhook" at bounding box center [333, 144] width 43 height 11
click at [320, 150] on label "staging-webhook" at bounding box center [330, 154] width 36 height 11
click at [404, 234] on button "Export" at bounding box center [416, 237] width 69 height 12
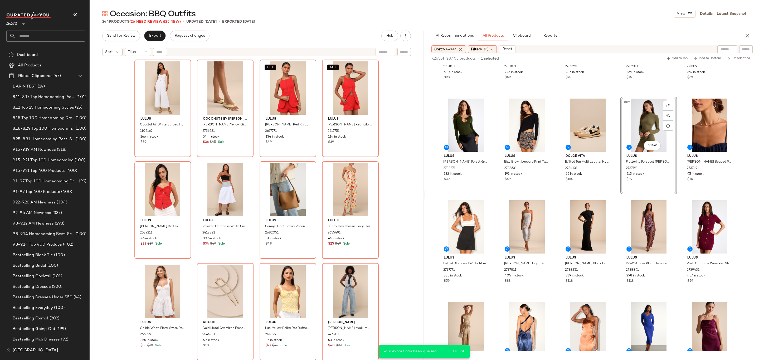
scroll to position [2104, 0]
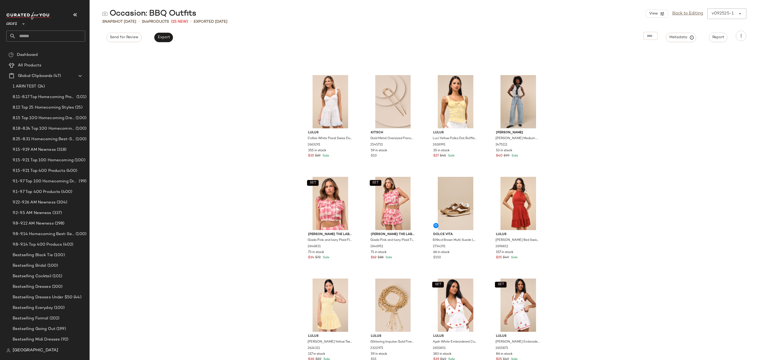
scroll to position [279, 0]
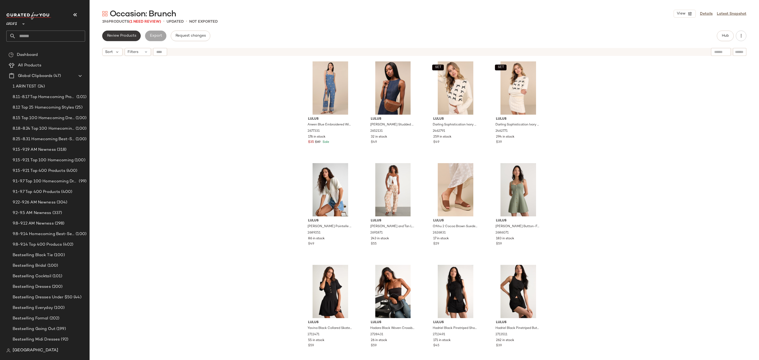
click at [121, 34] on span "Review Products" at bounding box center [122, 36] width 30 height 4
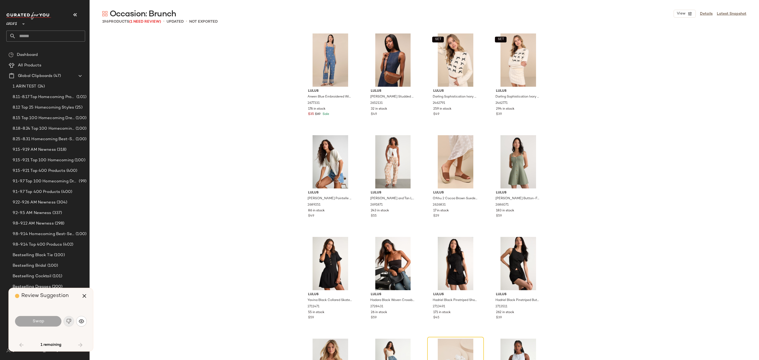
scroll to position [208, 0]
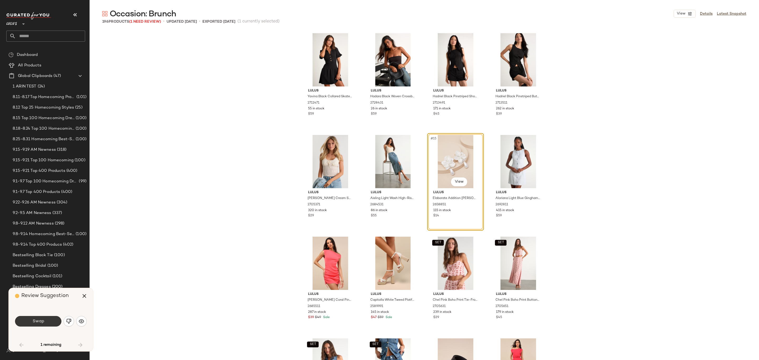
click at [48, 318] on button "Swap" at bounding box center [38, 321] width 46 height 11
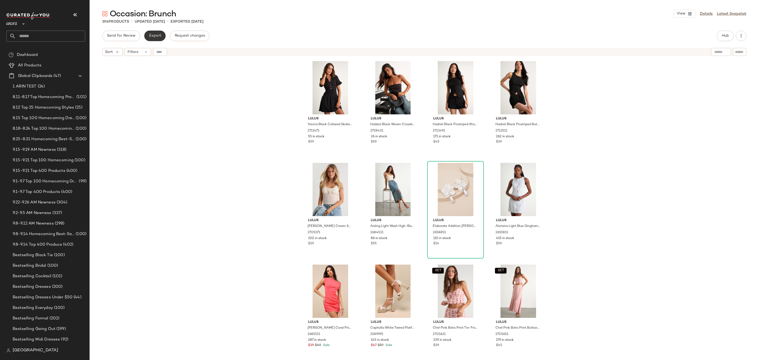
click at [156, 31] on button "Export" at bounding box center [154, 36] width 21 height 11
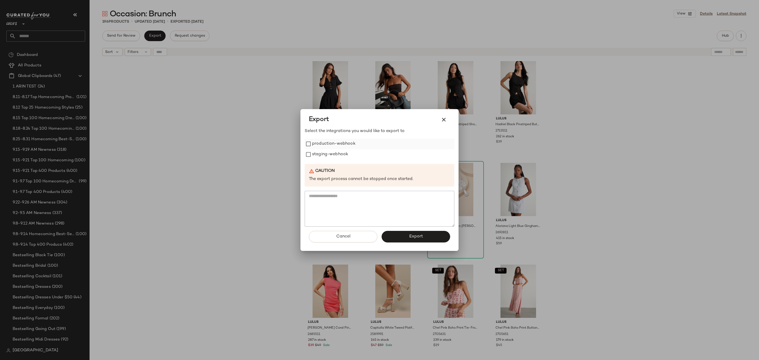
drag, startPoint x: 344, startPoint y: 144, endPoint x: 339, endPoint y: 143, distance: 5.3
click at [344, 144] on label "production-webhook" at bounding box center [333, 144] width 43 height 11
click at [335, 156] on label "staging-webhook" at bounding box center [330, 154] width 36 height 11
click at [413, 242] on button "Export" at bounding box center [416, 237] width 69 height 12
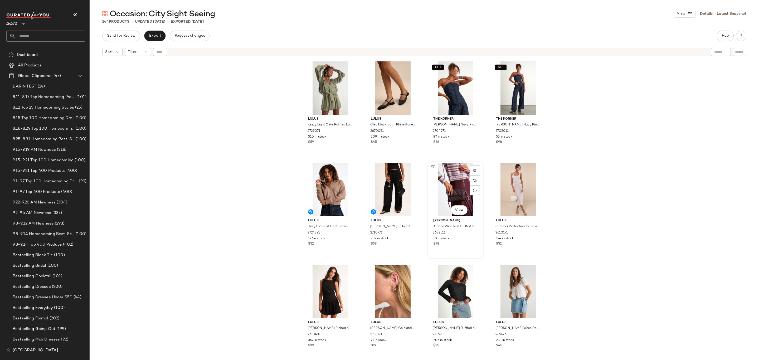
click at [436, 186] on div "#7 View" at bounding box center [455, 189] width 53 height 53
click at [718, 33] on button "Hub" at bounding box center [725, 36] width 17 height 11
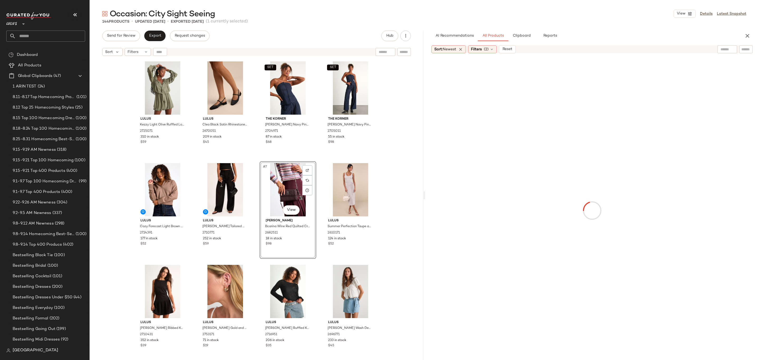
drag, startPoint x: 582, startPoint y: 49, endPoint x: 578, endPoint y: 49, distance: 4.0
click at [582, 49] on div "Sort: Newest Filters (2) Reset" at bounding box center [557, 49] width 253 height 8
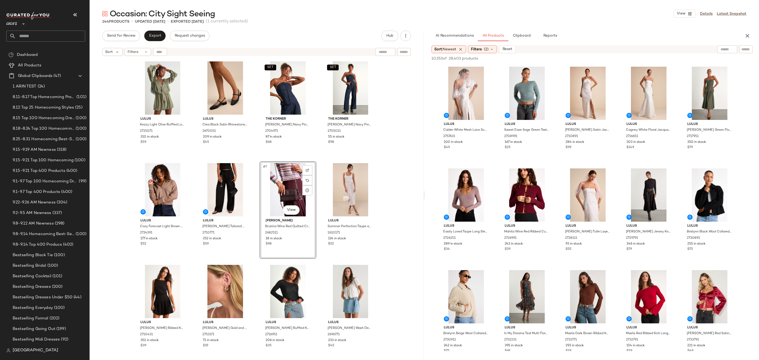
drag, startPoint x: 471, startPoint y: 49, endPoint x: 476, endPoint y: 53, distance: 6.5
click at [471, 50] on div "Filters (2)" at bounding box center [482, 49] width 29 height 8
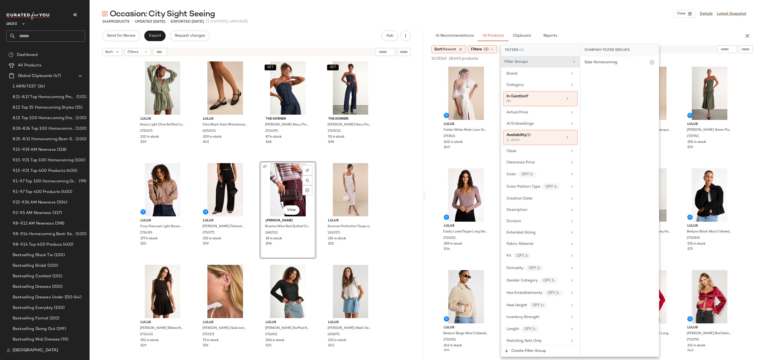
click at [619, 11] on div "Occasion: City Sight Seeing View Details Latest Snapshot" at bounding box center [424, 13] width 669 height 11
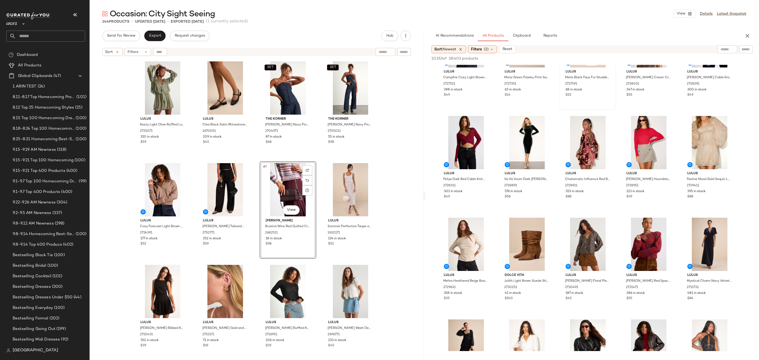
scroll to position [1308, 0]
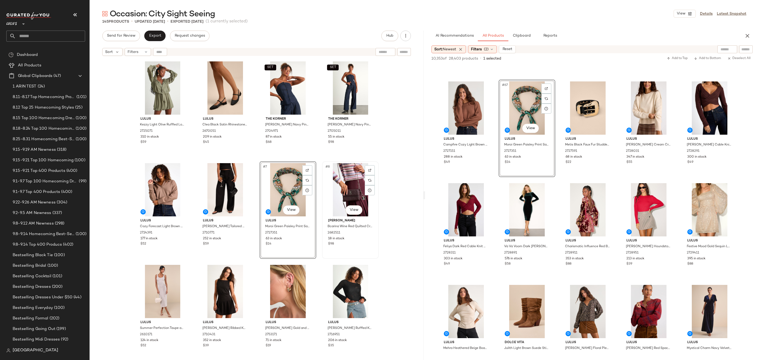
click at [335, 177] on div "#8 View" at bounding box center [350, 189] width 53 height 53
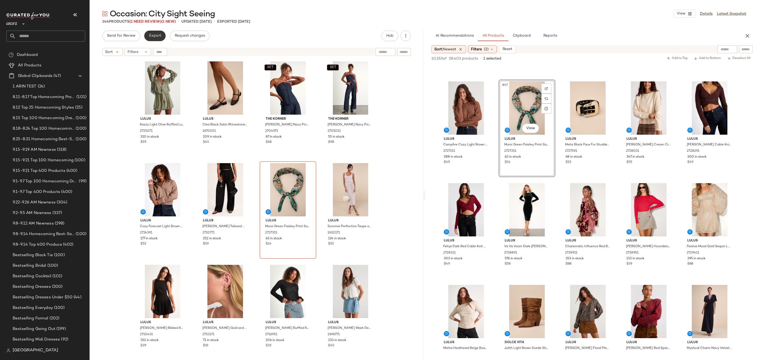
click at [158, 35] on span "Export" at bounding box center [155, 36] width 12 height 4
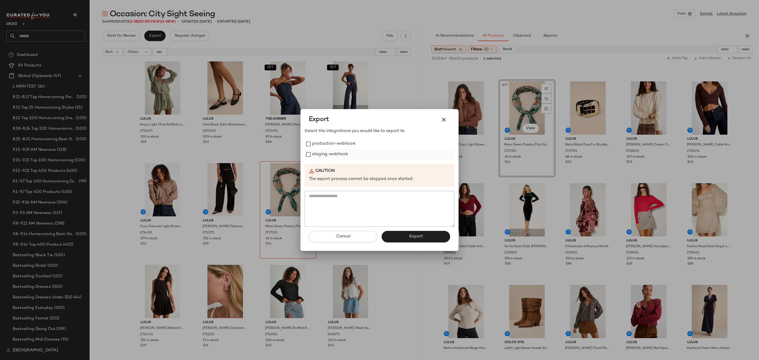
click at [349, 156] on div "staging-webhook" at bounding box center [380, 154] width 150 height 11
click at [331, 139] on label "production-webhook" at bounding box center [333, 144] width 43 height 11
click at [323, 151] on label "staging-webhook" at bounding box center [330, 154] width 36 height 11
drag, startPoint x: 399, startPoint y: 232, endPoint x: 398, endPoint y: 229, distance: 3.6
click at [398, 229] on div "Cancel Export" at bounding box center [380, 239] width 150 height 24
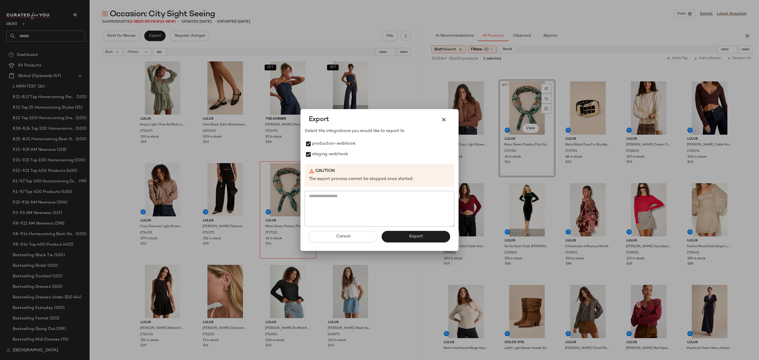
click at [407, 245] on div "Cancel Export" at bounding box center [380, 239] width 150 height 24
click at [407, 241] on button "Export" at bounding box center [416, 237] width 69 height 12
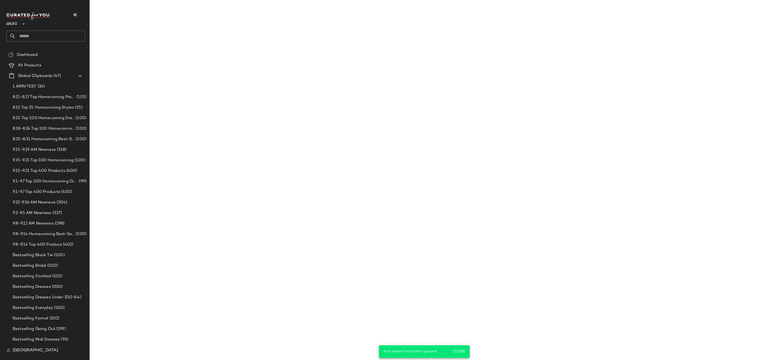
scroll to position [1613, 0]
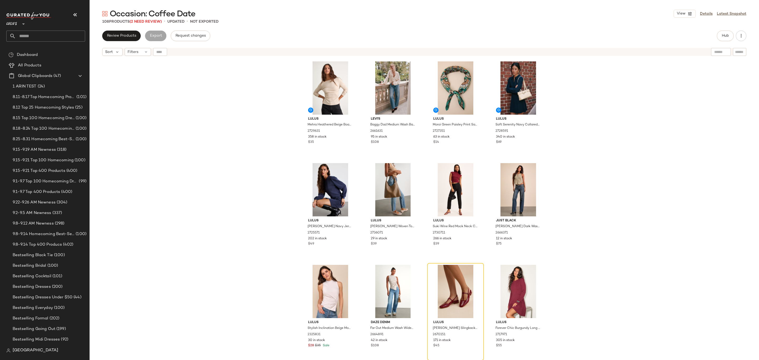
drag, startPoint x: 523, startPoint y: 39, endPoint x: 521, endPoint y: 42, distance: 3.8
click at [522, 36] on div "Review Products Export Request changes Hub" at bounding box center [424, 36] width 644 height 11
click at [562, 86] on div "Lulus Mehra Heathered Beige Boat Neck Side Slit Long Sleeve Top 2729631 358 in …" at bounding box center [424, 216] width 669 height 315
click at [130, 37] on span "Review Products" at bounding box center [122, 36] width 30 height 4
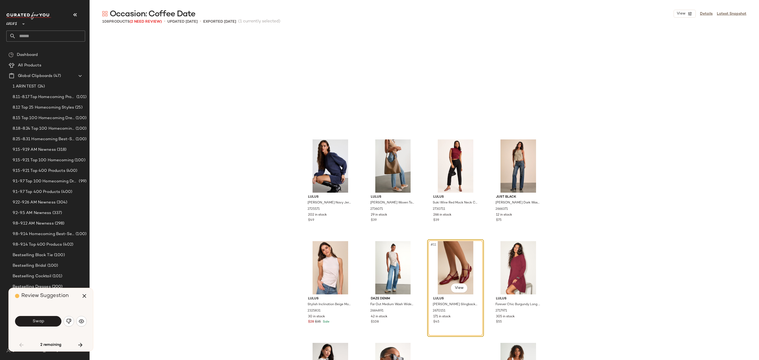
scroll to position [106, 0]
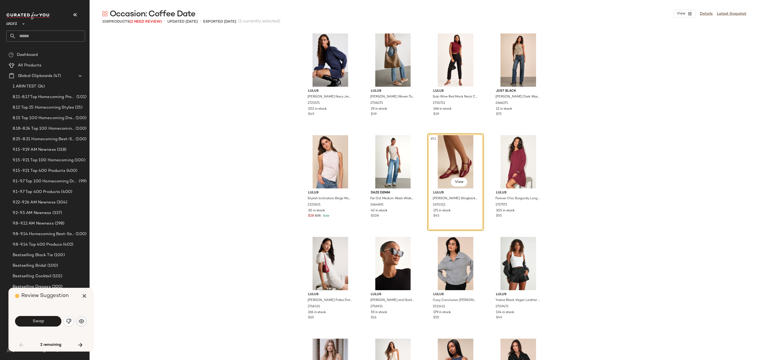
click at [81, 322] on img "button" at bounding box center [81, 321] width 5 height 5
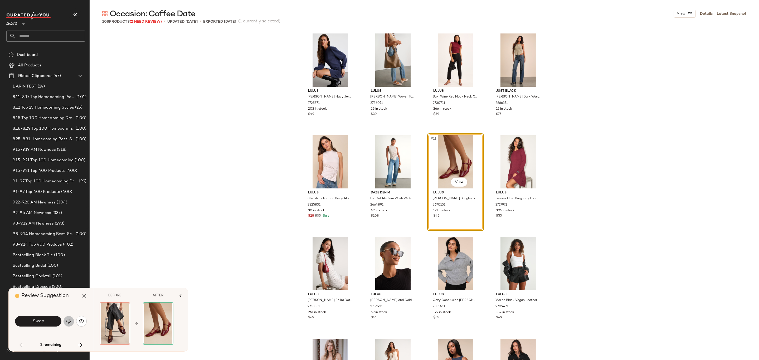
click at [71, 321] on img "button" at bounding box center [68, 321] width 5 height 5
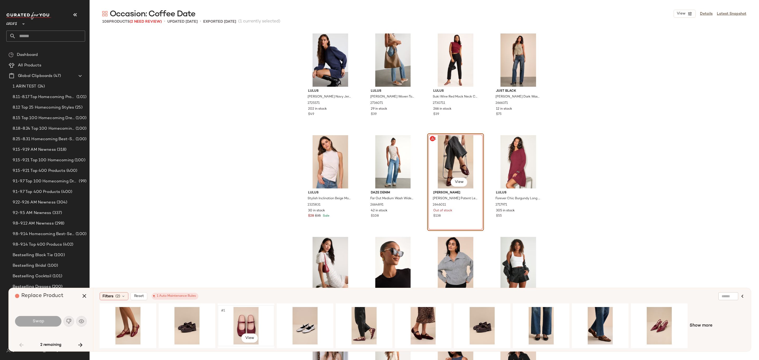
click at [236, 314] on div "#1 View" at bounding box center [246, 325] width 53 height 37
click at [48, 327] on div "Swap" at bounding box center [51, 321] width 72 height 13
drag, startPoint x: 49, startPoint y: 325, endPoint x: 52, endPoint y: 324, distance: 3.5
click at [50, 326] on button "Swap" at bounding box center [38, 321] width 46 height 11
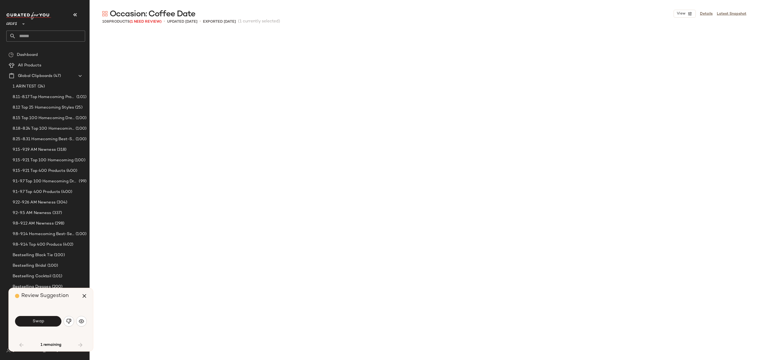
scroll to position [509, 0]
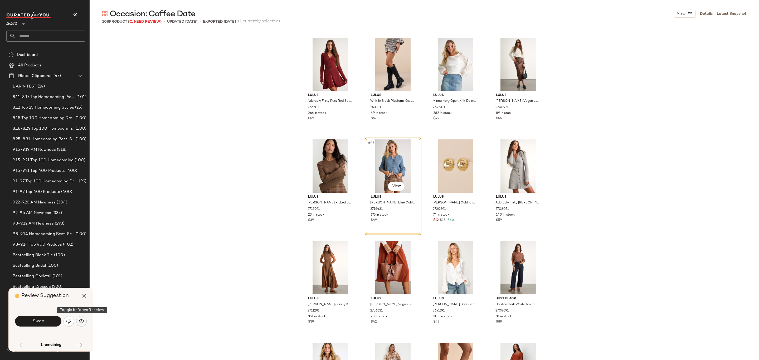
click at [79, 320] on img "button" at bounding box center [81, 321] width 5 height 5
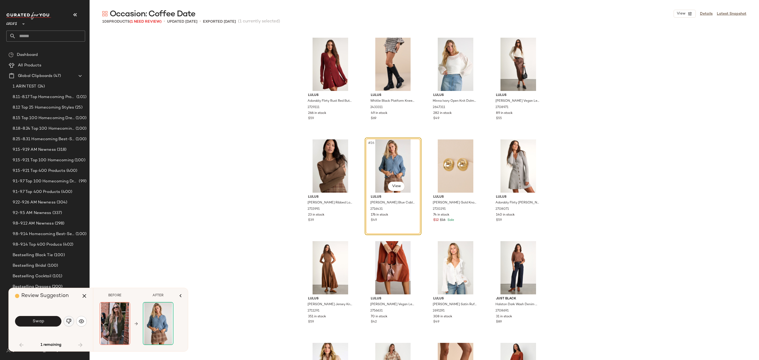
click at [66, 323] on button "button" at bounding box center [69, 321] width 11 height 11
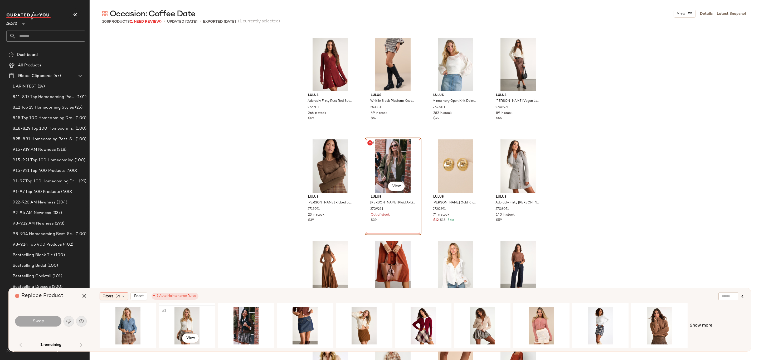
click at [188, 323] on div "#1 View" at bounding box center [187, 325] width 53 height 37
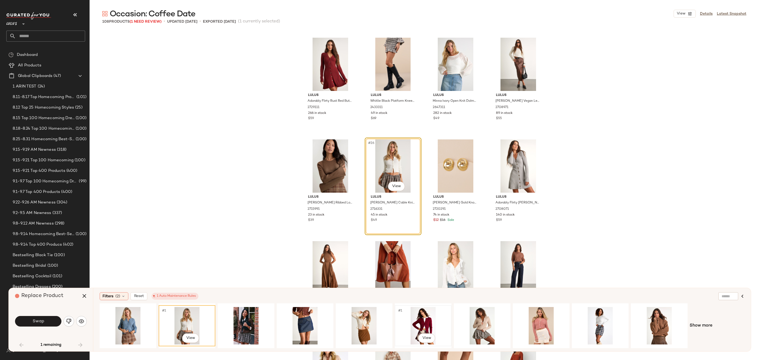
click at [421, 322] on div "#1 View" at bounding box center [423, 325] width 53 height 37
click at [46, 320] on button "Swap" at bounding box center [38, 321] width 46 height 11
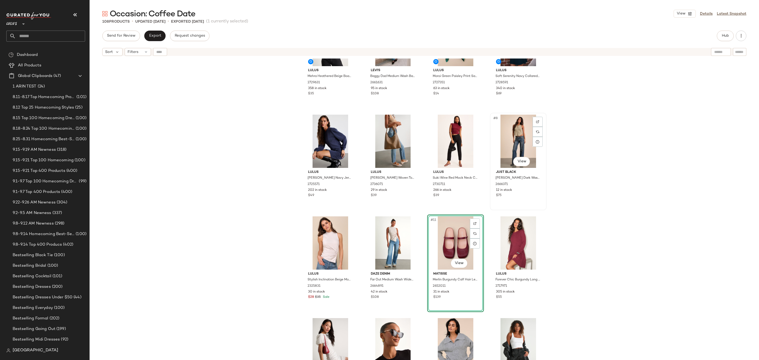
scroll to position [59, 0]
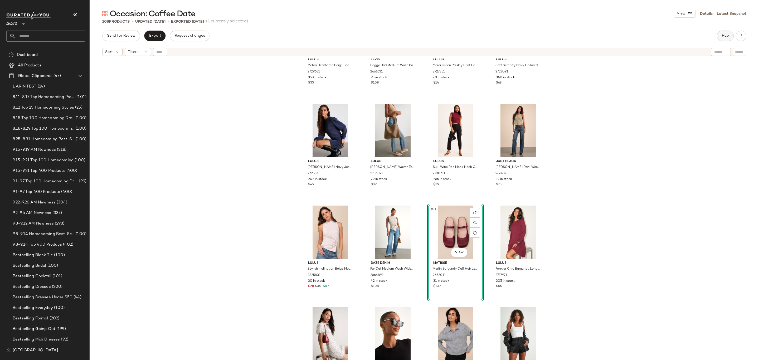
click at [731, 34] on button "Hub" at bounding box center [725, 36] width 17 height 11
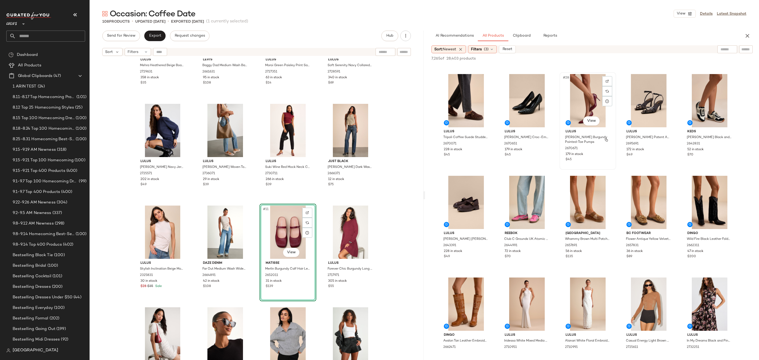
scroll to position [506, 0]
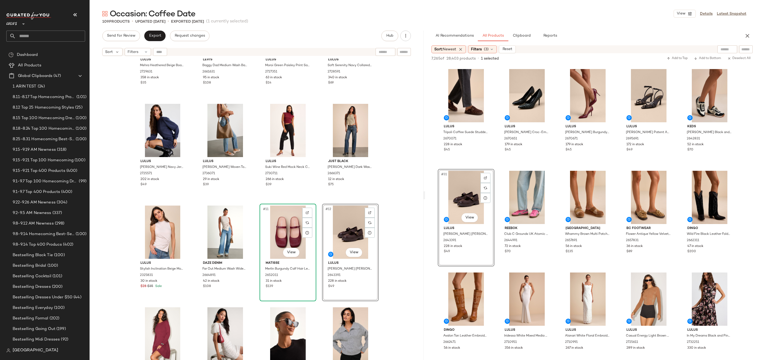
click at [289, 224] on div "#11 View" at bounding box center [287, 232] width 53 height 53
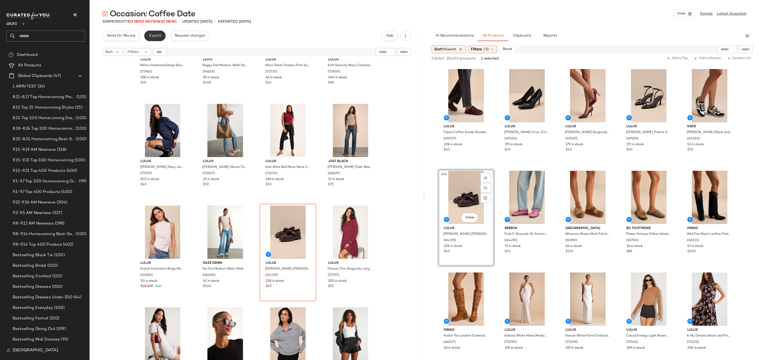
click at [153, 36] on span "Export" at bounding box center [155, 36] width 12 height 4
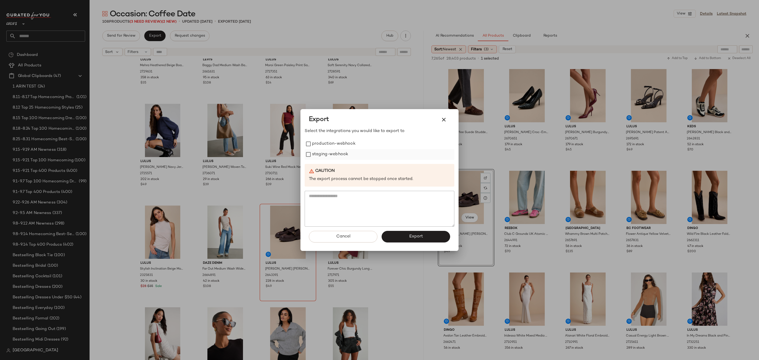
click at [352, 152] on div "staging-webhook" at bounding box center [380, 154] width 150 height 11
click at [347, 146] on label "production-webhook" at bounding box center [333, 144] width 43 height 11
click at [323, 157] on label "staging-webhook" at bounding box center [330, 154] width 36 height 11
click at [385, 240] on button "Export" at bounding box center [416, 237] width 69 height 12
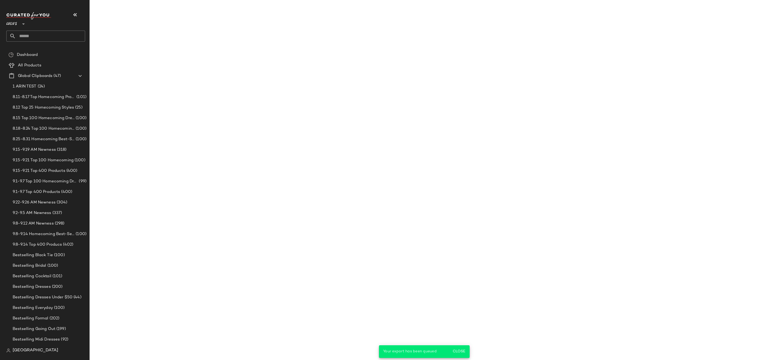
scroll to position [608, 0]
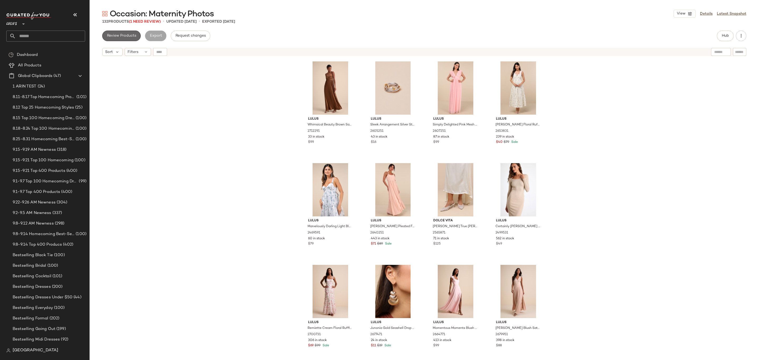
click at [128, 32] on button "Review Products" at bounding box center [121, 36] width 38 height 11
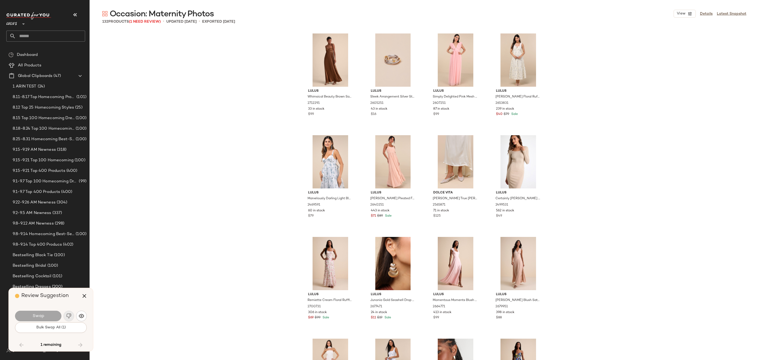
scroll to position [2950, 0]
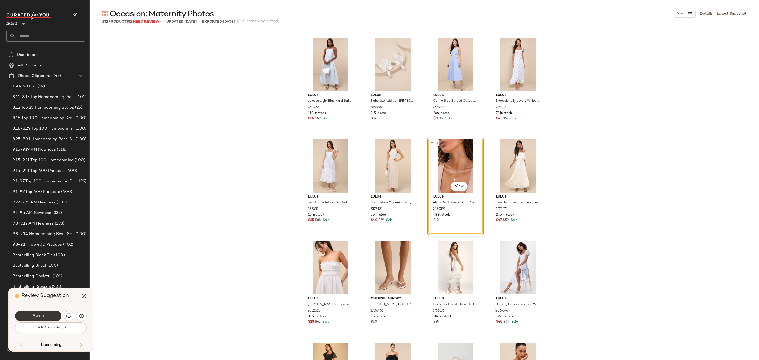
click at [47, 313] on button "Swap" at bounding box center [38, 316] width 46 height 11
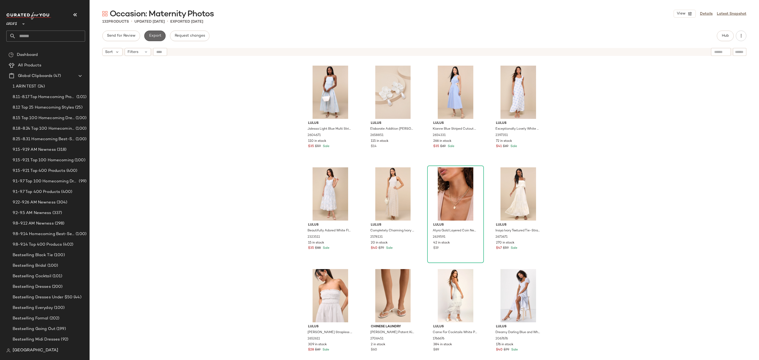
click at [150, 40] on button "Export" at bounding box center [154, 36] width 21 height 11
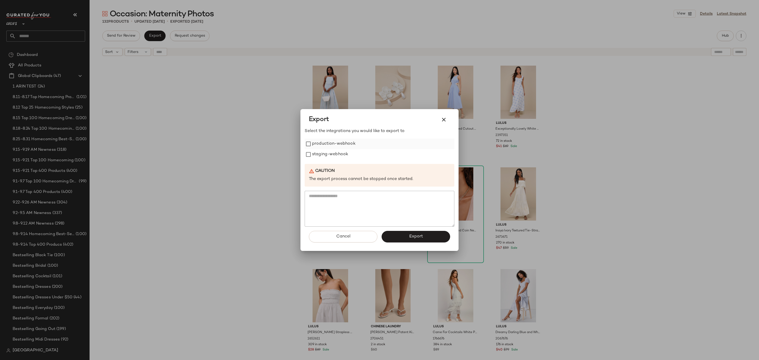
click at [313, 144] on label "production-webhook" at bounding box center [333, 144] width 43 height 11
click at [313, 155] on label "staging-webhook" at bounding box center [330, 154] width 36 height 11
drag, startPoint x: 413, startPoint y: 232, endPoint x: 412, endPoint y: 227, distance: 5.6
click at [413, 232] on button "Export" at bounding box center [416, 237] width 69 height 12
